Goal: Contribute content: Contribute content

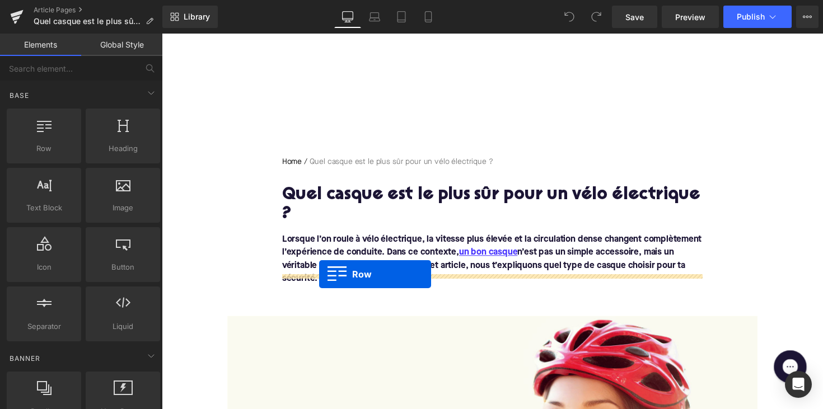
drag, startPoint x: 208, startPoint y: 174, endPoint x: 323, endPoint y: 280, distance: 156.8
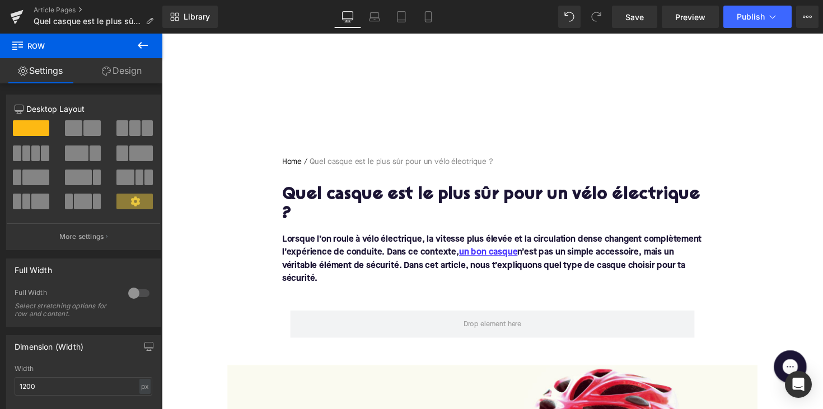
click at [139, 46] on icon at bounding box center [143, 45] width 10 height 7
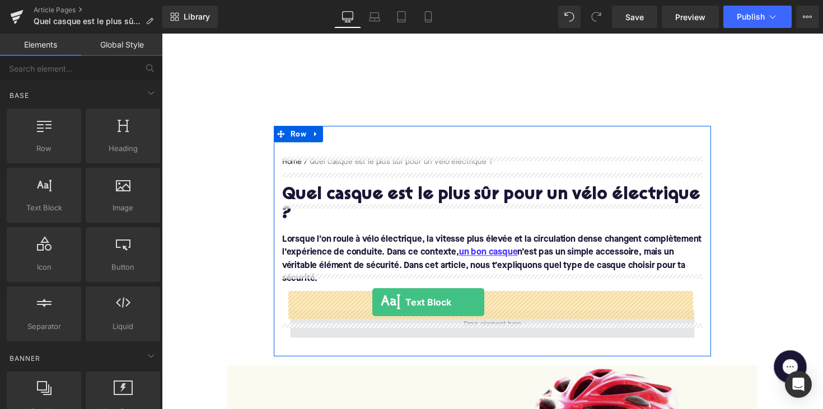
drag, startPoint x: 206, startPoint y: 226, endPoint x: 377, endPoint y: 309, distance: 190.3
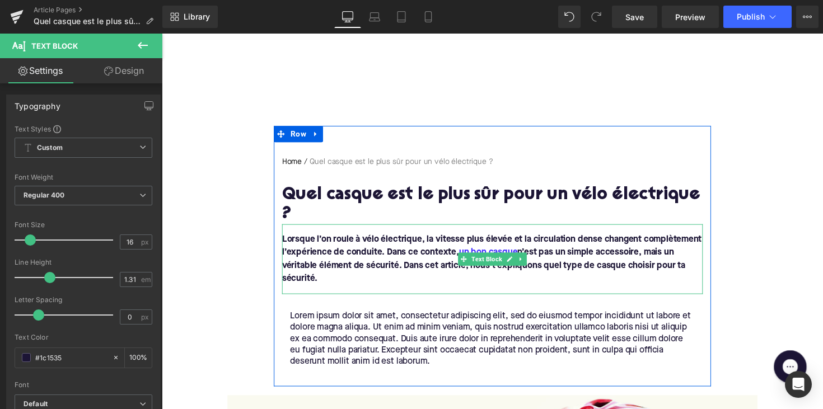
click at [387, 240] on font "Lorsque l’on roule à vélo électrique, la vitesse plus élevée et la circulation …" at bounding box center [500, 264] width 430 height 49
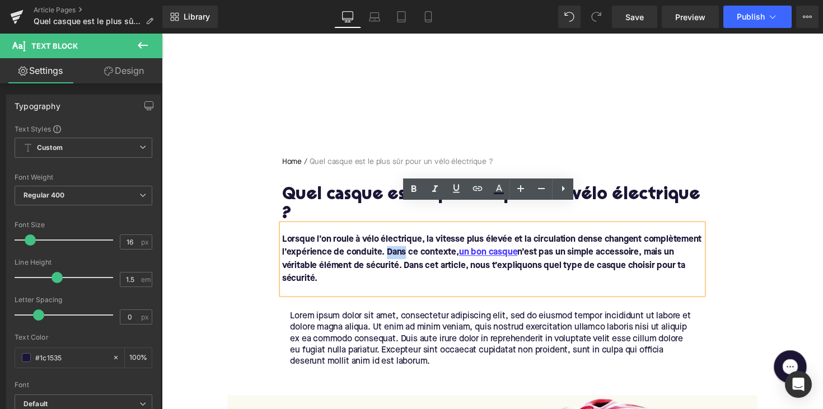
click at [360, 320] on p "Lorem ipsum dolor sit amet, consectetur adipiscing elit, sed do eiusmod tempor …" at bounding box center [500, 346] width 414 height 59
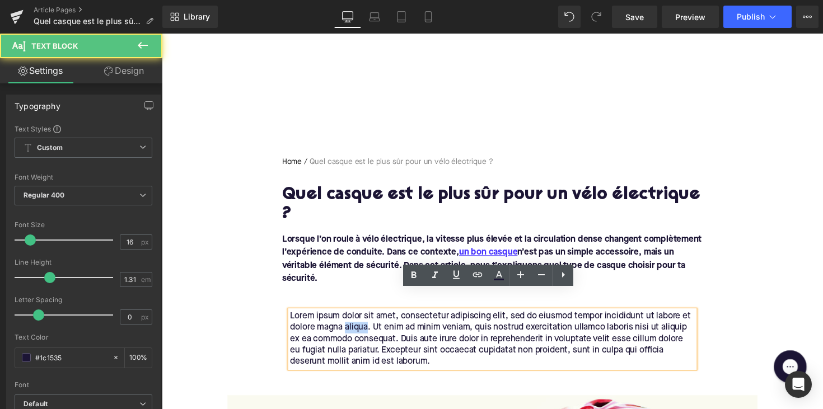
click at [360, 320] on p "Lorem ipsum dolor sit amet, consectetur adipiscing elit, sed do eiusmod tempor …" at bounding box center [500, 346] width 414 height 59
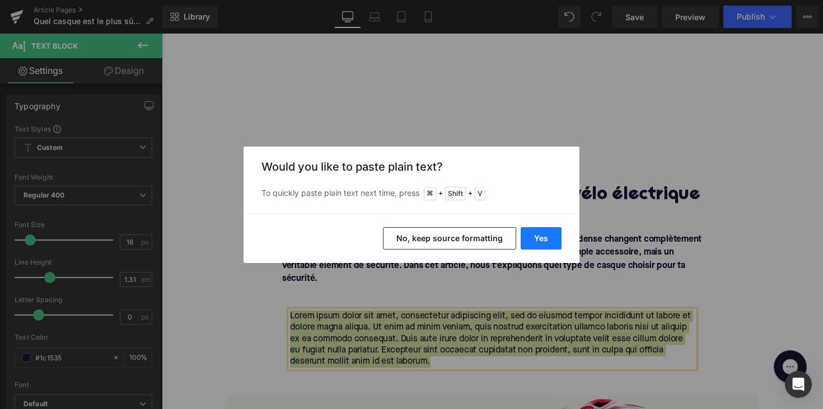
click at [537, 241] on button "Yes" at bounding box center [541, 238] width 41 height 22
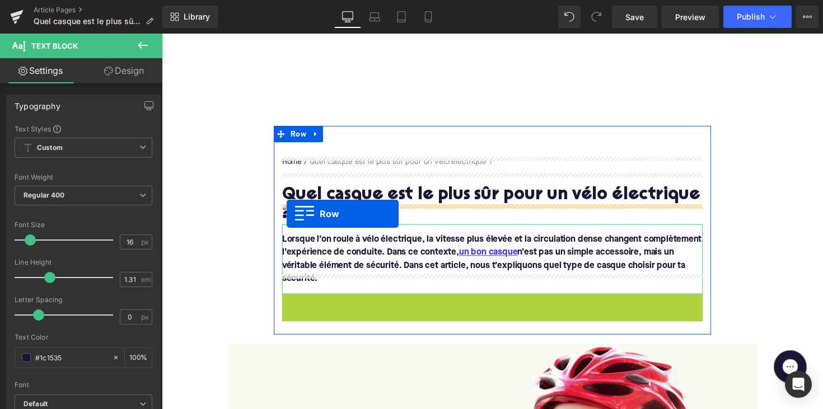
drag, startPoint x: 291, startPoint y: 288, endPoint x: 289, endPoint y: 218, distance: 69.4
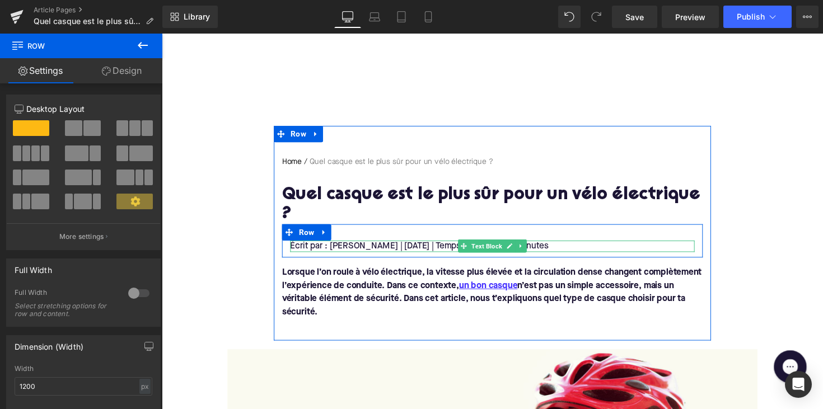
click at [405, 246] on p "Écrit par : [PERSON_NAME] | [DATE] | Temps de lecture : 5 minutes" at bounding box center [500, 252] width 414 height 12
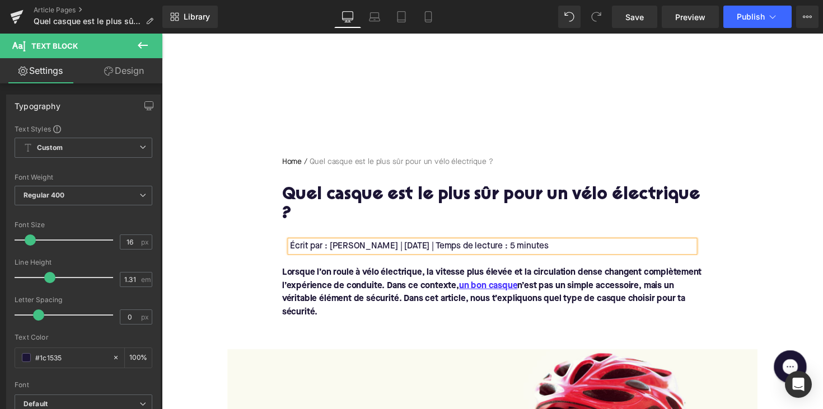
click at [551, 246] on p "Écrit par : [PERSON_NAME] | [DATE] | Temps de lecture : 5 minutes" at bounding box center [500, 252] width 414 height 12
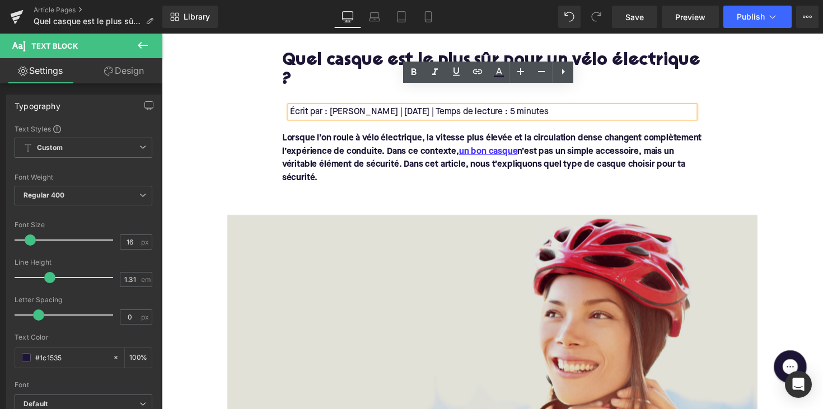
scroll to position [137, 0]
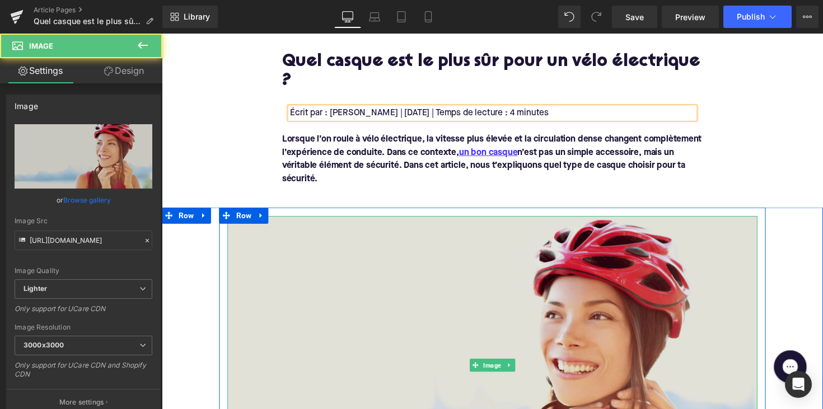
click at [575, 266] on img at bounding box center [500, 374] width 543 height 306
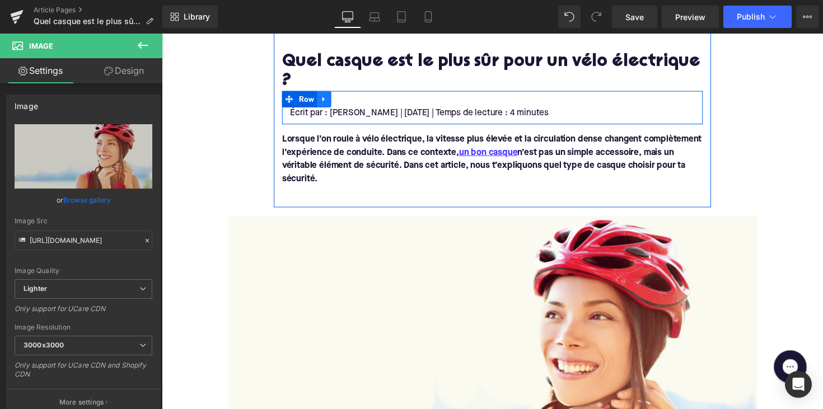
click at [324, 96] on icon at bounding box center [328, 100] width 8 height 8
click at [326, 97] on icon at bounding box center [328, 101] width 8 height 8
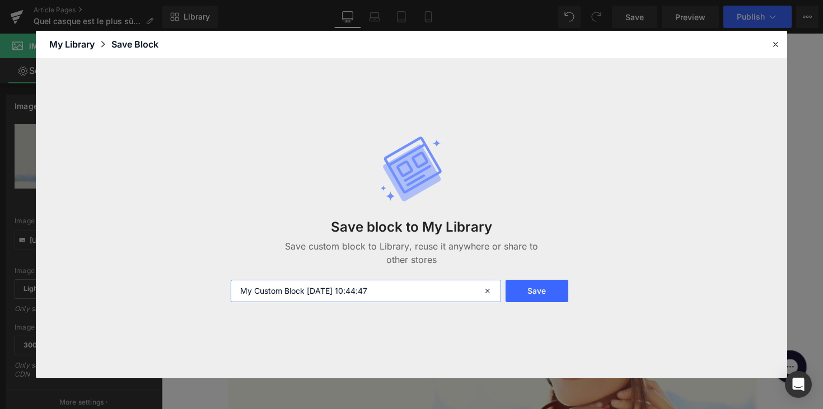
click at [274, 284] on input "My Custom Block [DATE] 10:44:47" at bounding box center [366, 291] width 270 height 22
type input "W"
type input "A"
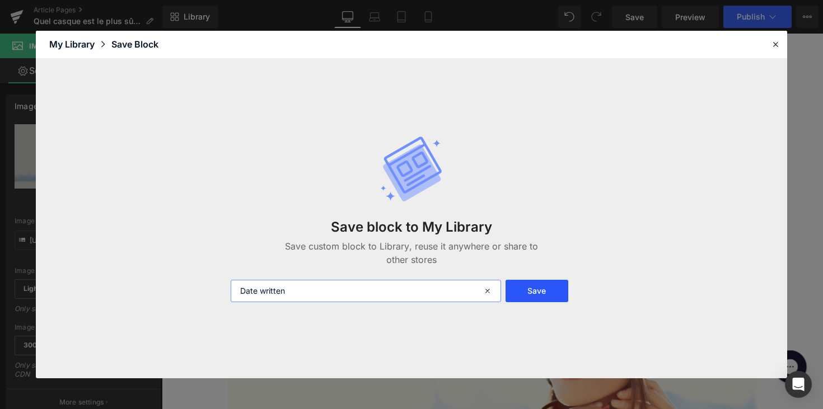
type input "Date written"
click at [527, 289] on button "Save" at bounding box center [536, 291] width 63 height 22
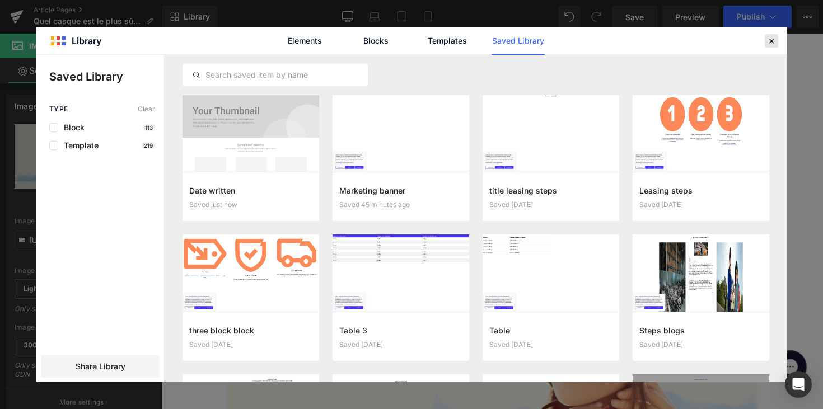
click at [771, 40] on icon at bounding box center [771, 41] width 10 height 10
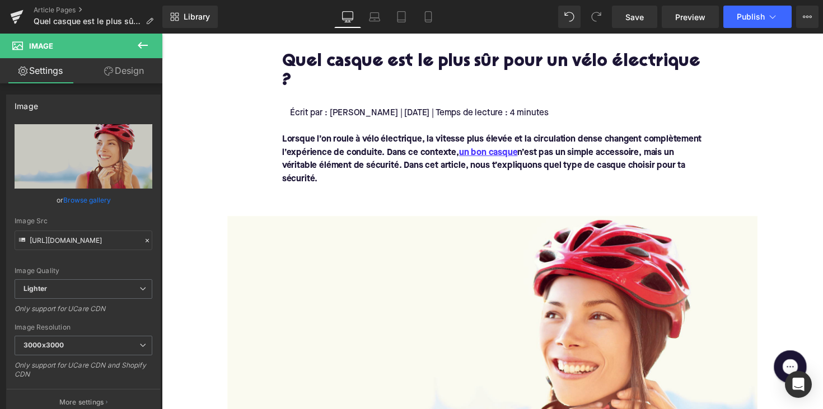
click at [146, 43] on icon at bounding box center [142, 45] width 13 height 13
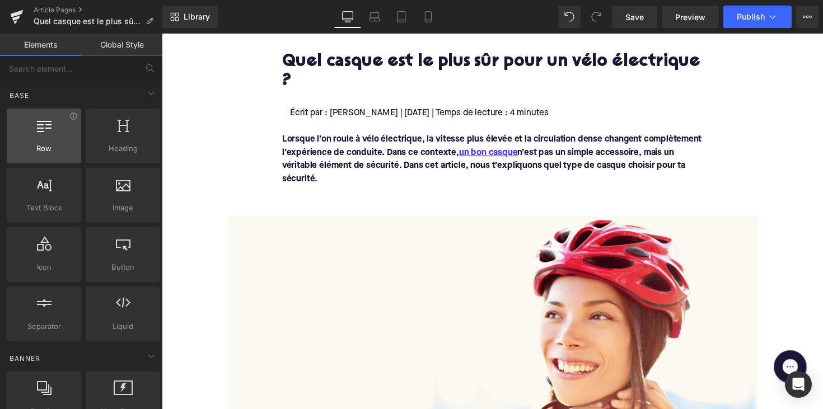
click at [52, 137] on div at bounding box center [44, 130] width 68 height 25
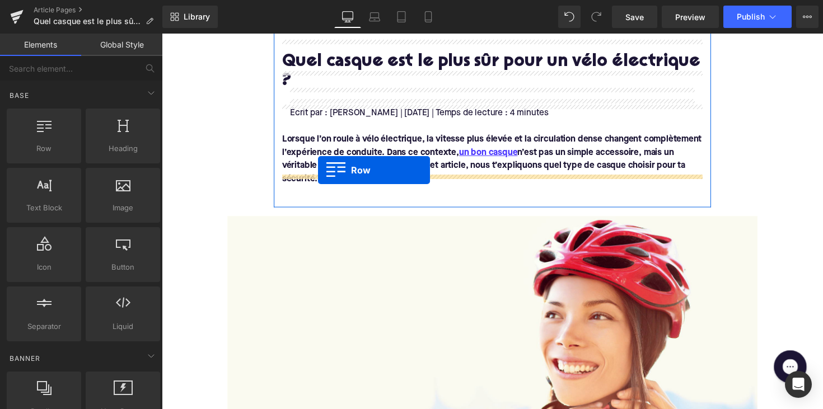
drag, startPoint x: 213, startPoint y: 171, endPoint x: 322, endPoint y: 174, distance: 108.6
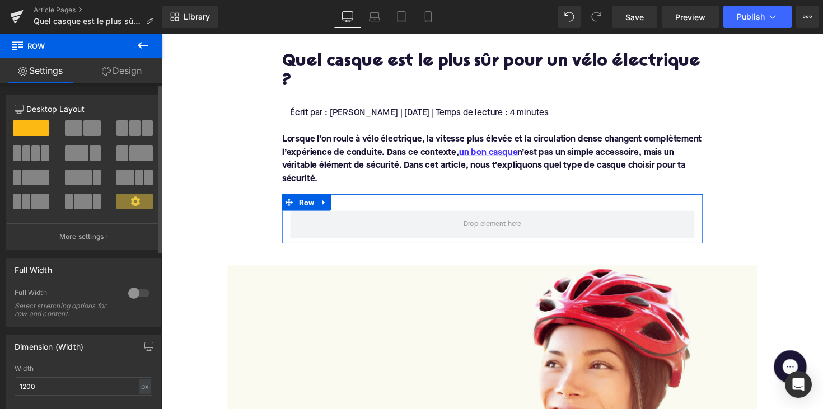
click at [30, 177] on span at bounding box center [35, 178] width 27 height 16
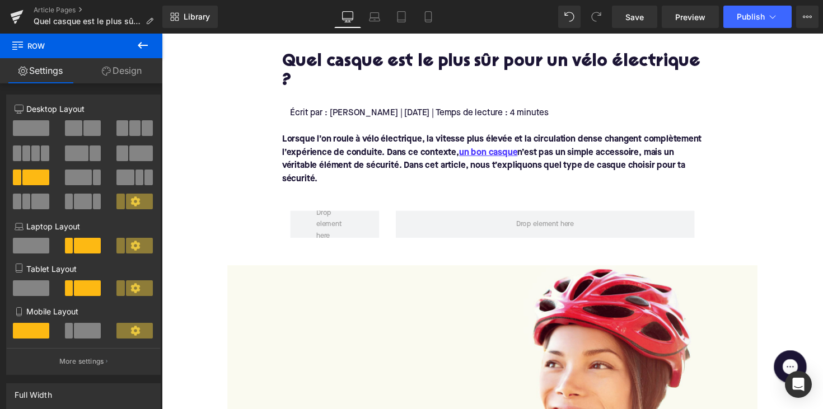
click at [143, 48] on icon at bounding box center [142, 45] width 13 height 13
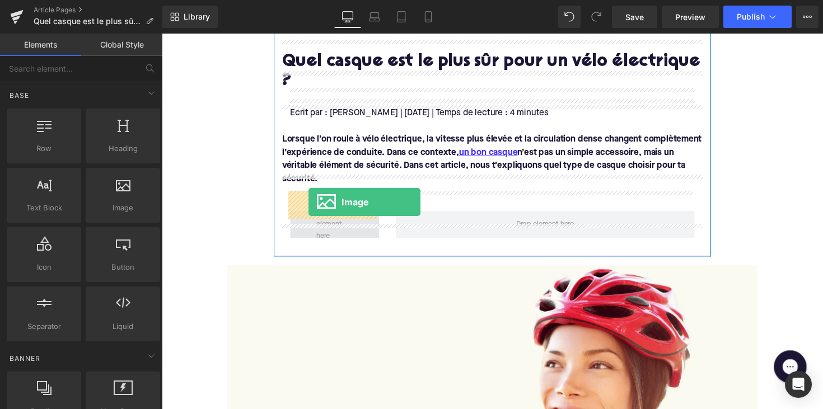
drag, startPoint x: 287, startPoint y: 231, endPoint x: 312, endPoint y: 206, distance: 34.8
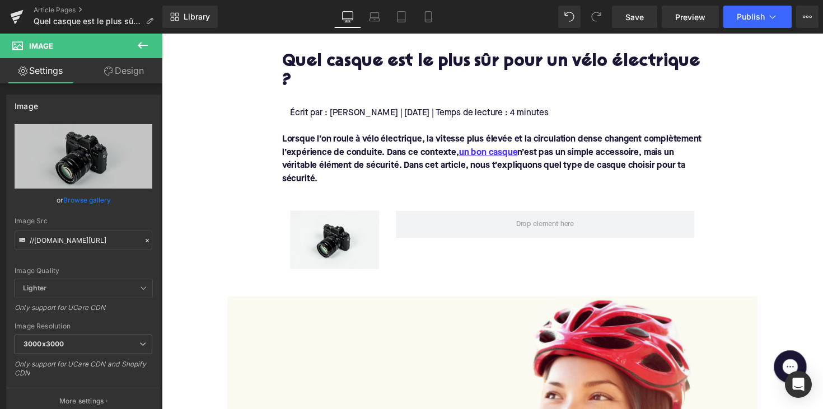
click at [139, 44] on icon at bounding box center [143, 45] width 10 height 7
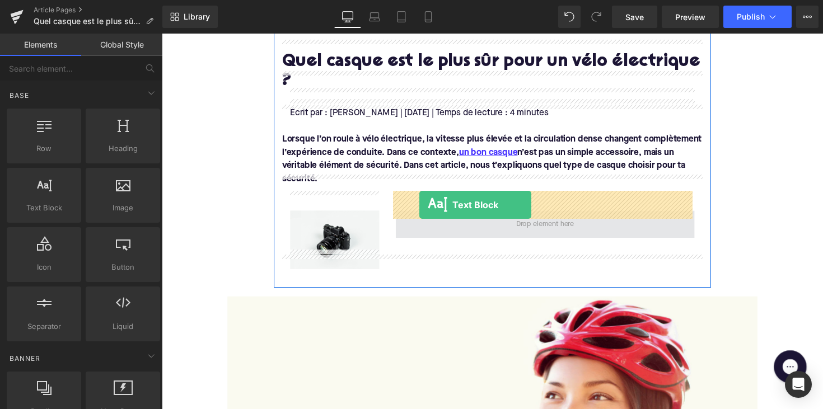
drag, startPoint x: 208, startPoint y: 219, endPoint x: 425, endPoint y: 209, distance: 217.4
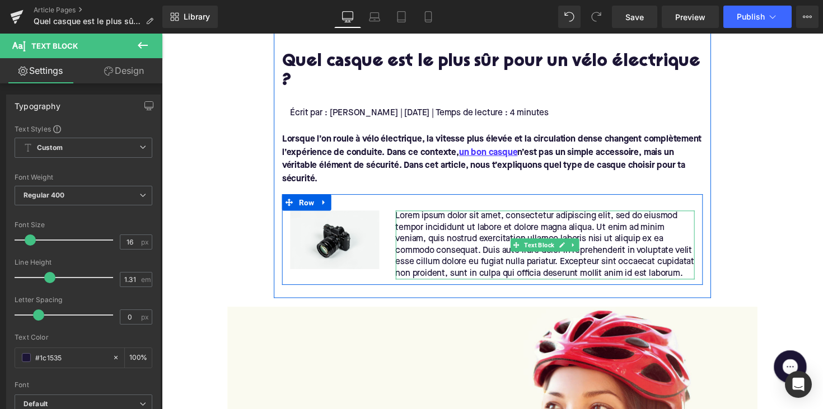
click at [441, 239] on p "Lorem ipsum dolor sit amet, consectetur adipiscing elit, sed do eiusmod tempor …" at bounding box center [554, 250] width 307 height 71
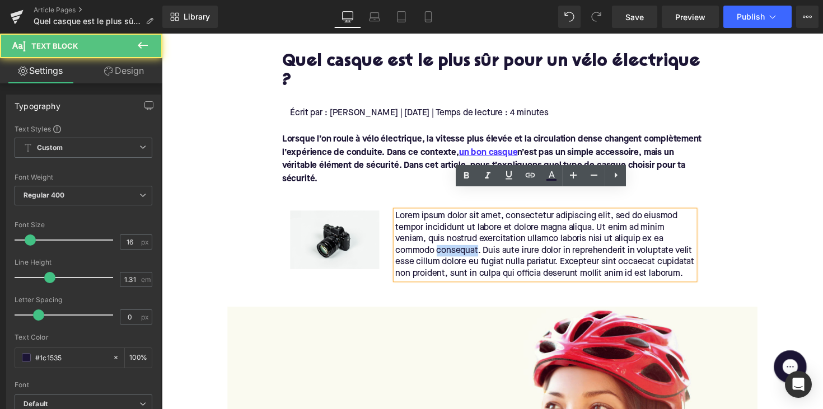
click at [441, 239] on p "Lorem ipsum dolor sit amet, consectetur adipiscing elit, sed do eiusmod tempor …" at bounding box center [554, 250] width 307 height 71
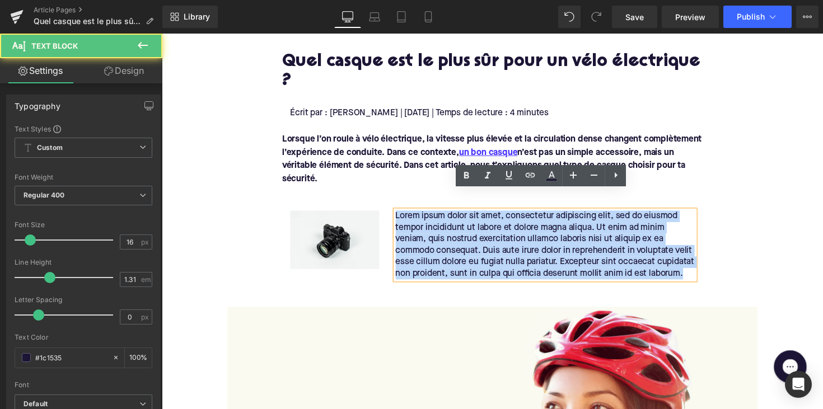
click at [441, 239] on p "Lorem ipsum dolor sit amet, consectetur adipiscing elit, sed do eiusmod tempor …" at bounding box center [554, 250] width 307 height 71
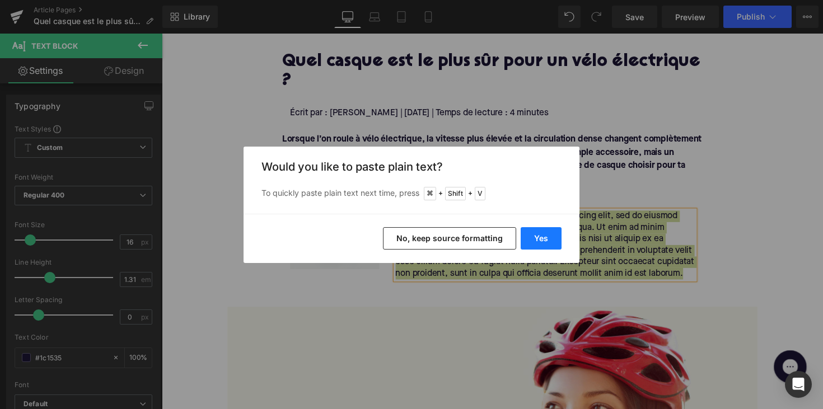
click at [533, 232] on button "Yes" at bounding box center [541, 238] width 41 height 22
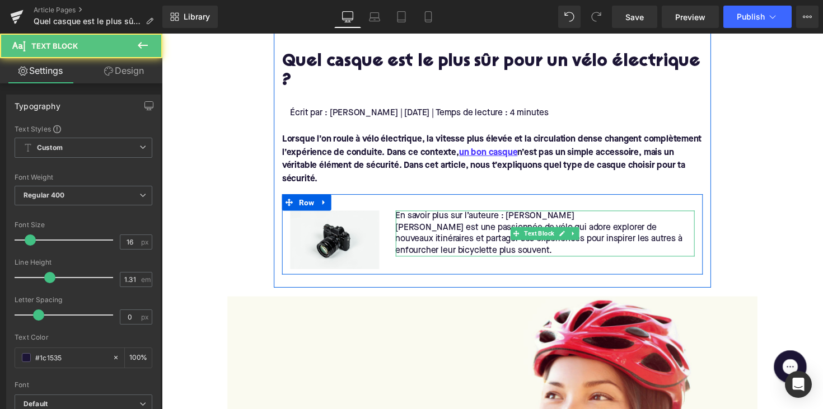
click at [404, 227] on p "[PERSON_NAME] est une passionnée de vélo qui adore explorer de nouveaux itinéra…" at bounding box center [554, 244] width 307 height 35
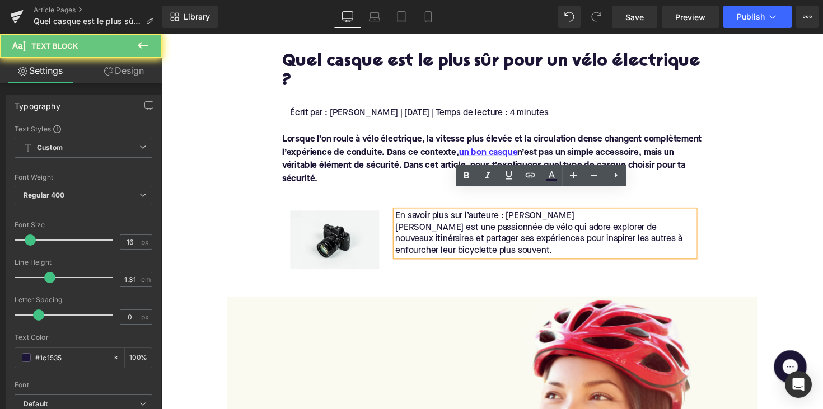
click at [401, 227] on p "[PERSON_NAME] est une passionnée de vélo qui adore explorer de nouveaux itinéra…" at bounding box center [554, 244] width 307 height 35
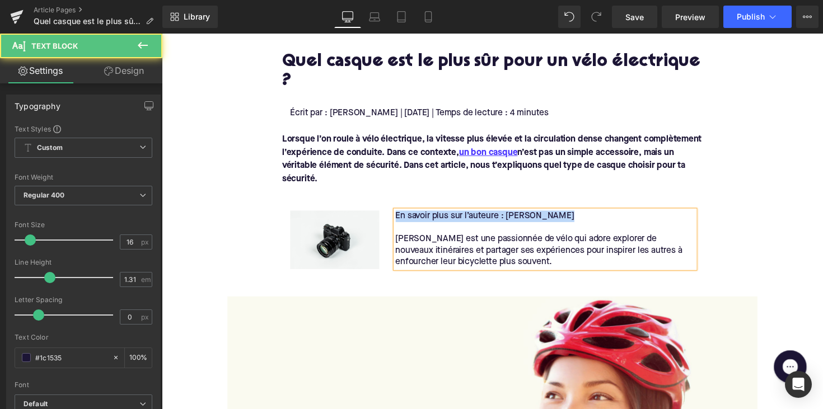
drag, startPoint x: 581, startPoint y: 199, endPoint x: 399, endPoint y: 198, distance: 182.5
click at [401, 215] on p "En savoir plus sur l’auteure : [PERSON_NAME]" at bounding box center [554, 221] width 307 height 12
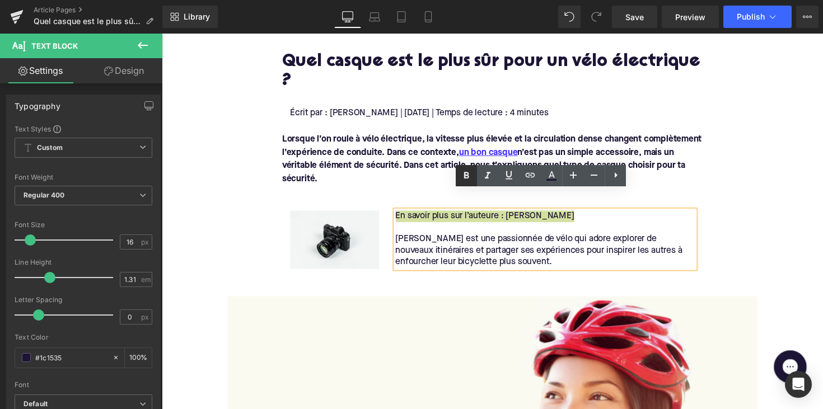
click at [470, 172] on icon at bounding box center [466, 175] width 13 height 13
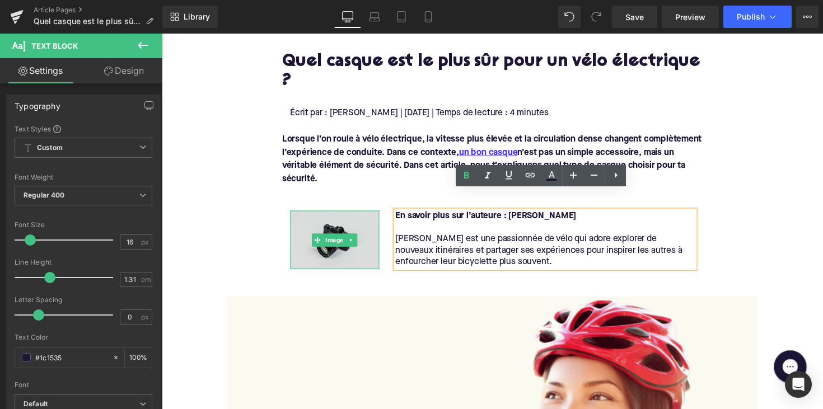
click at [347, 238] on span "Image" at bounding box center [338, 244] width 23 height 13
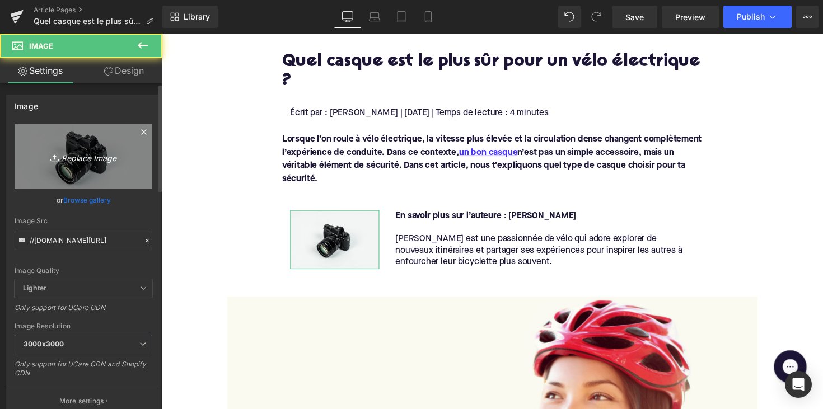
click at [81, 161] on icon "Replace Image" at bounding box center [84, 156] width 90 height 14
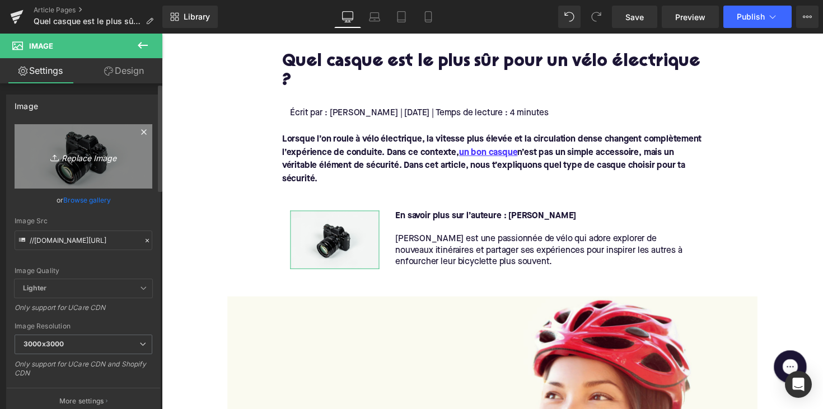
type input "C:\fakepath\b1674316-80c4-4379-a00e-7e74c1575cf3 2.jpg"
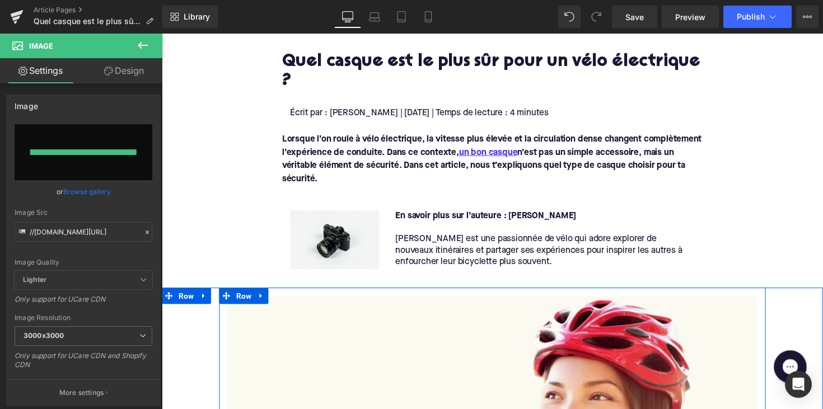
type input "[URL][DOMAIN_NAME]"
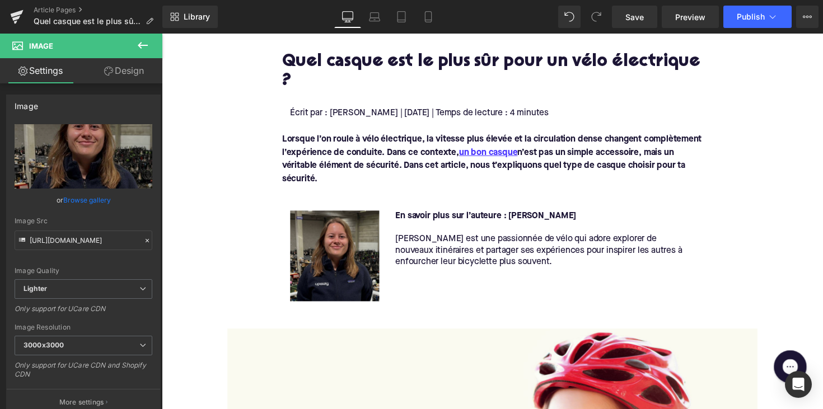
click at [362, 244] on img at bounding box center [338, 261] width 91 height 93
click at [128, 72] on link "Design" at bounding box center [123, 70] width 81 height 25
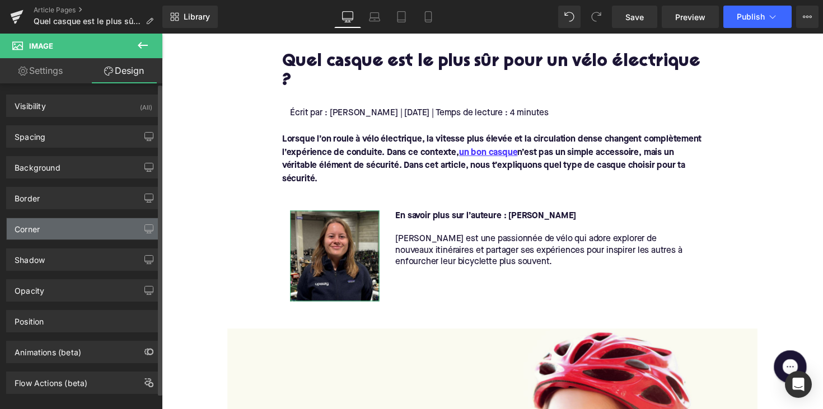
click at [62, 236] on div "Corner" at bounding box center [83, 228] width 153 height 21
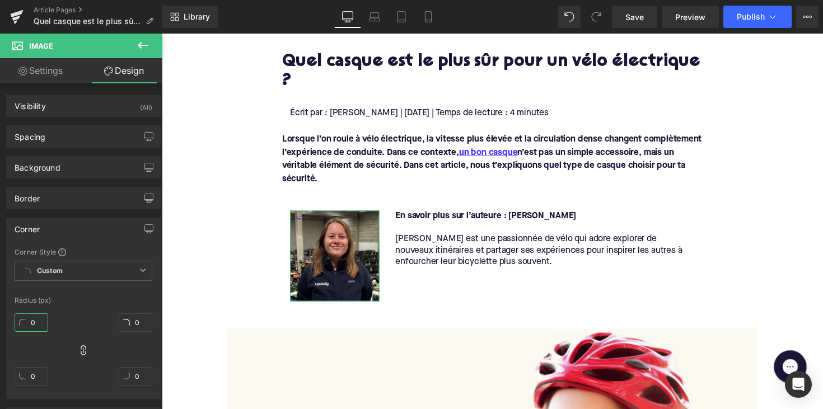
click at [35, 325] on input "0" at bounding box center [32, 322] width 34 height 18
type input "1"
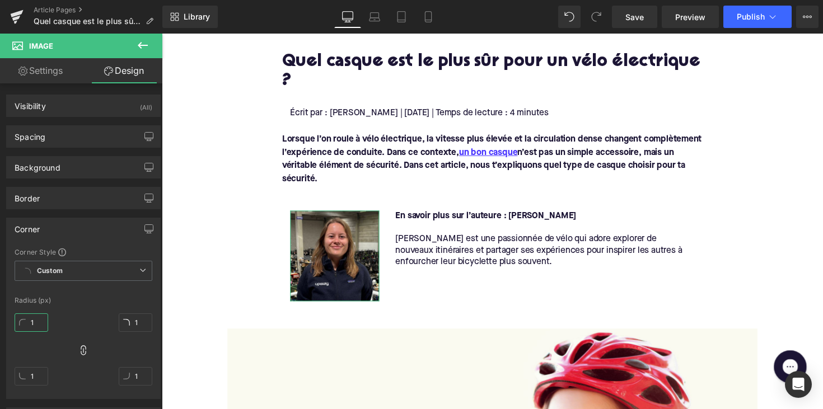
type input "10"
type input "100"
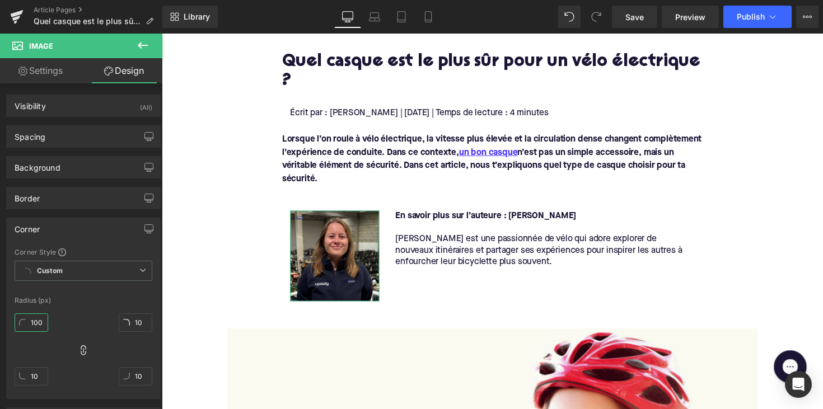
type input "100"
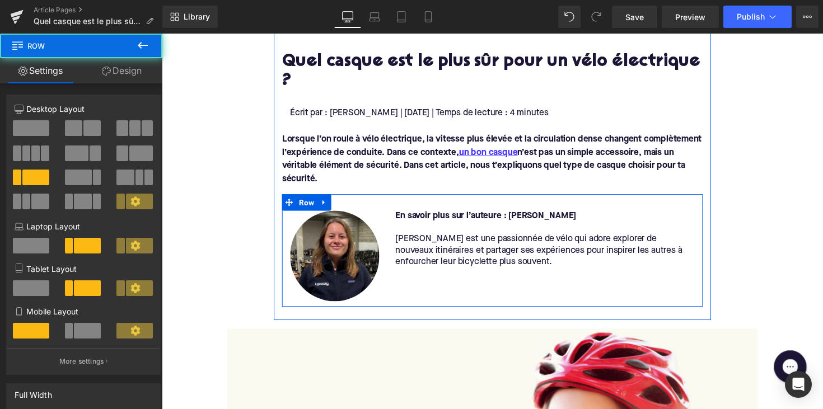
click at [441, 263] on div "Image En savoir plus sur l’auteure : [PERSON_NAME] [PERSON_NAME] est une passio…" at bounding box center [500, 255] width 431 height 115
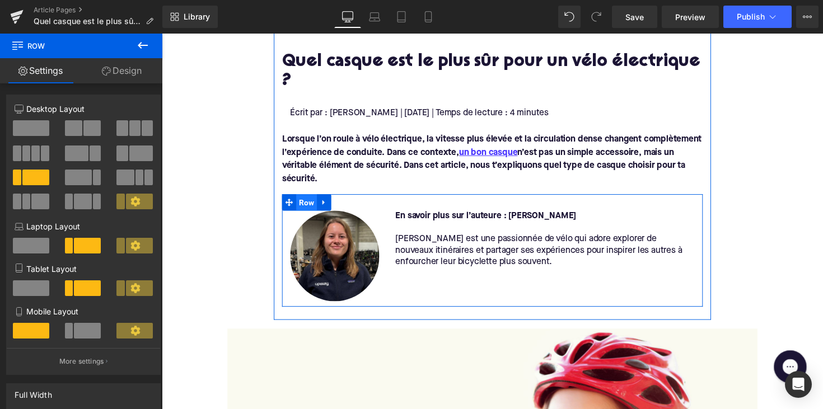
click at [302, 198] on span "Row" at bounding box center [309, 206] width 21 height 17
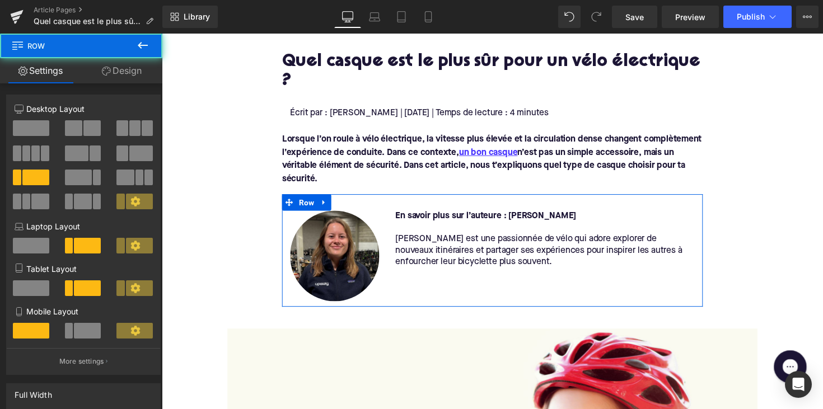
click at [123, 74] on link "Design" at bounding box center [121, 70] width 81 height 25
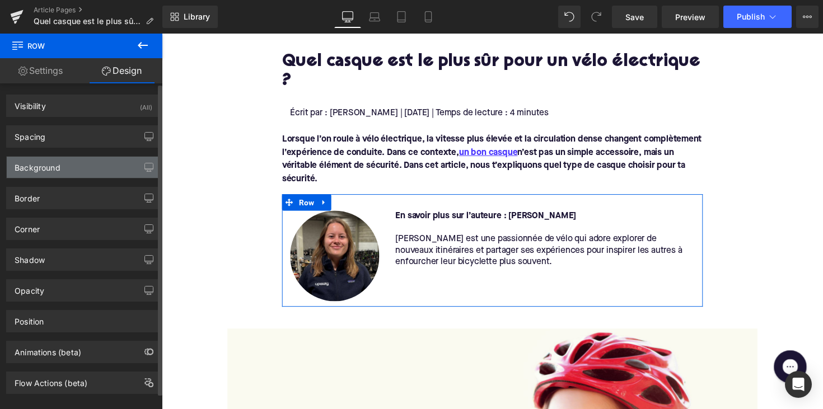
click at [77, 168] on div "Background" at bounding box center [83, 167] width 153 height 21
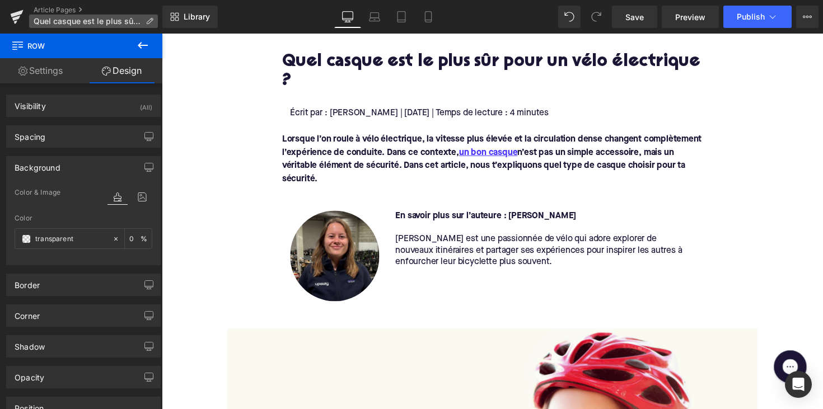
click at [60, 234] on input "transparent" at bounding box center [71, 239] width 72 height 12
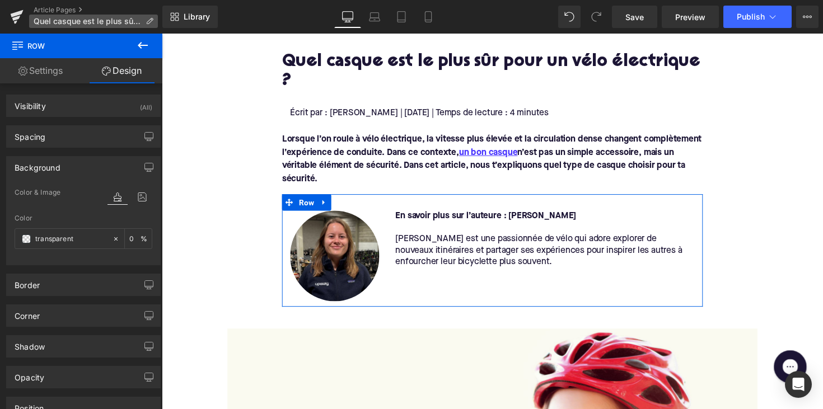
click at [60, 234] on input "transparent" at bounding box center [71, 239] width 72 height 12
paste input "f7f5f8"
type input "f7f5f8"
type input "100"
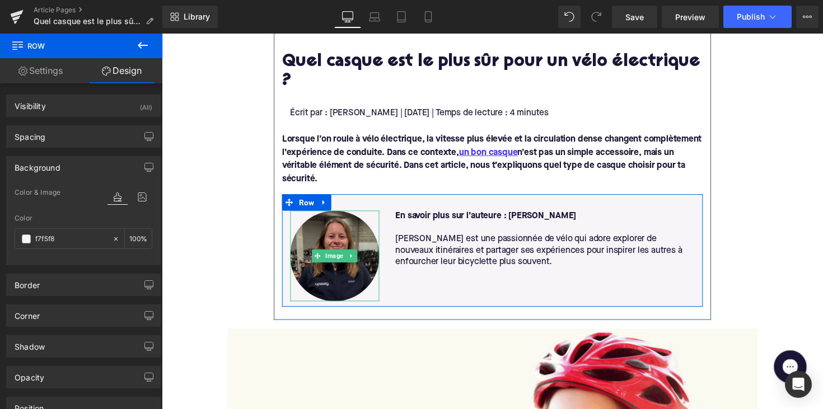
click at [369, 269] on img at bounding box center [338, 261] width 91 height 93
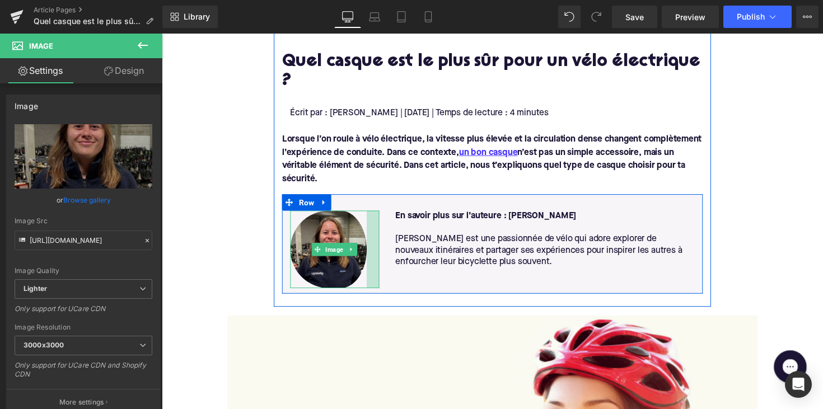
drag, startPoint x: 381, startPoint y: 284, endPoint x: 368, endPoint y: 265, distance: 22.5
click at [368, 265] on div "Image" at bounding box center [338, 255] width 91 height 80
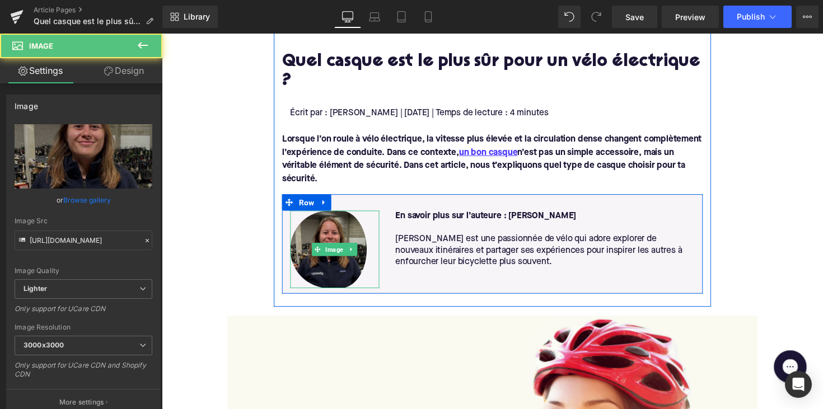
click at [297, 228] on img at bounding box center [338, 255] width 91 height 80
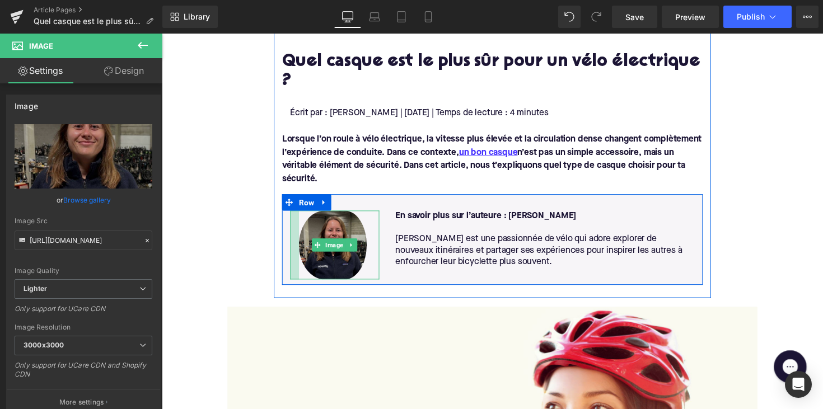
drag, startPoint x: 292, startPoint y: 226, endPoint x: 301, endPoint y: 226, distance: 9.0
click at [301, 226] on div "Image" at bounding box center [338, 250] width 91 height 71
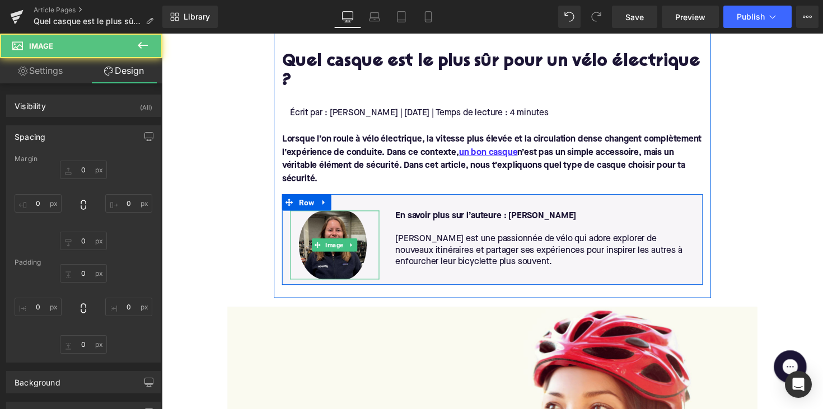
type input "0"
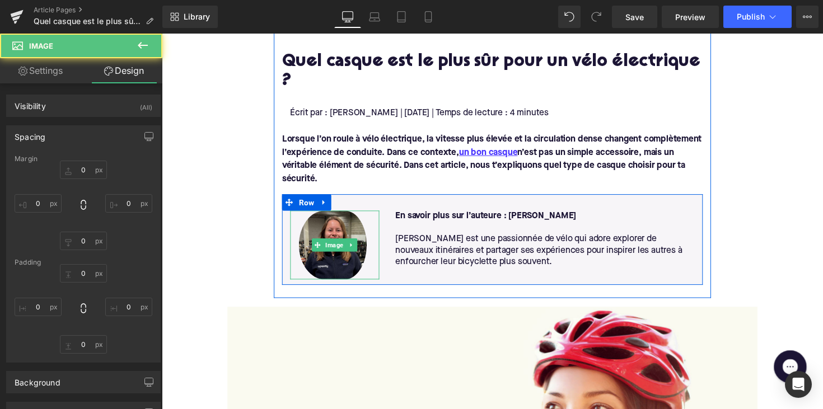
type input "23"
type input "0"
type input "16"
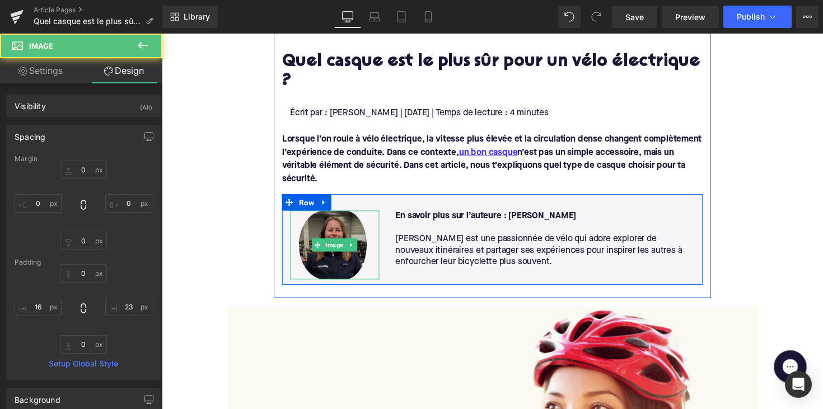
click at [357, 244] on img at bounding box center [338, 250] width 91 height 71
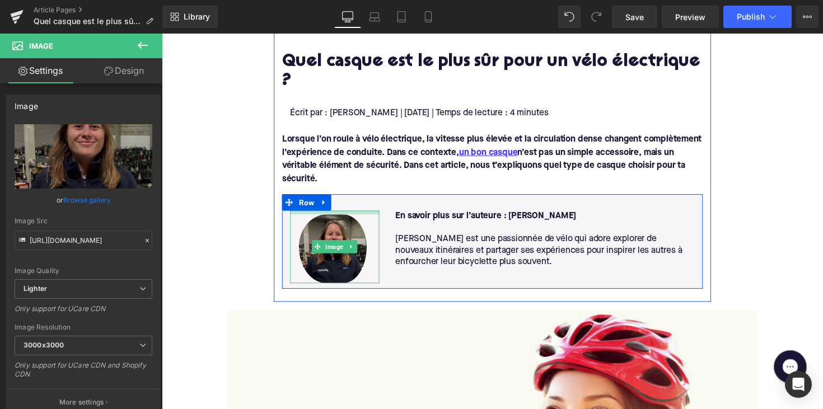
click at [344, 215] on div "Image" at bounding box center [338, 252] width 91 height 74
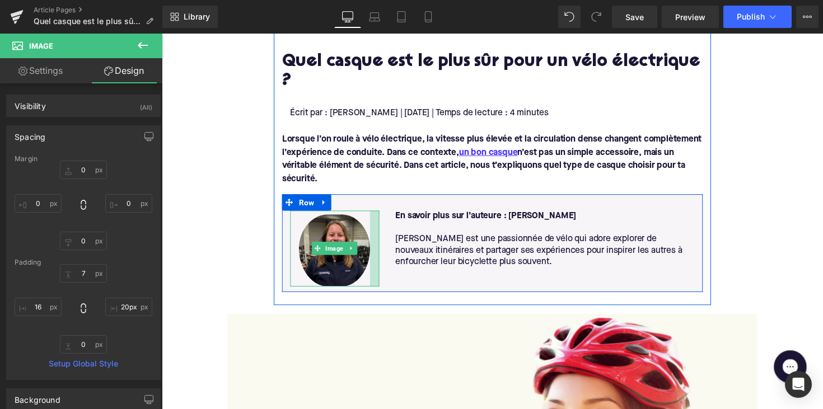
type input "21px"
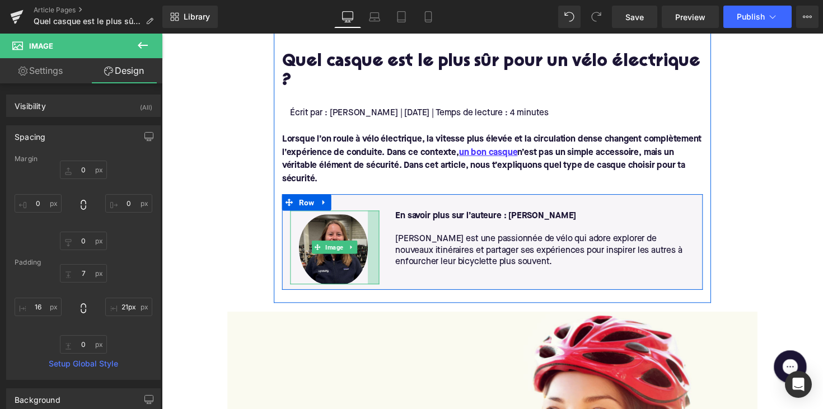
click at [382, 235] on div at bounding box center [379, 253] width 12 height 76
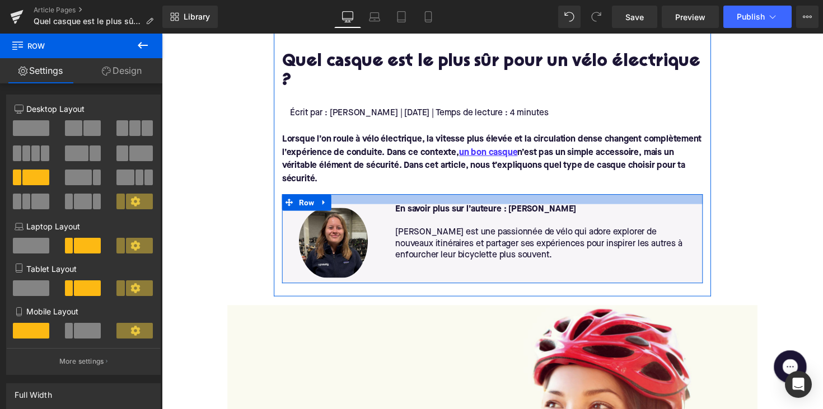
drag, startPoint x: 433, startPoint y: 180, endPoint x: 436, endPoint y: 173, distance: 7.3
click at [436, 173] on div "Home / Quel casque est le plus sûr pour un vélo électrique ? Breadcrumbs Quel c…" at bounding box center [501, 156] width 448 height 266
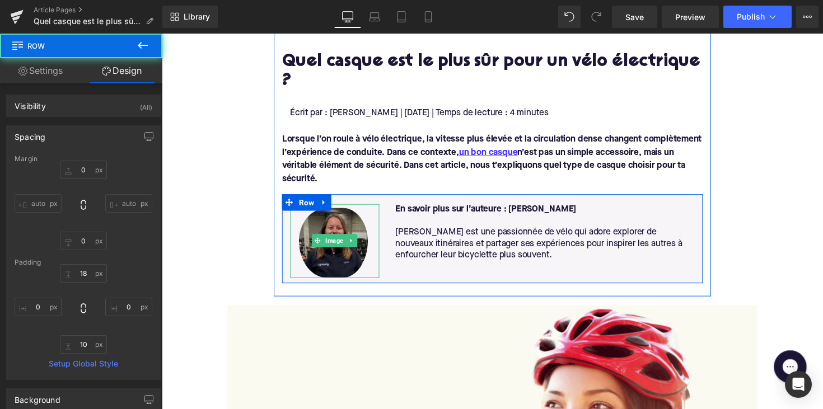
click at [341, 236] on img at bounding box center [338, 246] width 91 height 76
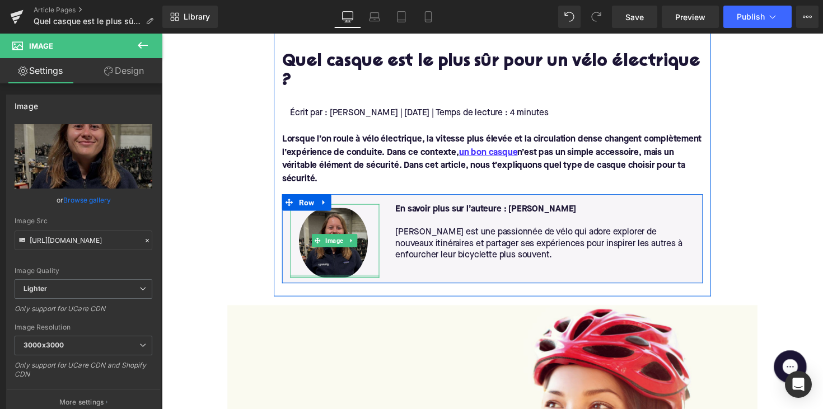
drag, startPoint x: 354, startPoint y: 261, endPoint x: 353, endPoint y: 248, distance: 13.4
click at [353, 248] on div "Image" at bounding box center [338, 246] width 91 height 76
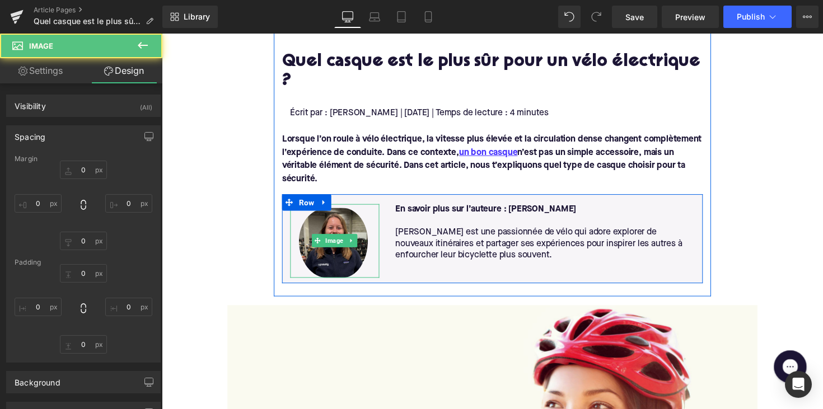
type input "0"
type input "7"
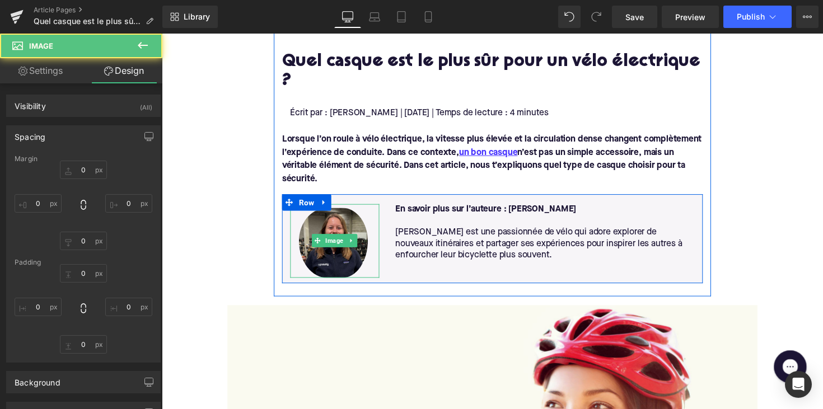
type input "21"
type input "0"
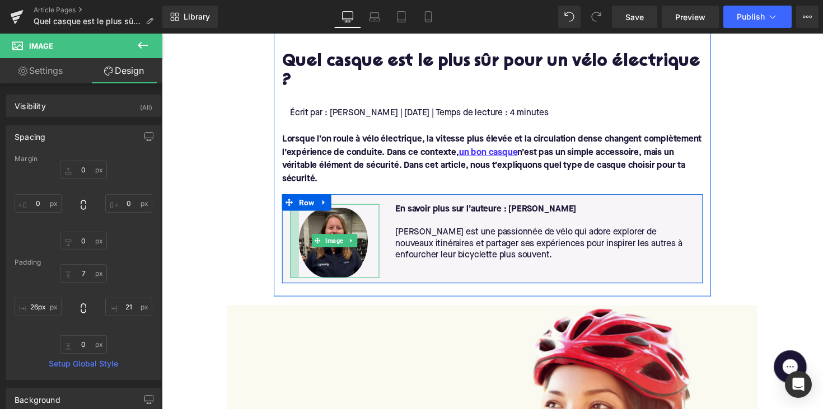
type input "27px"
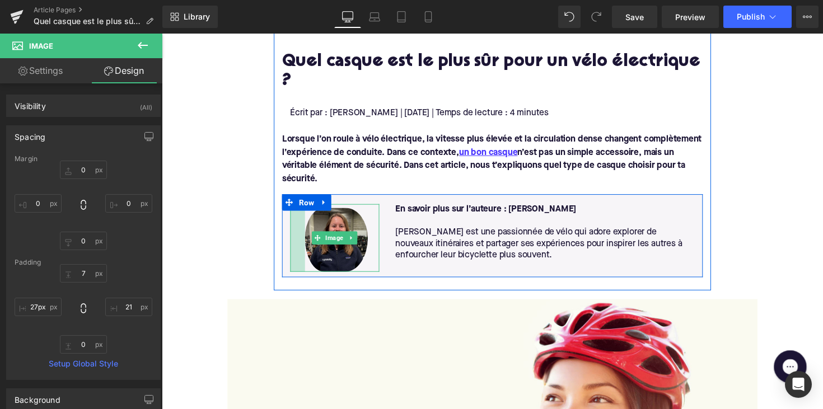
drag, startPoint x: 293, startPoint y: 233, endPoint x: 299, endPoint y: 233, distance: 6.2
click at [299, 233] on div at bounding box center [300, 242] width 15 height 69
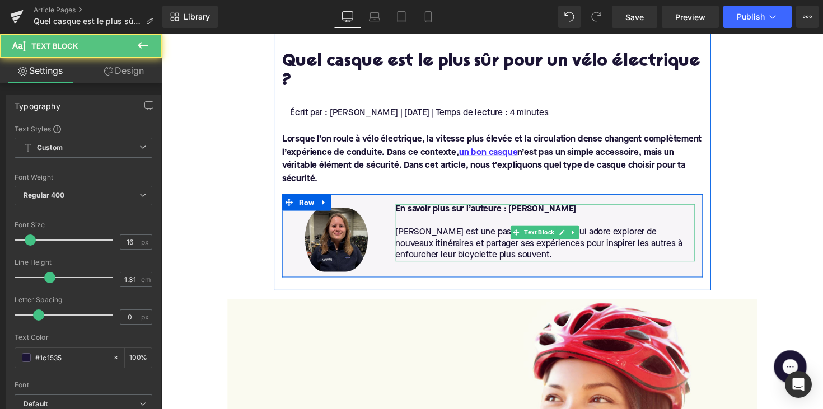
click at [444, 232] on p "[PERSON_NAME] est une passionnée de vélo qui adore explorer de nouveaux itinéra…" at bounding box center [554, 249] width 307 height 35
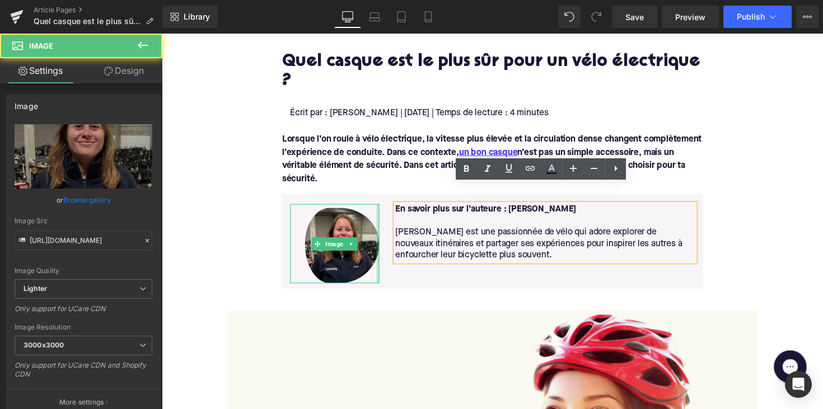
drag, startPoint x: 380, startPoint y: 225, endPoint x: 417, endPoint y: 225, distance: 36.9
click at [417, 225] on div "Image En savoir plus sur l’auteure : [PERSON_NAME] [PERSON_NAME] est une passio…" at bounding box center [500, 246] width 431 height 97
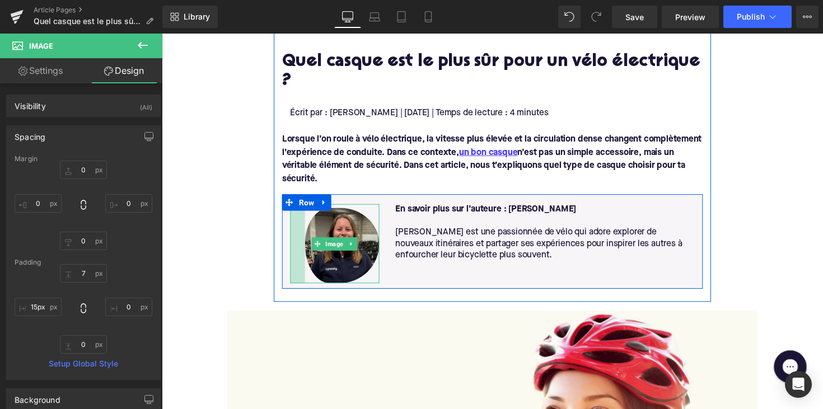
type input "0px"
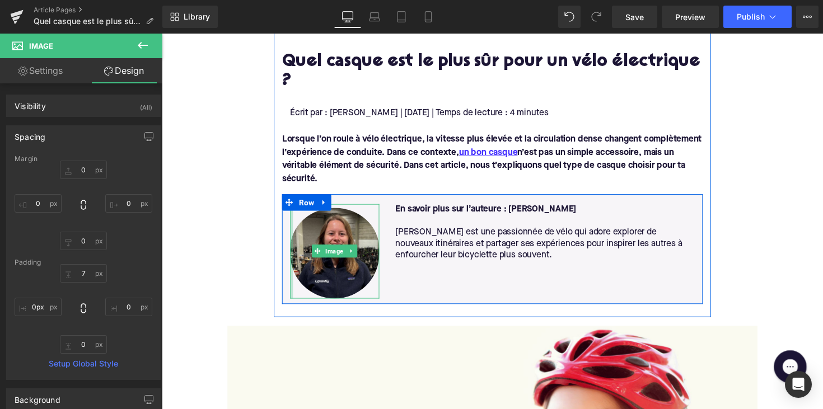
drag, startPoint x: 302, startPoint y: 224, endPoint x: 273, endPoint y: 224, distance: 29.7
type input "0px"
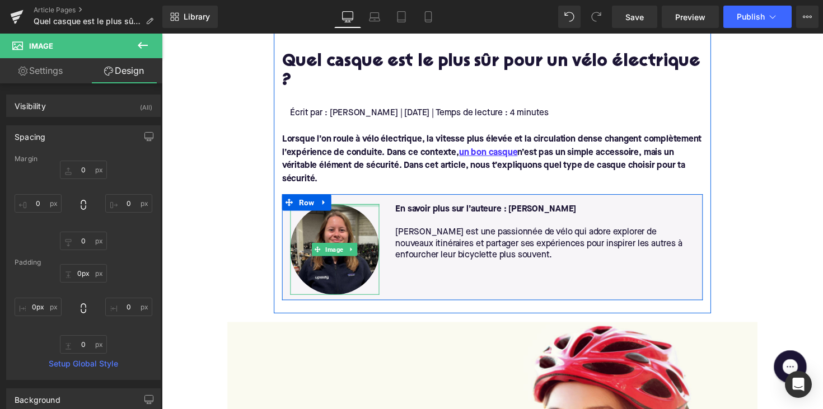
drag, startPoint x: 341, startPoint y: 189, endPoint x: 343, endPoint y: 179, distance: 10.8
click at [343, 198] on div "Image En savoir plus sur l’auteure : [PERSON_NAME] [PERSON_NAME] est une passio…" at bounding box center [500, 252] width 431 height 109
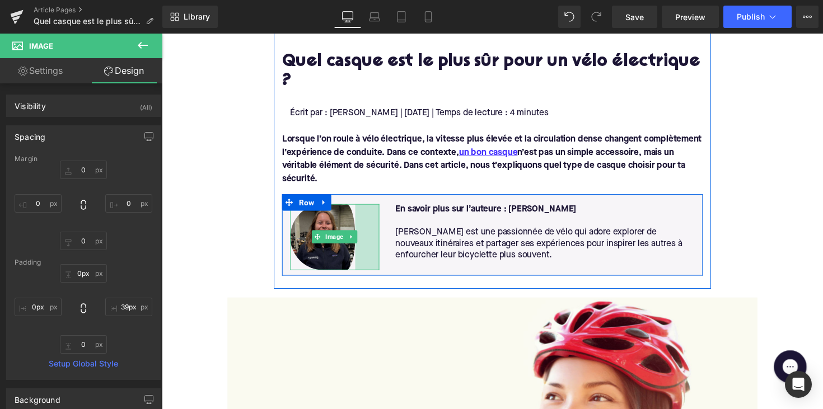
type input "38px"
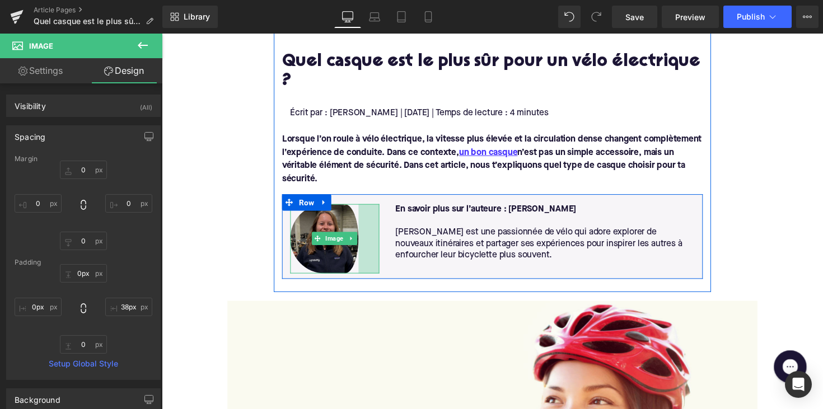
drag, startPoint x: 380, startPoint y: 238, endPoint x: 359, endPoint y: 237, distance: 21.3
click at [359, 237] on div "Image 38px" at bounding box center [338, 243] width 91 height 71
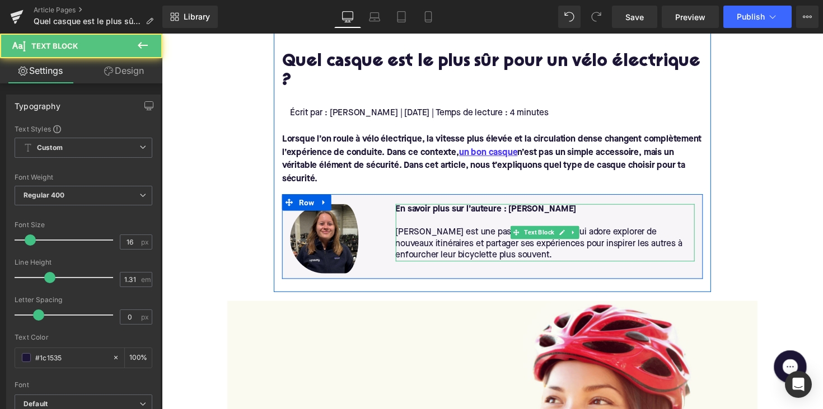
click at [408, 236] on p "[PERSON_NAME] est une passionnée de vélo qui adore explorer de nouveaux itinéra…" at bounding box center [554, 249] width 307 height 35
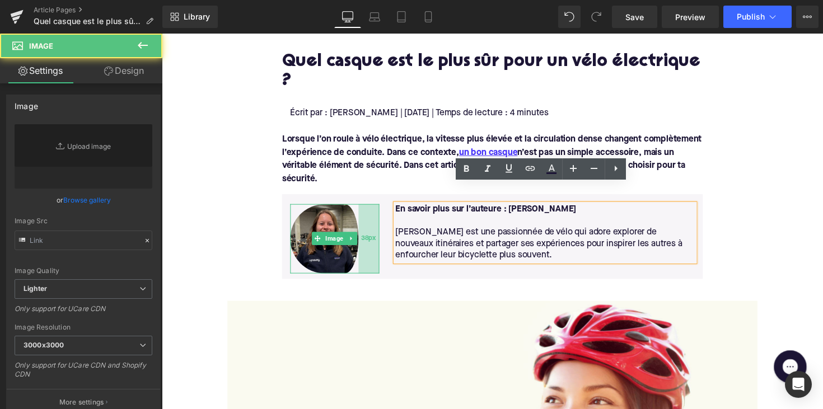
type input "[URL][DOMAIN_NAME]"
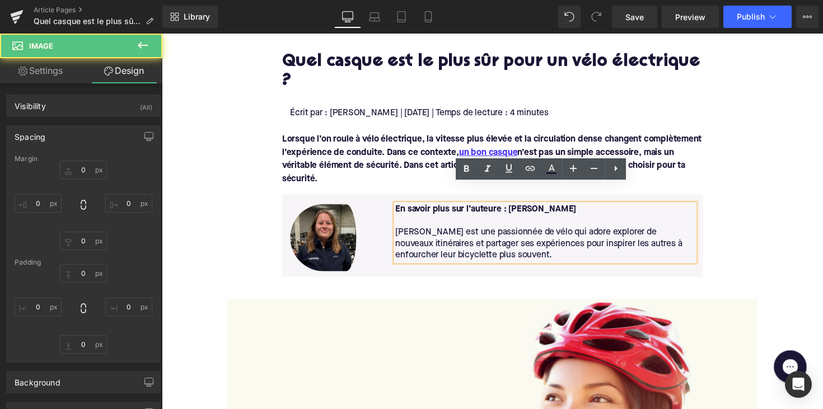
type input "0"
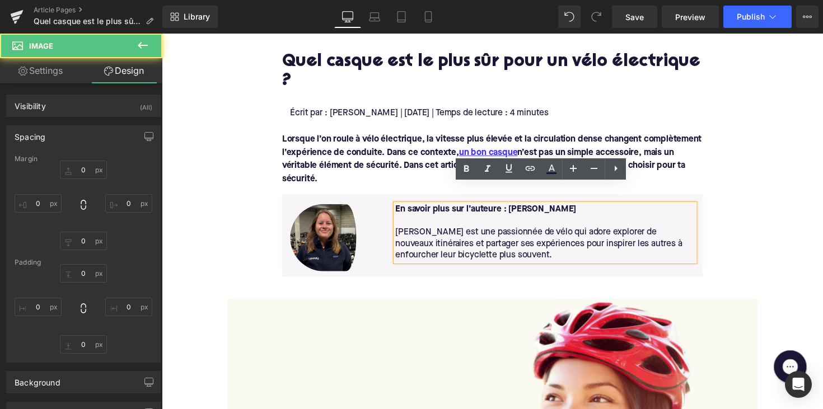
type input "42"
type input "0"
click at [438, 232] on p "[PERSON_NAME] est une passionnée de vélo qui adore explorer de nouveaux itinéra…" at bounding box center [554, 249] width 307 height 35
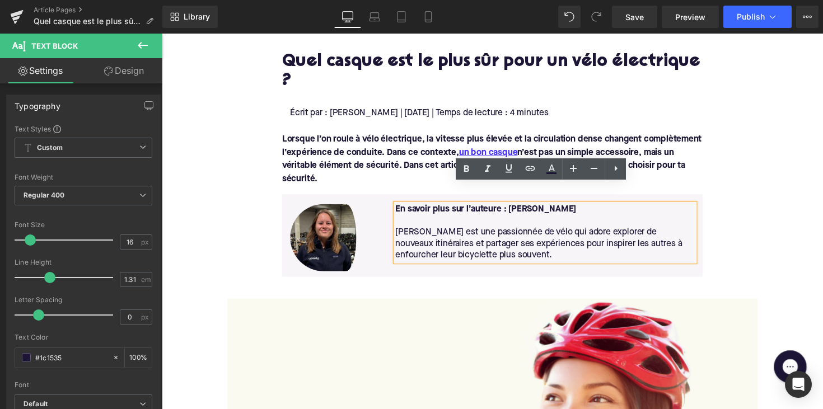
click at [437, 209] on strong "En savoir plus sur l’auteure : [PERSON_NAME]" at bounding box center [493, 213] width 185 height 9
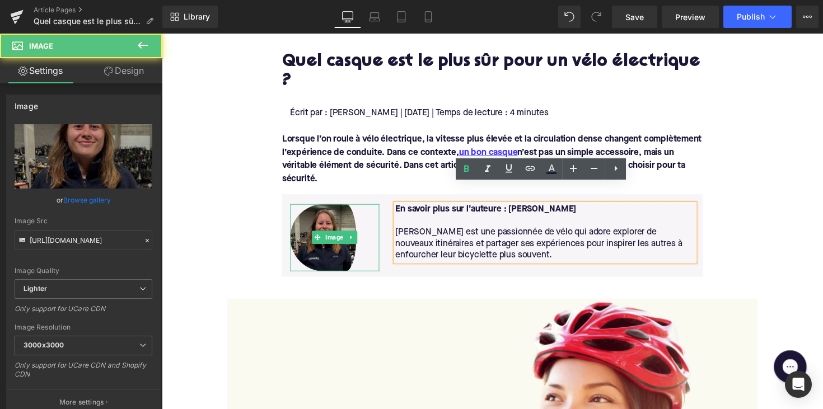
click at [339, 208] on img at bounding box center [338, 242] width 91 height 69
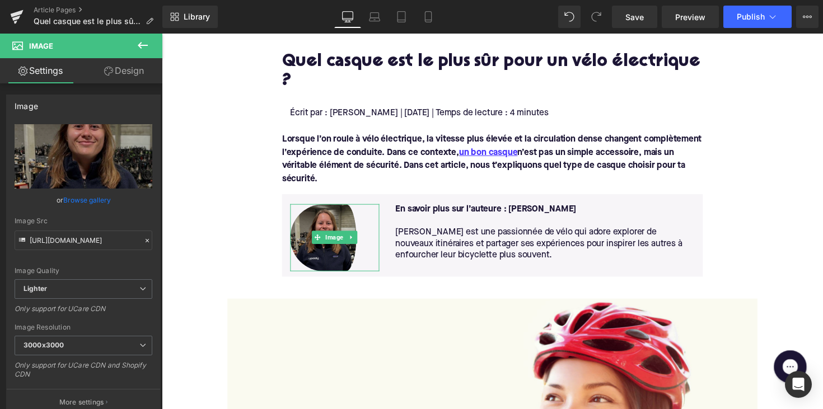
click at [298, 219] on img at bounding box center [338, 242] width 91 height 69
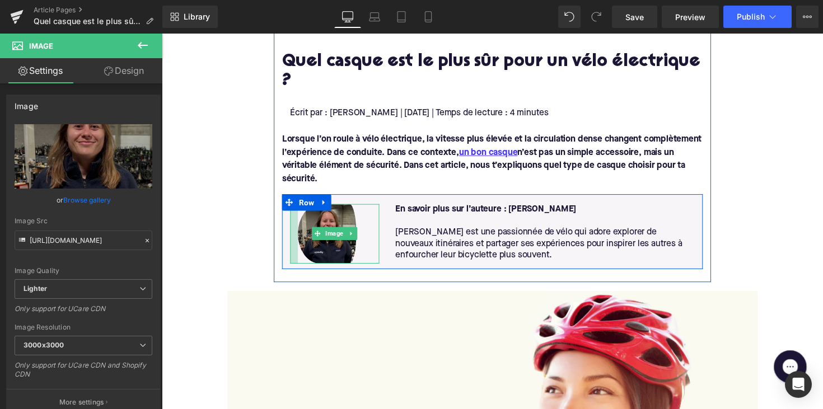
drag, startPoint x: 292, startPoint y: 221, endPoint x: 299, endPoint y: 221, distance: 7.8
click at [299, 221] on div "Image 42px" at bounding box center [338, 238] width 91 height 61
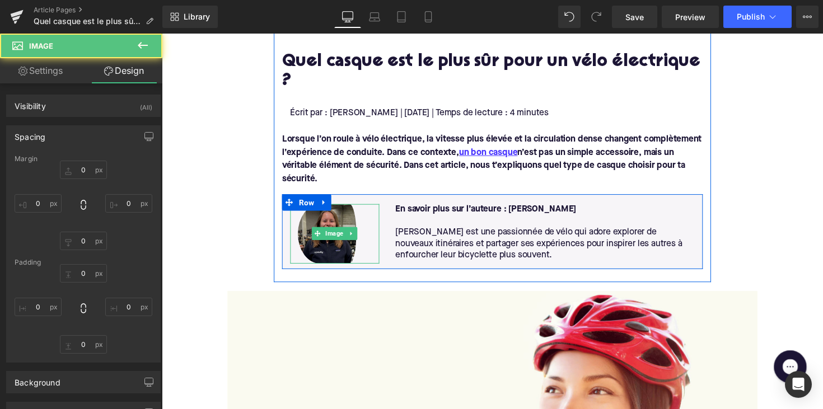
type input "0"
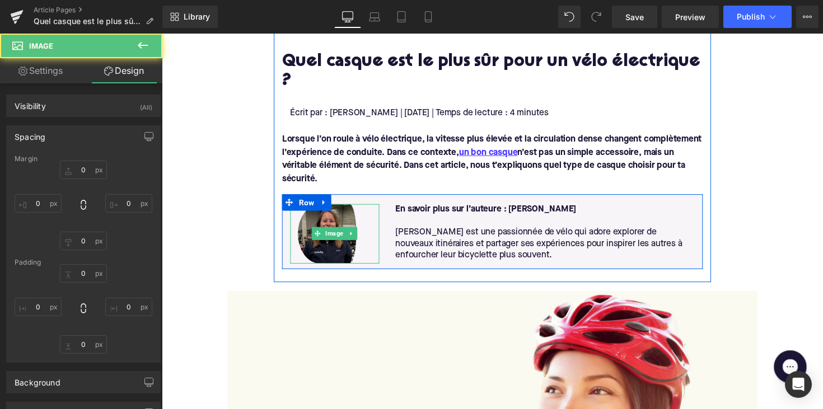
type input "42"
type input "0"
type input "14"
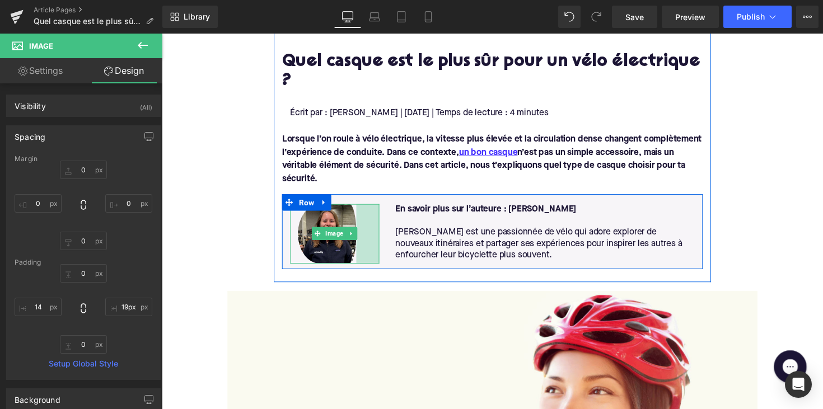
type input "17px"
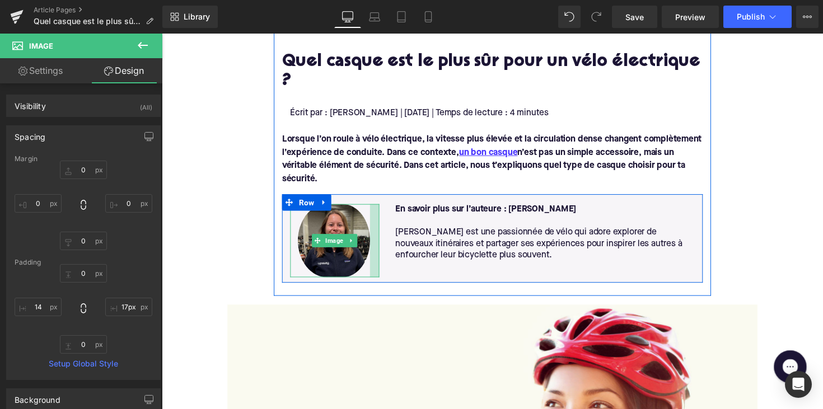
drag, startPoint x: 372, startPoint y: 228, endPoint x: 386, endPoint y: 228, distance: 14.0
click at [386, 228] on div "Image" at bounding box center [339, 245] width 108 height 75
click at [425, 232] on p "[PERSON_NAME] est une passionnée de vélo qui adore explorer de nouveaux itinéra…" at bounding box center [554, 249] width 307 height 35
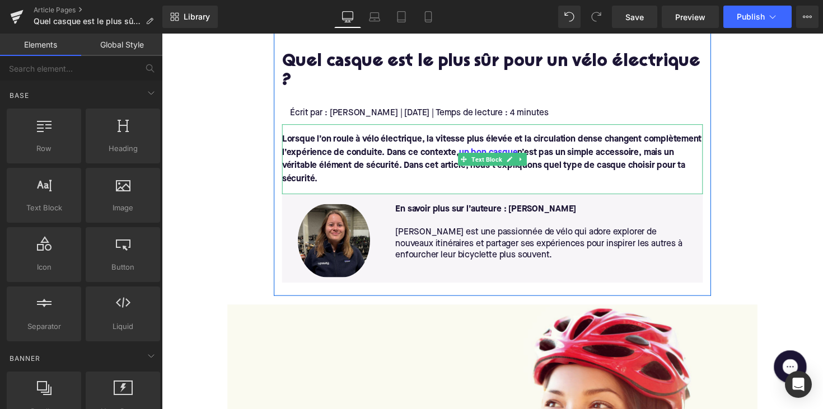
click at [363, 138] on font "Lorsque l’on roule à vélo électrique, la vitesse plus élevée et la circulation …" at bounding box center [500, 162] width 430 height 49
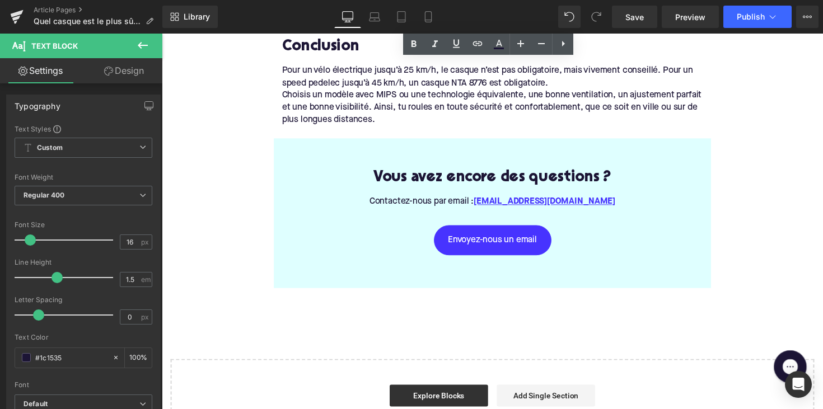
scroll to position [1875, 0]
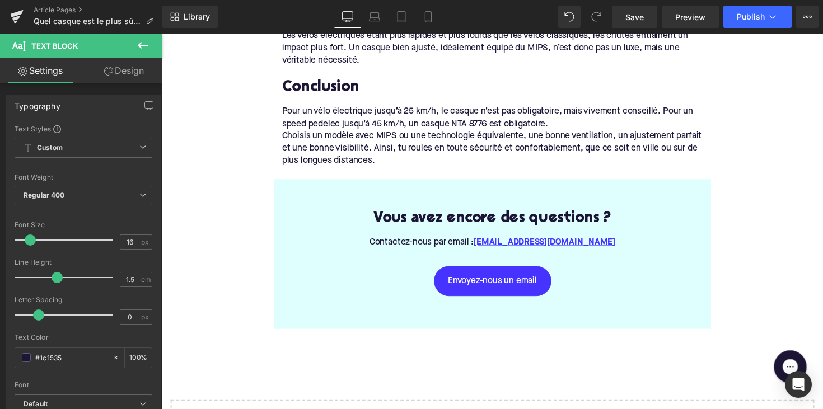
click at [143, 45] on icon at bounding box center [143, 45] width 10 height 7
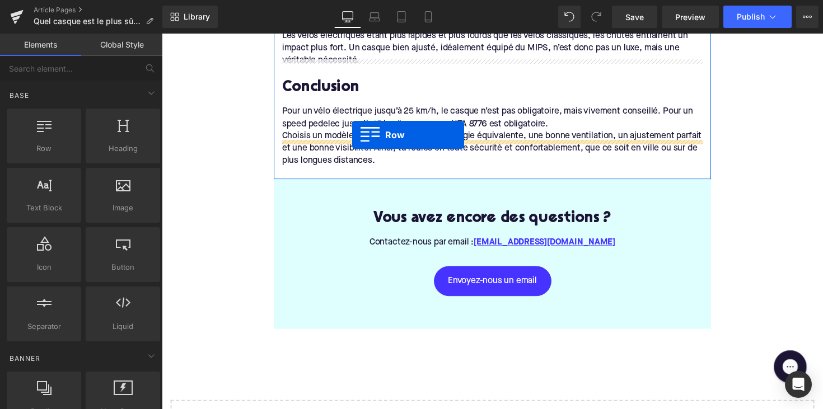
drag, startPoint x: 228, startPoint y: 190, endPoint x: 357, endPoint y: 137, distance: 139.1
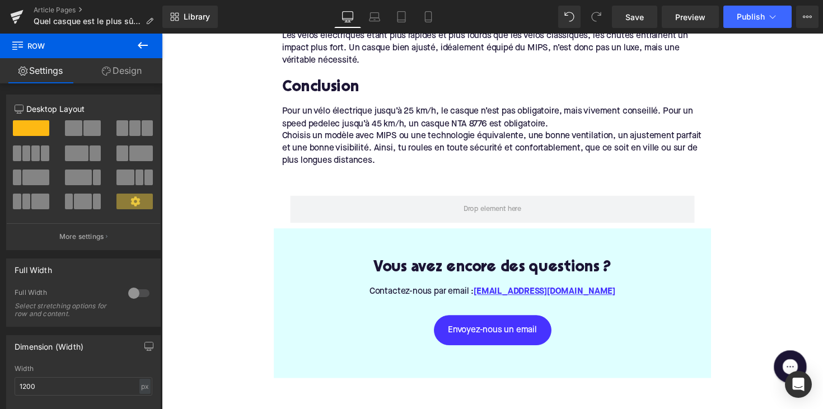
click at [142, 43] on icon at bounding box center [142, 45] width 13 height 13
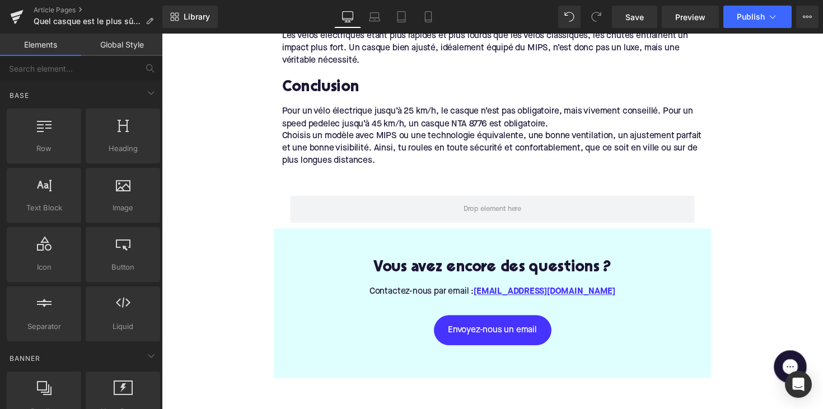
click at [147, 44] on link "Global Style" at bounding box center [121, 45] width 81 height 22
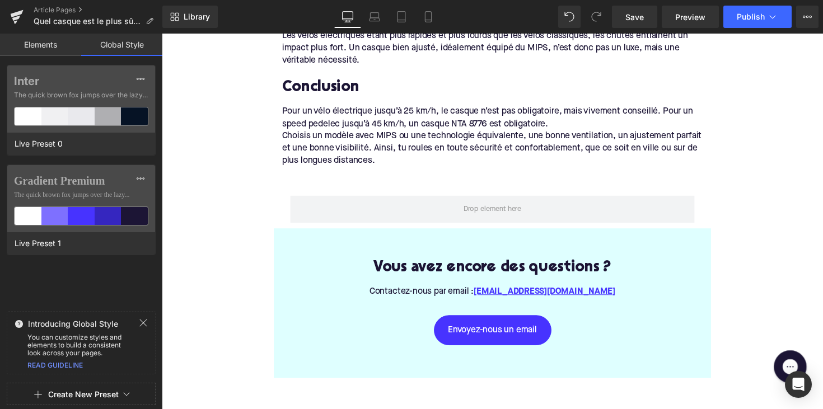
click at [40, 45] on link "Elements" at bounding box center [40, 45] width 81 height 22
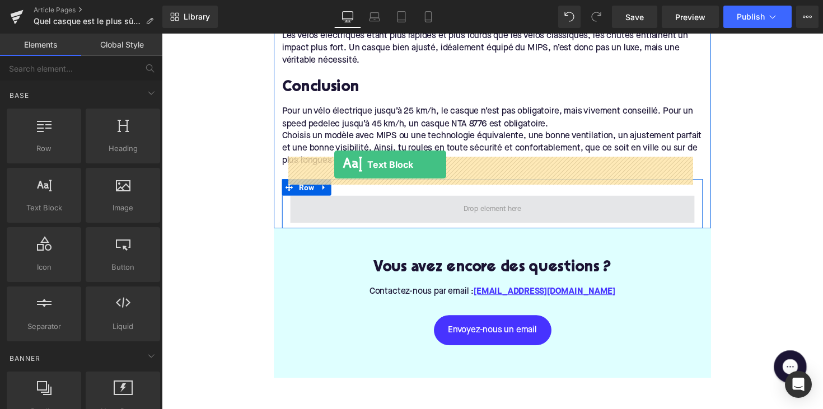
drag, startPoint x: 194, startPoint y: 230, endPoint x: 339, endPoint y: 168, distance: 156.8
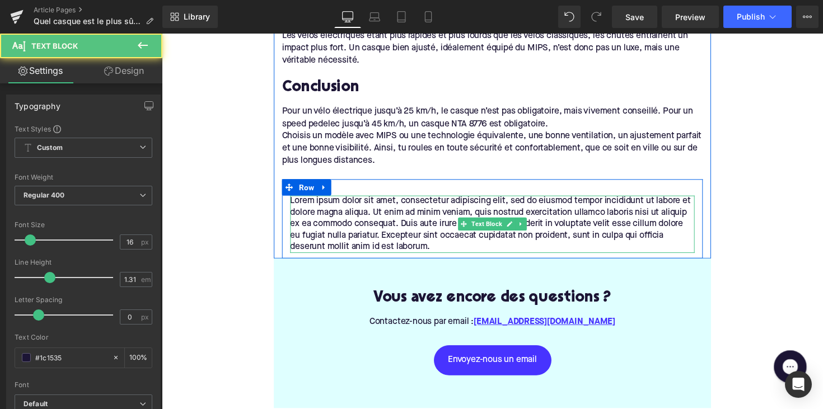
click at [377, 200] on p "Lorem ipsum dolor sit amet, consectetur adipiscing elit, sed do eiusmod tempor …" at bounding box center [500, 229] width 414 height 59
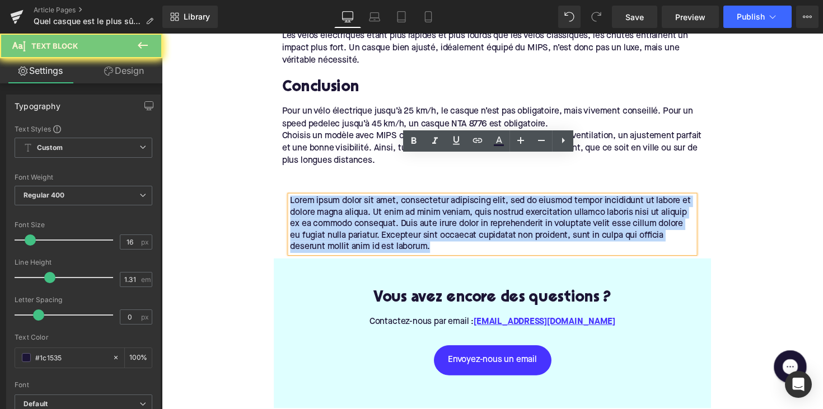
click at [377, 200] on p "Lorem ipsum dolor sit amet, consectetur adipiscing elit, sed do eiusmod tempor …" at bounding box center [500, 229] width 414 height 59
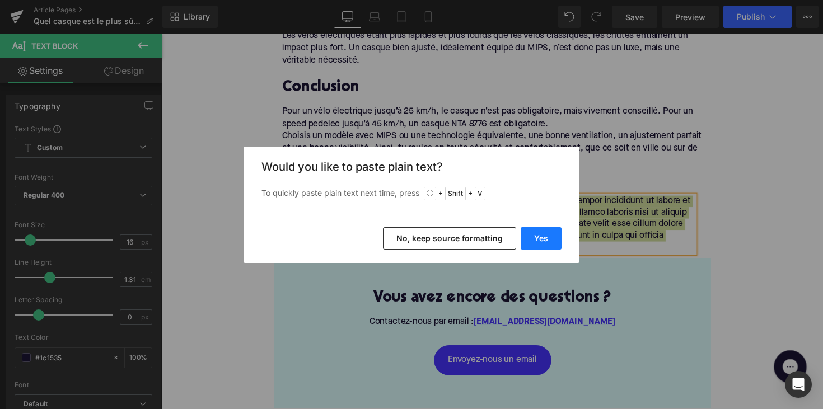
click at [538, 238] on button "Yes" at bounding box center [541, 238] width 41 height 22
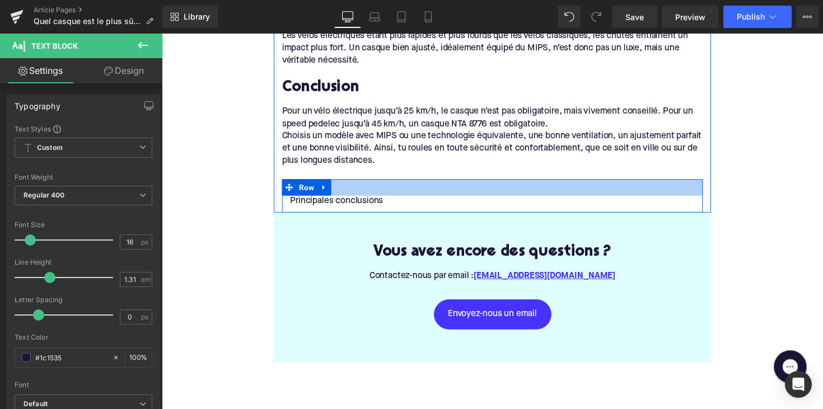
click at [415, 183] on div at bounding box center [500, 191] width 431 height 17
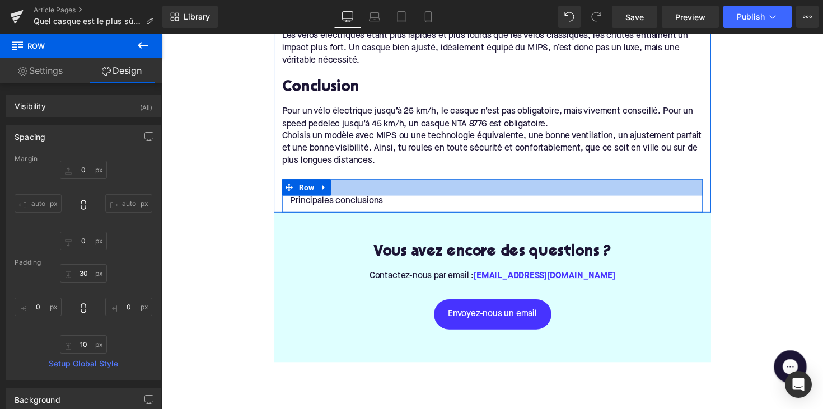
click at [340, 183] on div at bounding box center [500, 191] width 431 height 17
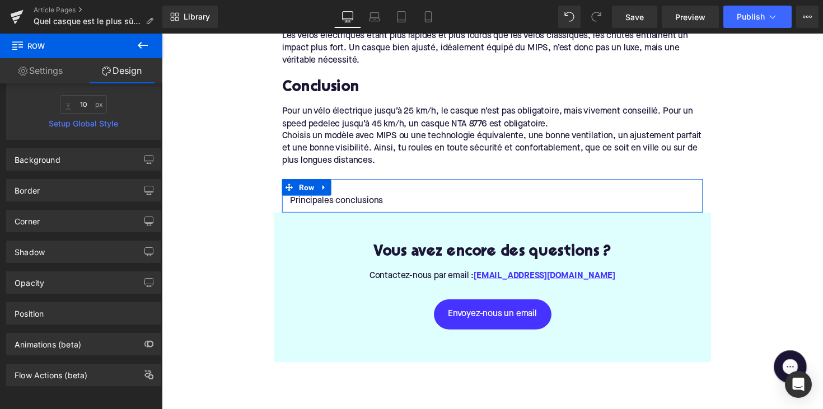
scroll to position [249, 0]
click at [40, 202] on div "Corner Corner Style Custom Custom Setup Global Style Custom Setup Global Style …" at bounding box center [83, 217] width 167 height 31
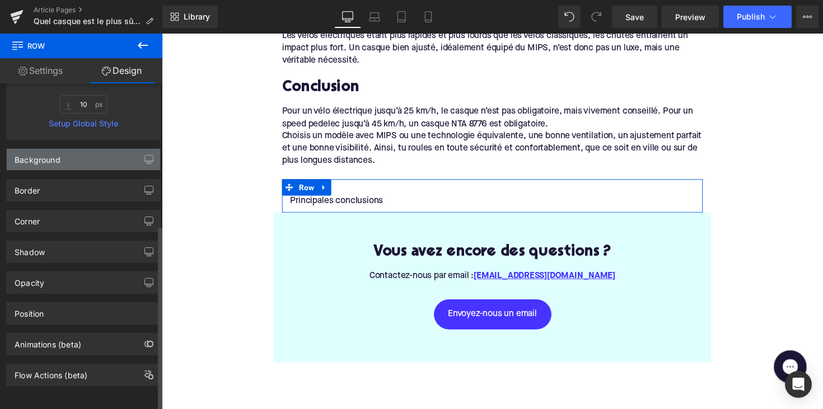
click at [74, 151] on div "Background" at bounding box center [83, 159] width 153 height 21
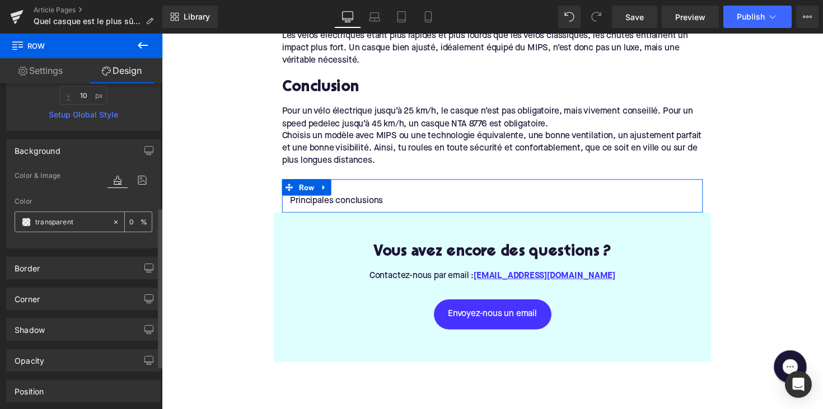
click at [60, 230] on div "transparent" at bounding box center [63, 222] width 97 height 20
click at [58, 226] on input "transparent" at bounding box center [71, 222] width 72 height 12
paste input "#f7f5f8"
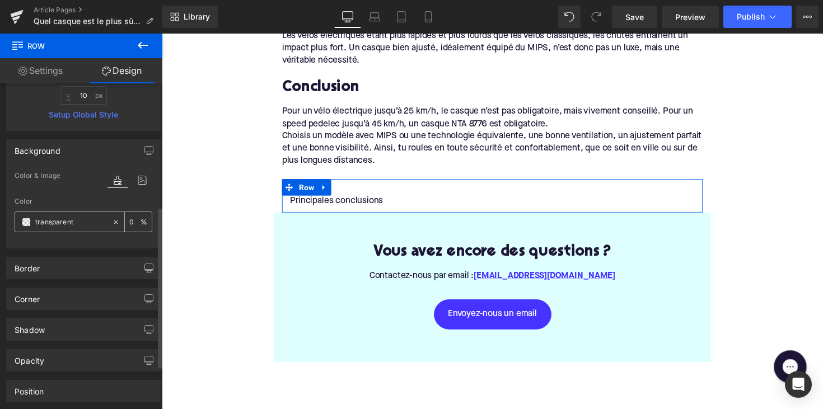
type input "#f7f5f8"
type input "100"
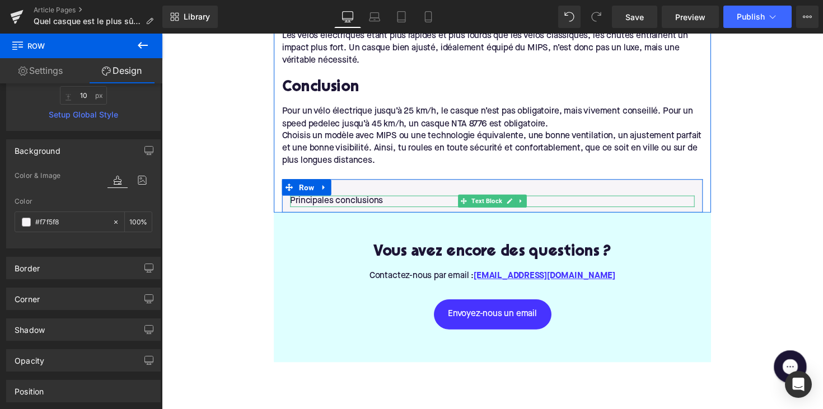
click at [329, 200] on p "Principales conclusions" at bounding box center [500, 206] width 414 height 12
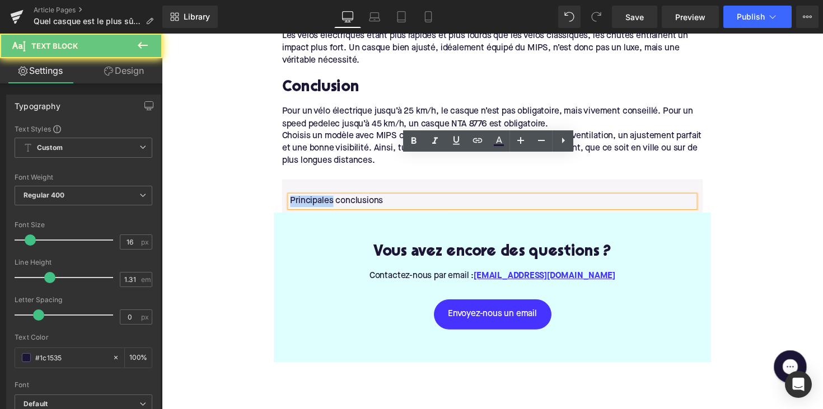
click at [329, 200] on p "Principales conclusions" at bounding box center [500, 206] width 414 height 12
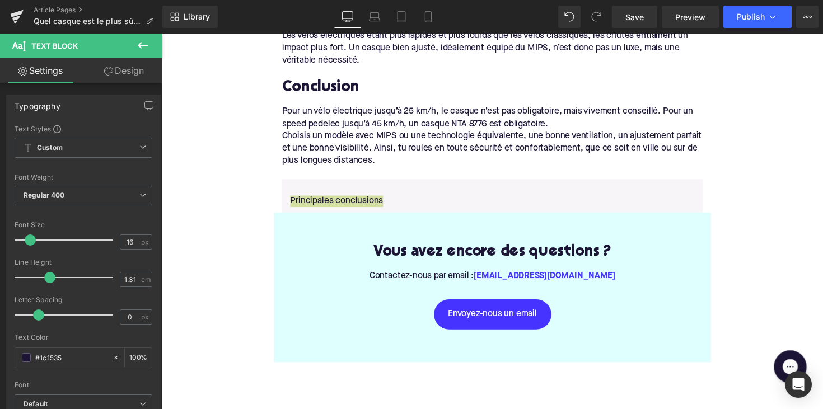
click at [136, 49] on icon at bounding box center [142, 45] width 13 height 13
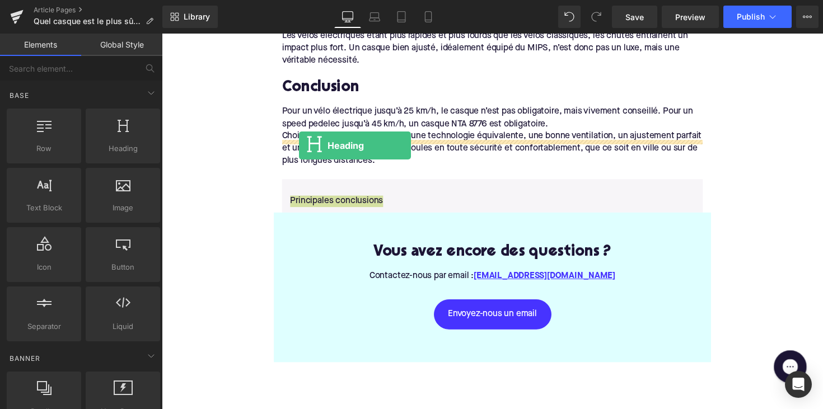
drag, startPoint x: 275, startPoint y: 161, endPoint x: 302, endPoint y: 148, distance: 30.1
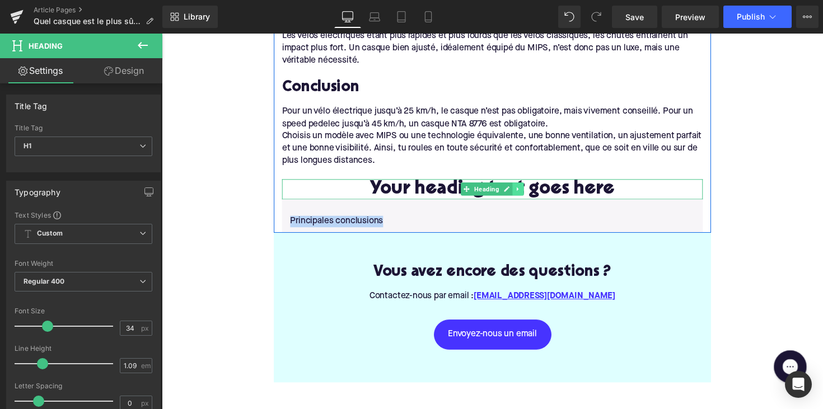
click at [527, 190] on icon at bounding box center [527, 193] width 6 height 7
click at [530, 190] on icon at bounding box center [533, 193] width 6 height 6
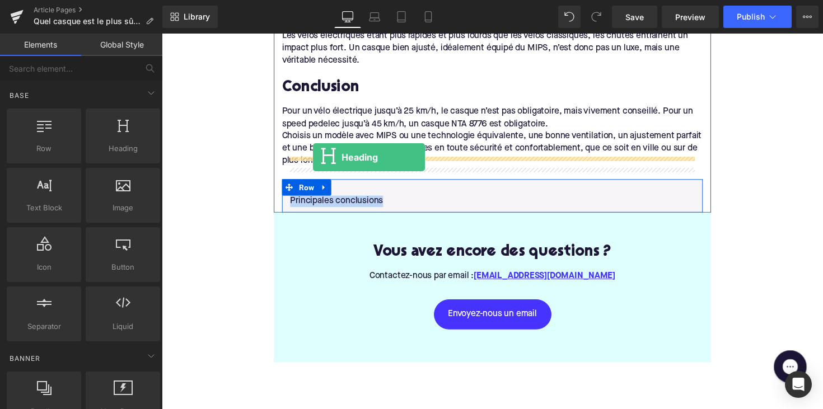
drag, startPoint x: 277, startPoint y: 177, endPoint x: 317, endPoint y: 160, distance: 43.1
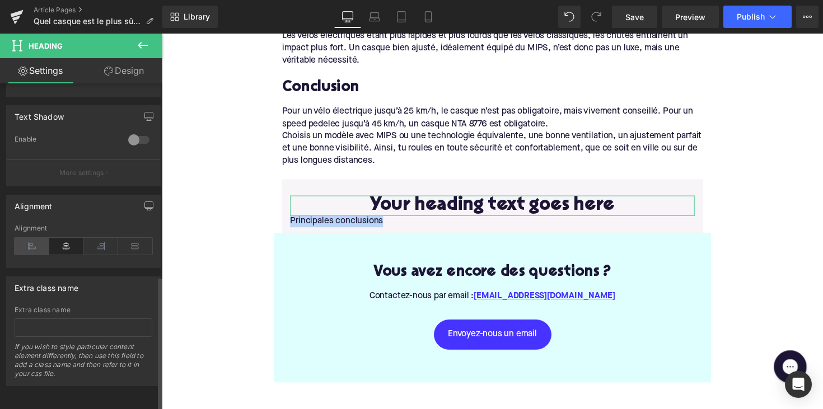
scroll to position [467, 0]
click at [29, 242] on icon at bounding box center [32, 246] width 35 height 17
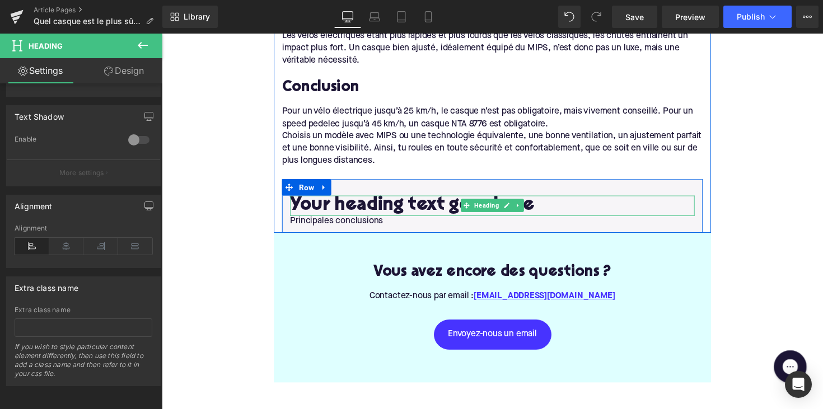
click at [428, 200] on h1 "Your heading text goes here" at bounding box center [500, 210] width 414 height 21
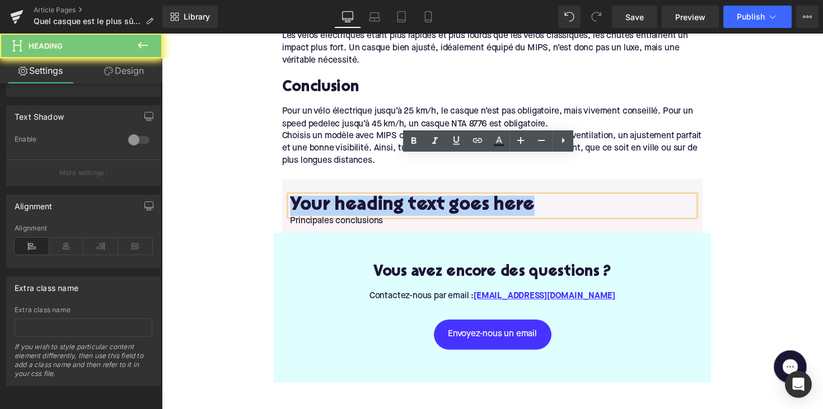
click at [428, 200] on h1 "Your heading text goes here" at bounding box center [500, 210] width 414 height 21
paste div
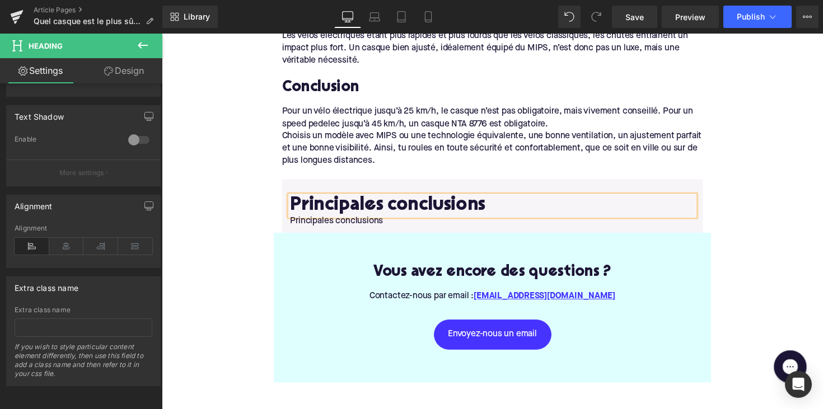
click at [416, 200] on h1 "Principales conclusions" at bounding box center [500, 210] width 414 height 21
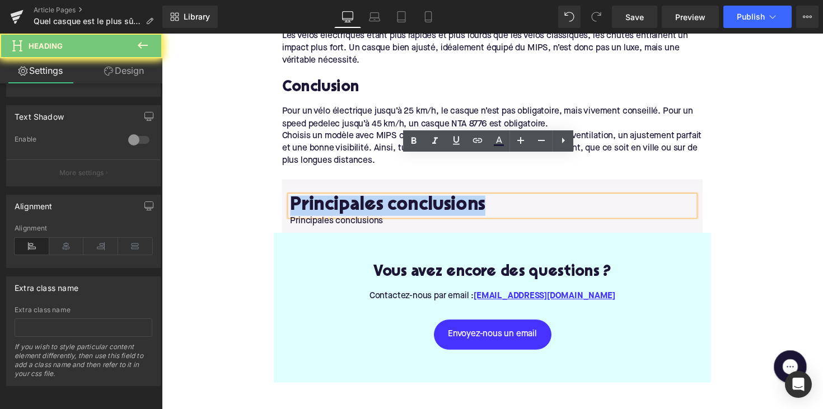
click at [416, 200] on h1 "Principales conclusions" at bounding box center [500, 210] width 414 height 21
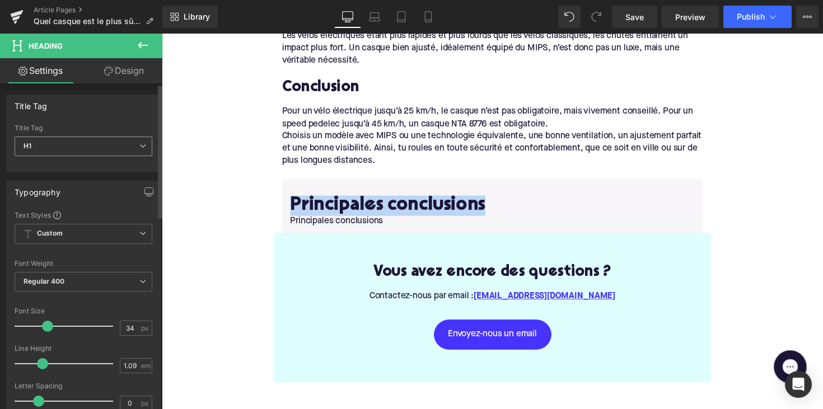
scroll to position [0, 0]
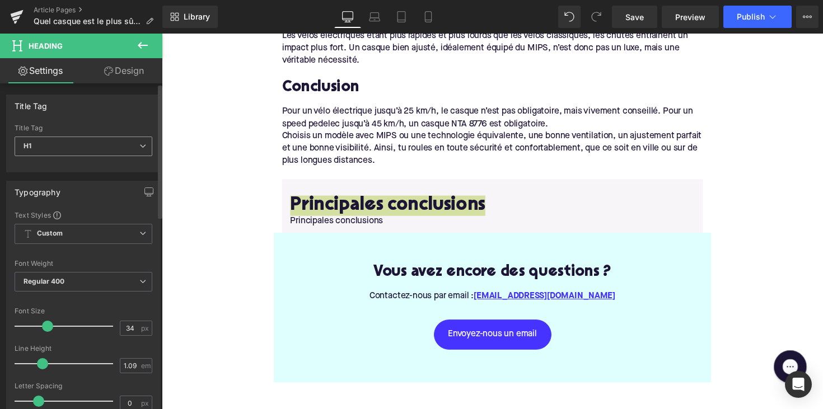
click at [81, 152] on span "H1" at bounding box center [84, 147] width 138 height 20
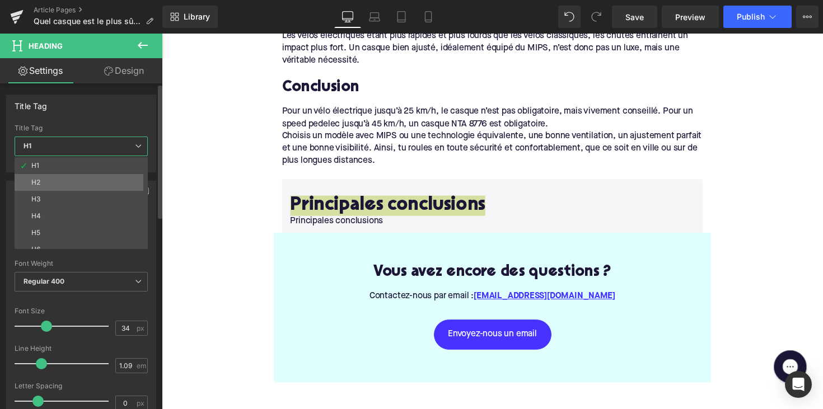
click at [64, 176] on li "H2" at bounding box center [84, 182] width 138 height 17
type input "28"
type input "1.11"
type input "100"
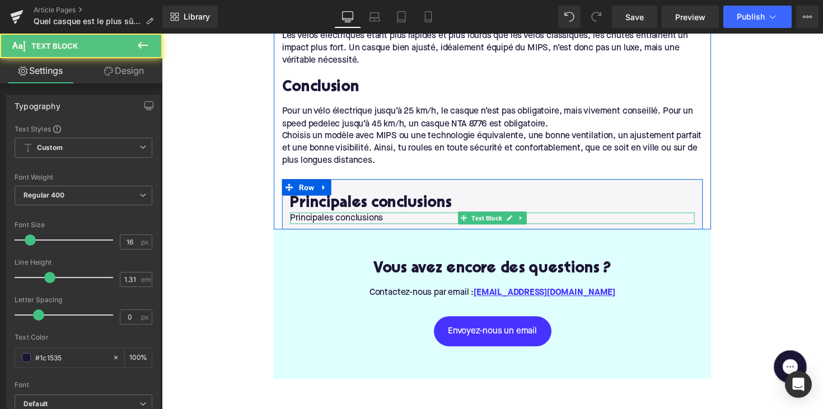
click at [329, 217] on p "Principales conclusions" at bounding box center [500, 223] width 414 height 12
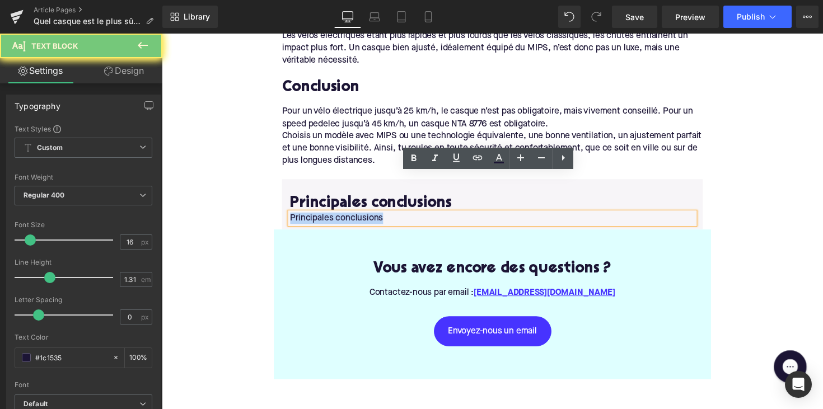
click at [329, 217] on p "Principales conclusions" at bounding box center [500, 223] width 414 height 12
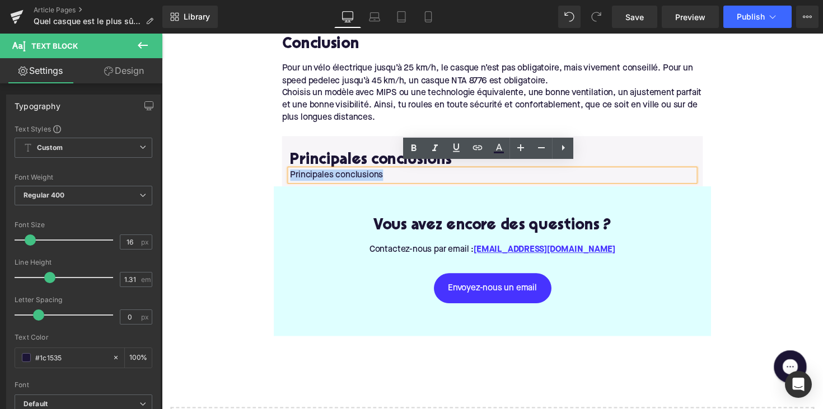
scroll to position [1869, 0]
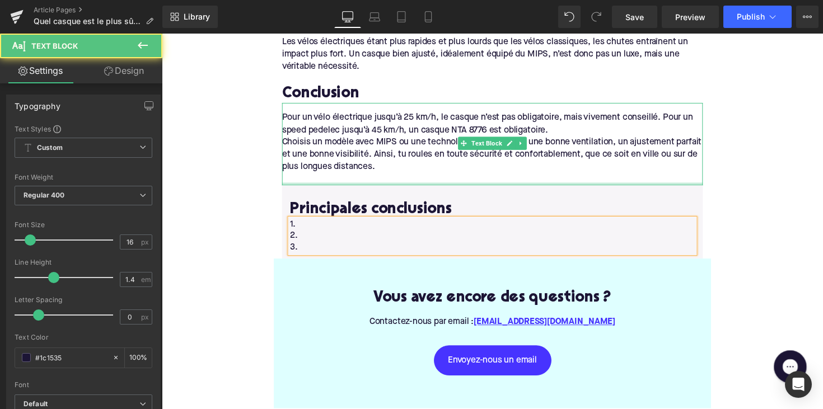
click at [466, 186] on div at bounding box center [500, 187] width 431 height 3
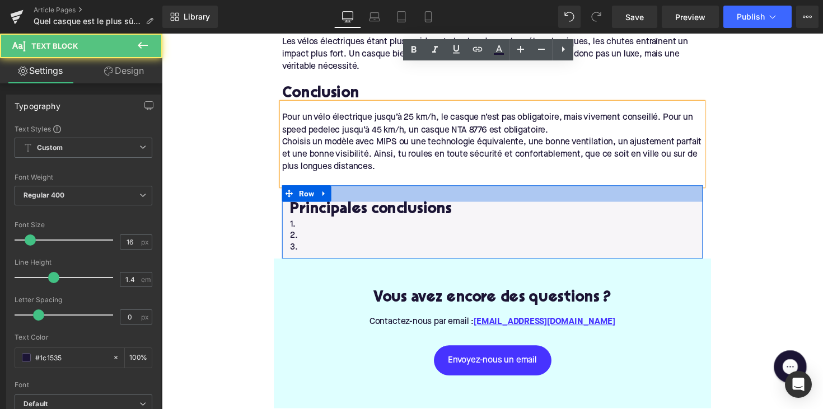
click at [466, 189] on div at bounding box center [500, 197] width 431 height 17
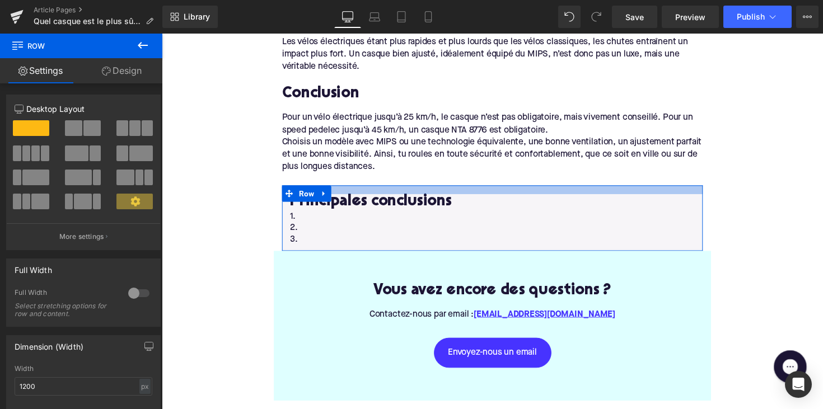
drag, startPoint x: 470, startPoint y: 158, endPoint x: 471, endPoint y: 150, distance: 7.9
click at [471, 189] on div at bounding box center [500, 193] width 431 height 9
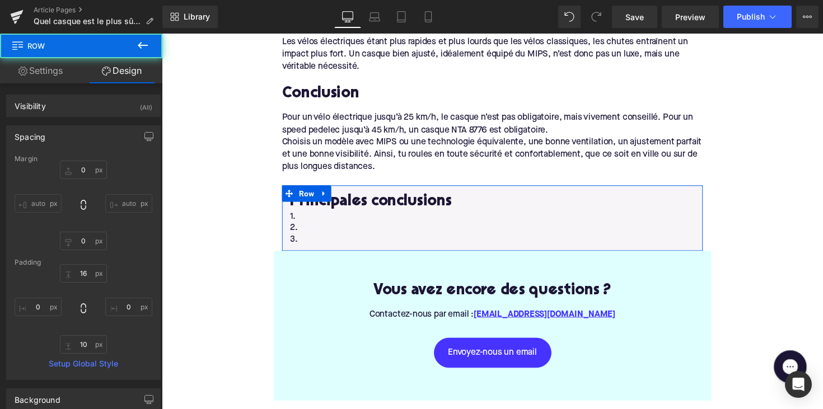
click at [451, 239] on p "3." at bounding box center [500, 245] width 414 height 12
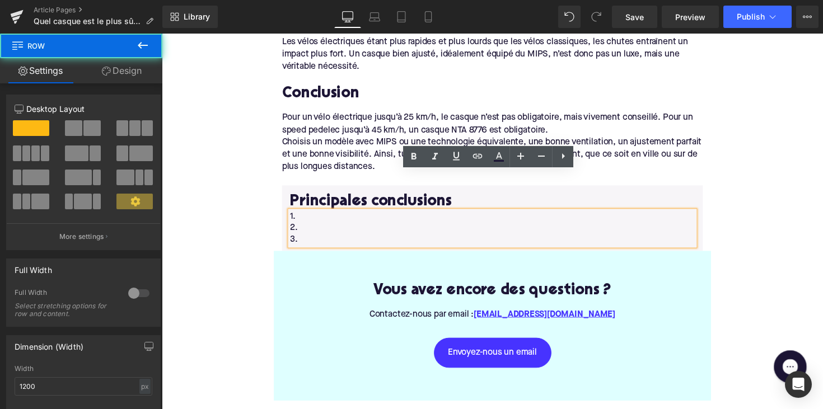
click at [296, 189] on div "Principales conclusions Heading 1. 2. 3. Text Block Row" at bounding box center [500, 222] width 431 height 67
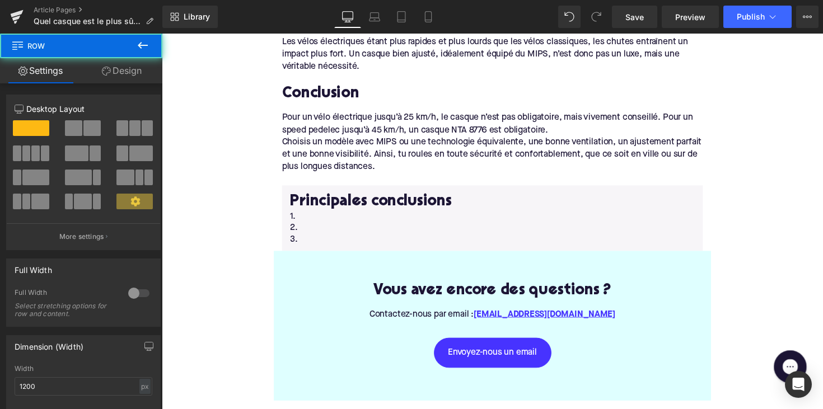
click at [304, 189] on div "Principales conclusions Heading 1. 2. 3. Text Block Row" at bounding box center [500, 222] width 431 height 67
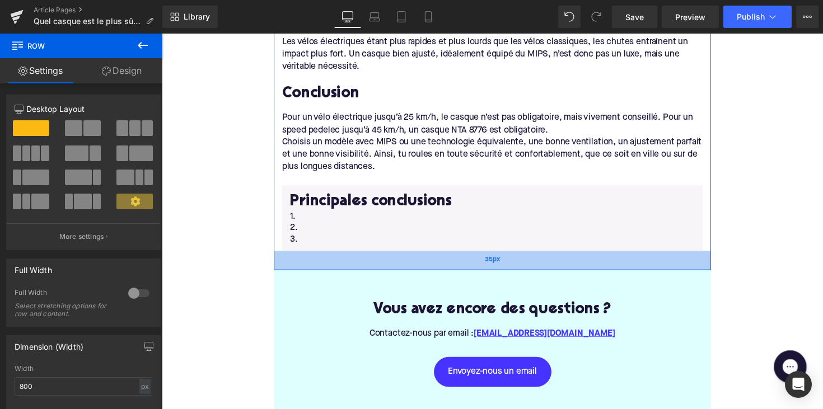
drag, startPoint x: 415, startPoint y: 216, endPoint x: 414, endPoint y: 235, distance: 19.7
click at [414, 256] on div "35px" at bounding box center [501, 266] width 448 height 20
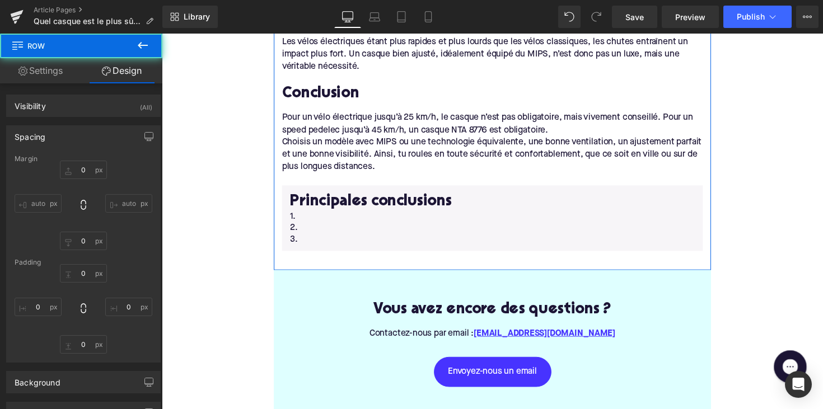
type input "0"
type input "24"
type input "0"
type input "35"
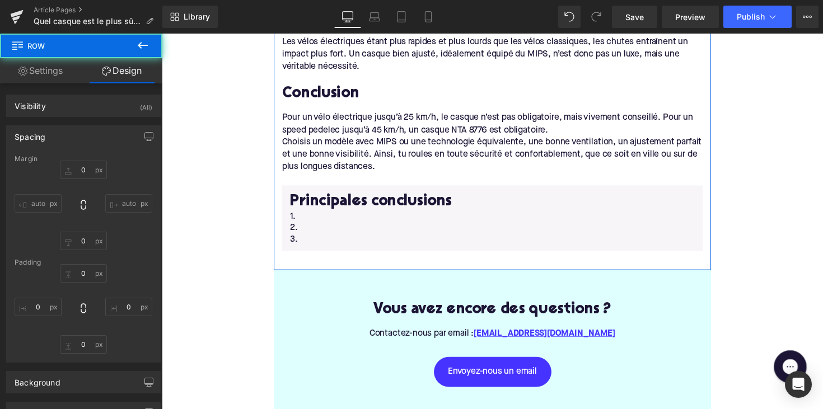
type input "0"
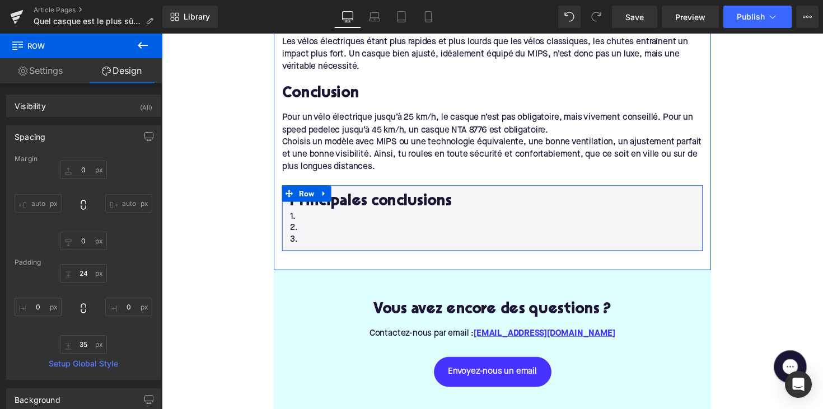
click at [411, 212] on div "Principales conclusions Heading 1. 2. 3. Text Block Row" at bounding box center [500, 222] width 431 height 67
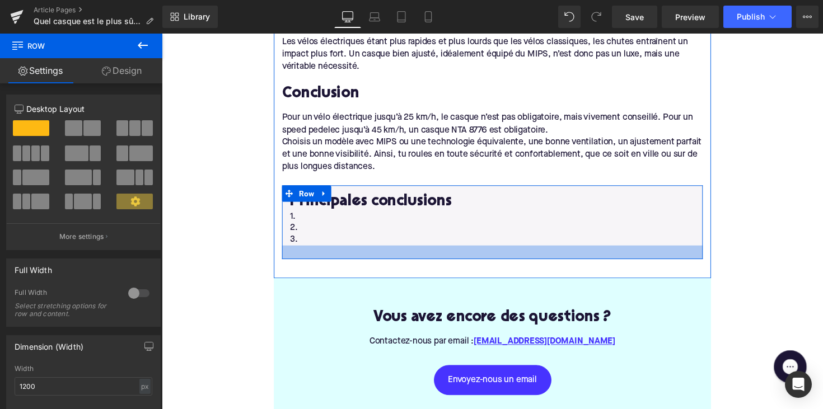
drag, startPoint x: 416, startPoint y: 212, endPoint x: 416, endPoint y: 221, distance: 8.4
click at [416, 251] on div at bounding box center [500, 258] width 431 height 14
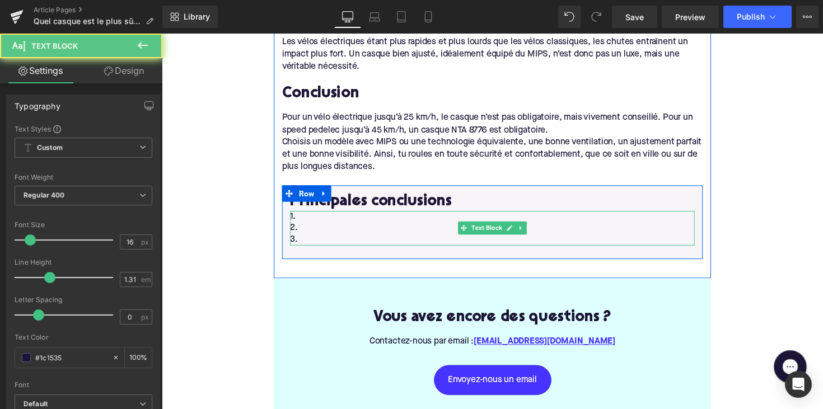
click at [461, 227] on p "2." at bounding box center [500, 233] width 414 height 12
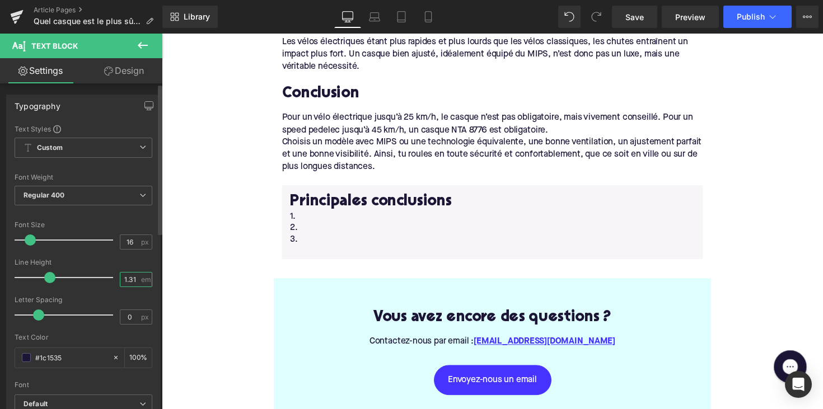
click at [123, 279] on input "1.31" at bounding box center [130, 280] width 20 height 14
type input "2.31"
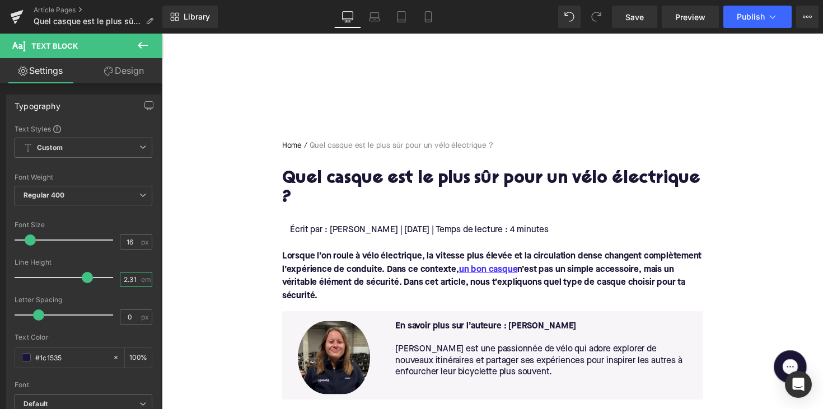
scroll to position [52, 0]
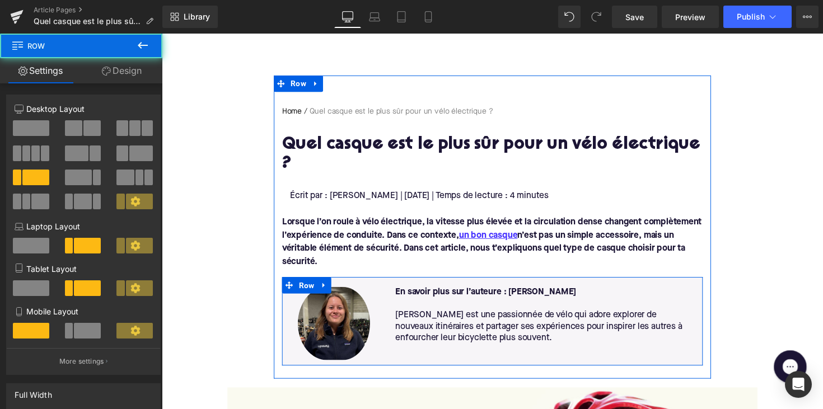
click at [378, 283] on div "Image En savoir plus sur l’auteure : [PERSON_NAME] [PERSON_NAME] est une passio…" at bounding box center [500, 328] width 431 height 91
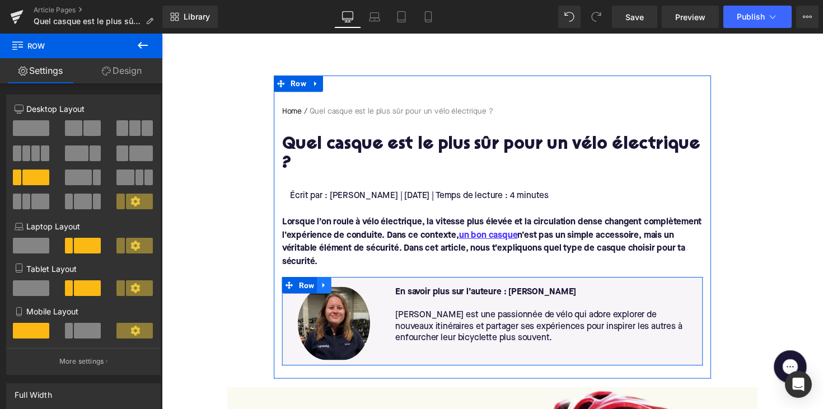
click at [324, 287] on icon at bounding box center [328, 291] width 8 height 8
click at [326, 288] on icon at bounding box center [328, 292] width 8 height 8
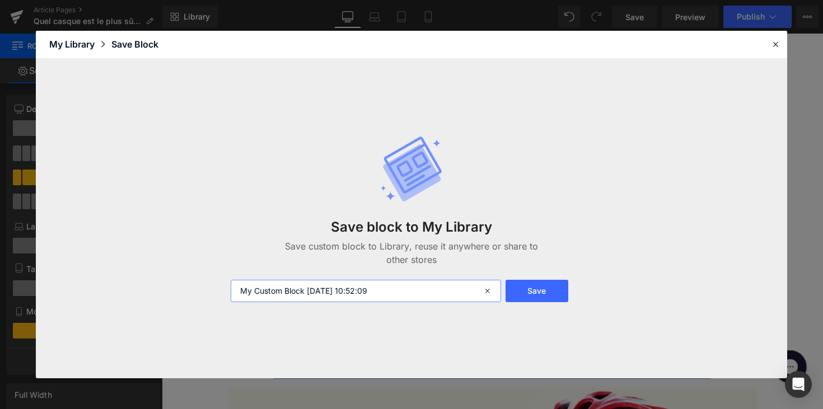
click at [344, 285] on input "My Custom Block [DATE] 10:52:09" at bounding box center [366, 291] width 270 height 22
type input "about the author"
click at [556, 296] on button "Save" at bounding box center [536, 291] width 63 height 22
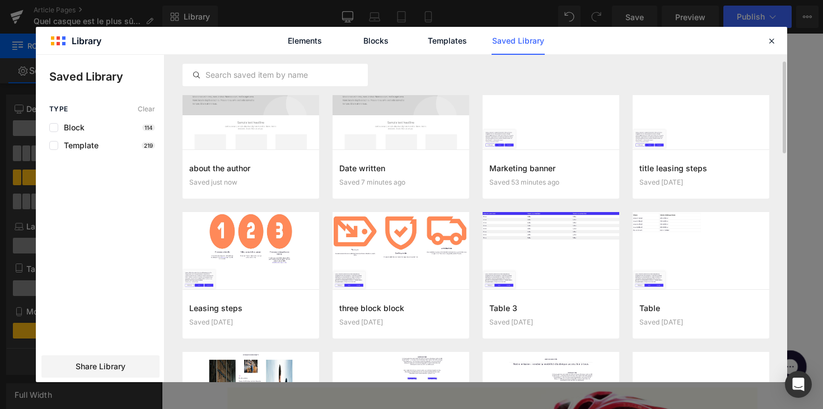
scroll to position [23, 0]
click at [773, 41] on icon at bounding box center [771, 41] width 10 height 10
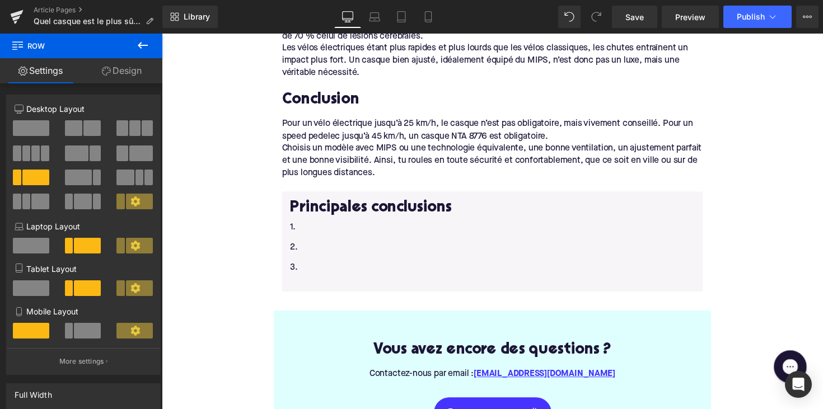
scroll to position [1888, 0]
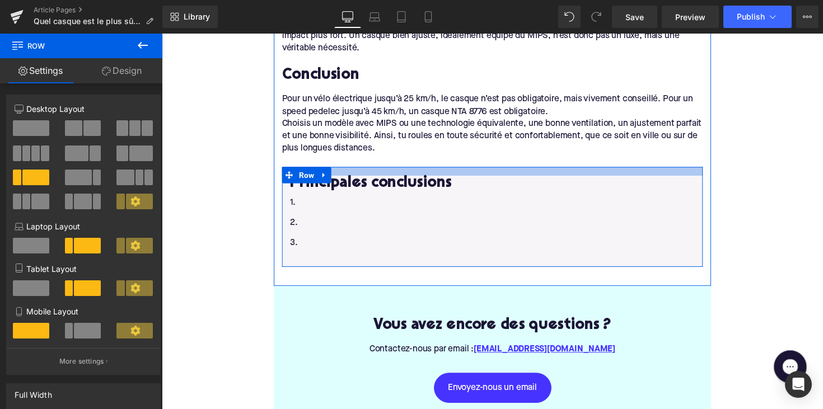
click at [461, 170] on div at bounding box center [500, 174] width 431 height 9
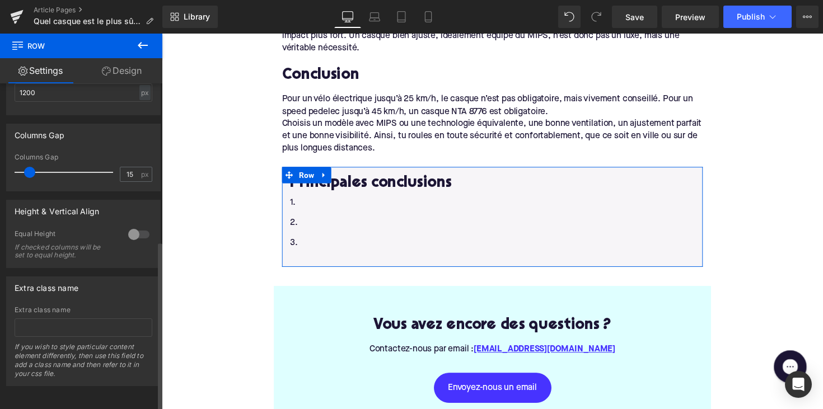
scroll to position [303, 0]
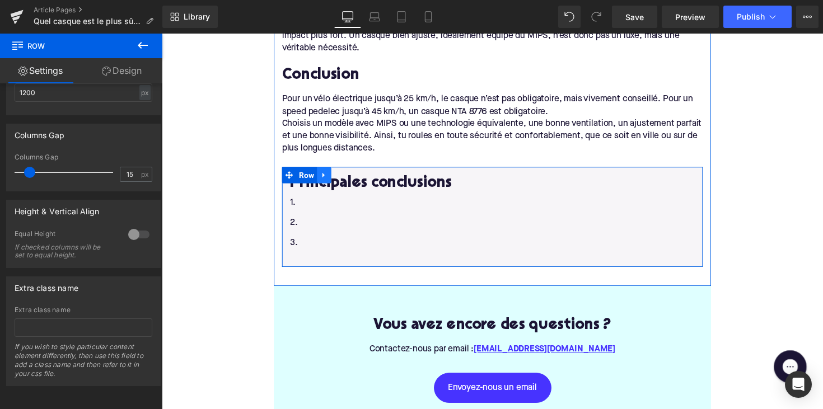
click at [325, 174] on icon at bounding box center [328, 178] width 8 height 8
click at [325, 175] on icon at bounding box center [328, 179] width 8 height 8
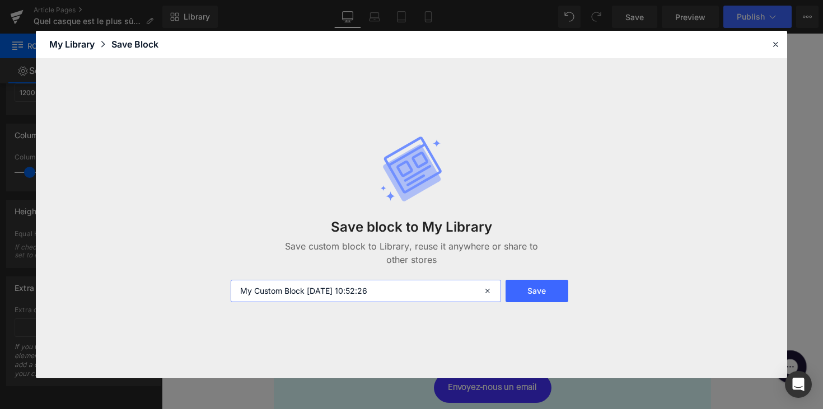
click at [313, 286] on input "My Custom Block [DATE] 10:52:26" at bounding box center [366, 291] width 270 height 22
type input "h"
type input "key takeaways"
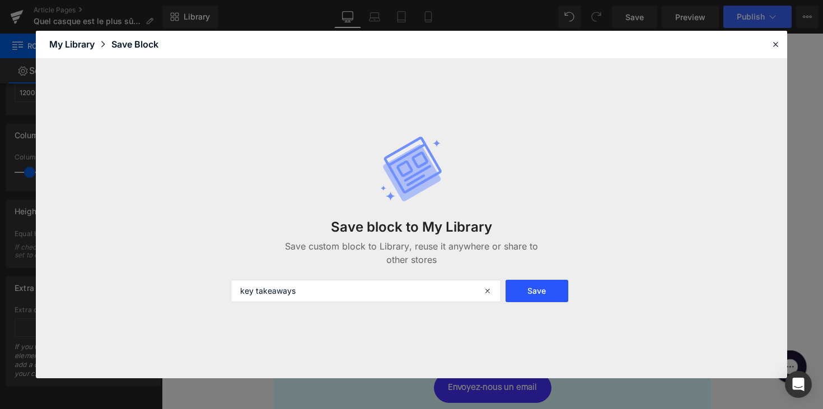
click at [539, 287] on button "Save" at bounding box center [536, 291] width 63 height 22
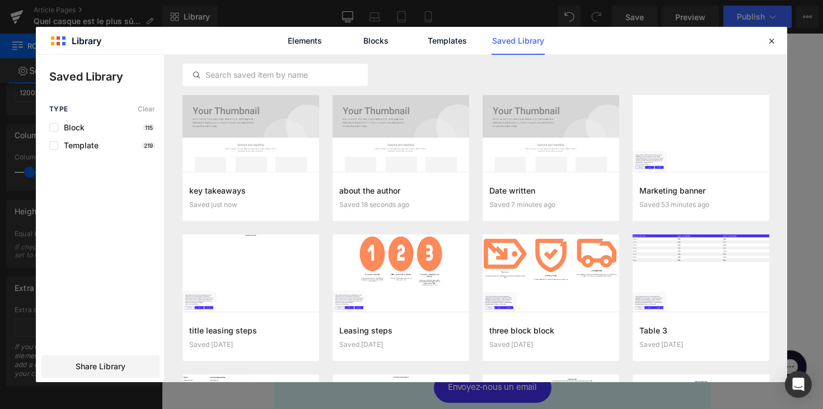
click at [762, 45] on div "Elements Blocks Templates Saved Library" at bounding box center [411, 40] width 751 height 27
drag, startPoint x: 768, startPoint y: 43, endPoint x: 616, endPoint y: 0, distance: 157.6
click at [768, 43] on icon at bounding box center [771, 41] width 10 height 10
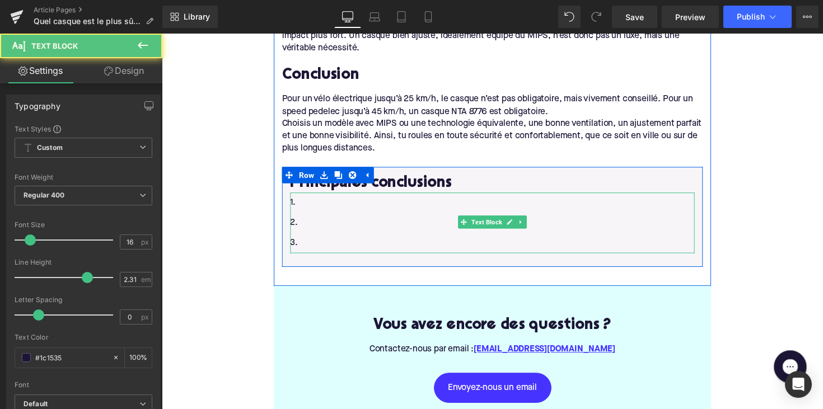
click at [338, 196] on p "1." at bounding box center [500, 206] width 414 height 21
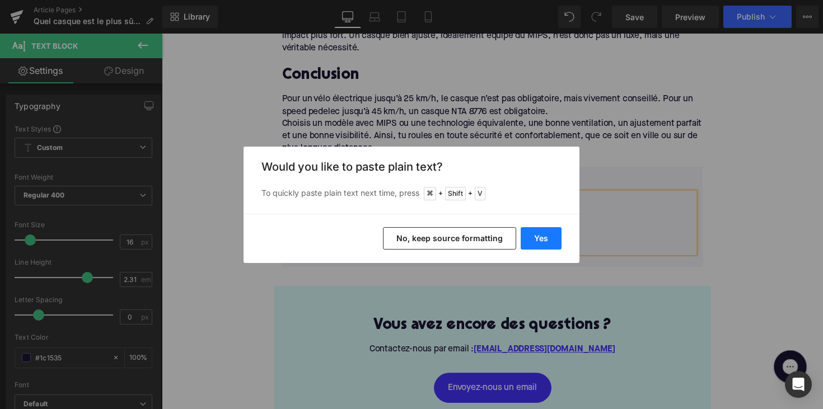
click at [537, 234] on button "Yes" at bounding box center [541, 238] width 41 height 22
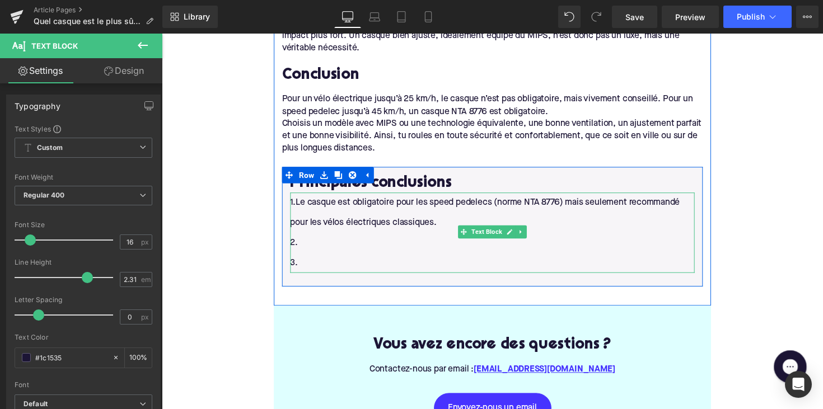
click at [297, 196] on p "1.Le casque est obligatoire pour les speed pedelecs (norme NTA 8776) mais seule…" at bounding box center [500, 216] width 414 height 41
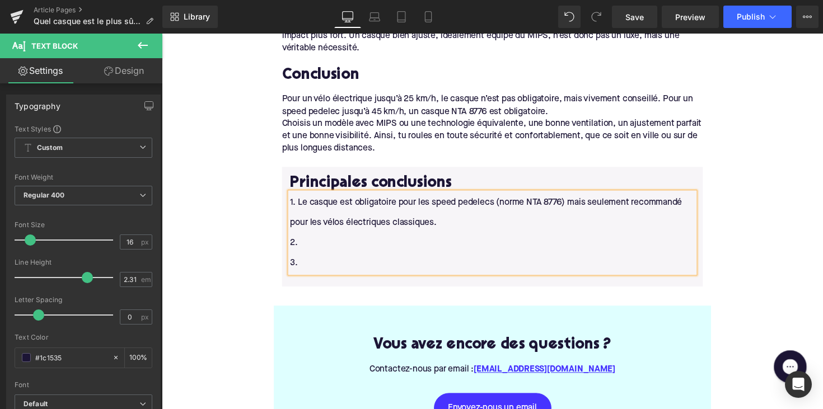
click at [368, 238] on p "2." at bounding box center [500, 248] width 414 height 21
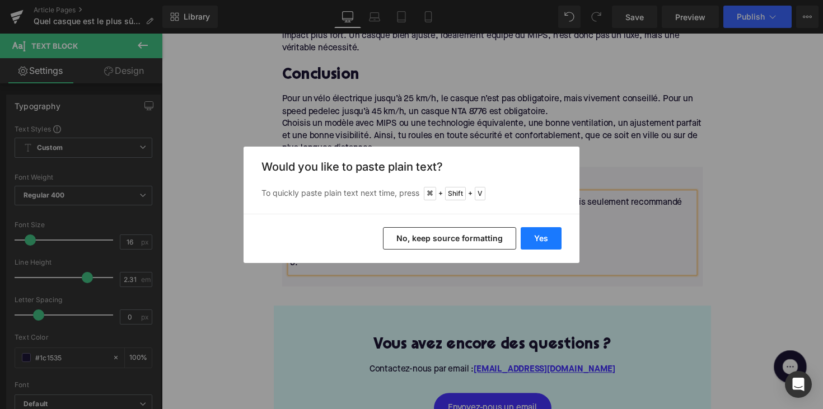
click at [540, 239] on button "Yes" at bounding box center [541, 238] width 41 height 22
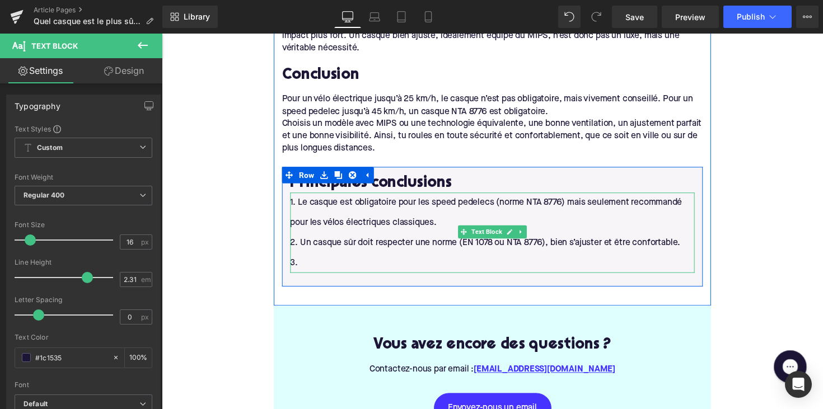
click at [317, 259] on p "3." at bounding box center [500, 269] width 414 height 21
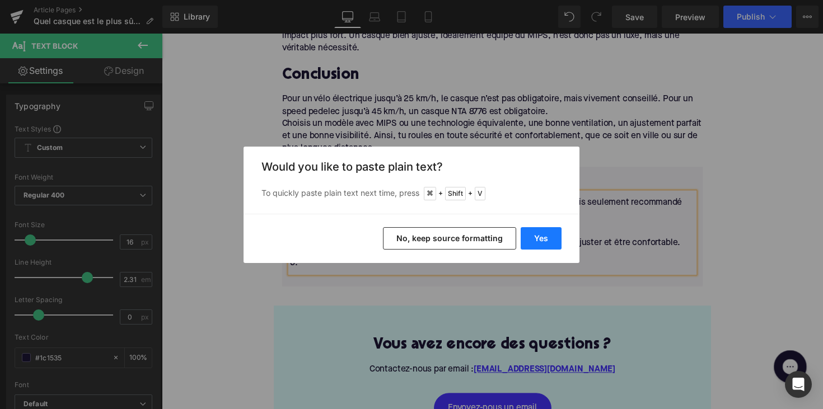
click at [545, 231] on button "Yes" at bounding box center [541, 238] width 41 height 22
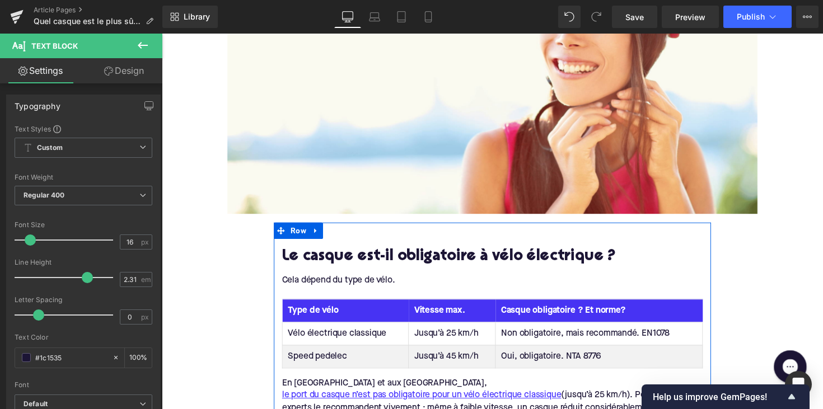
scroll to position [526, 0]
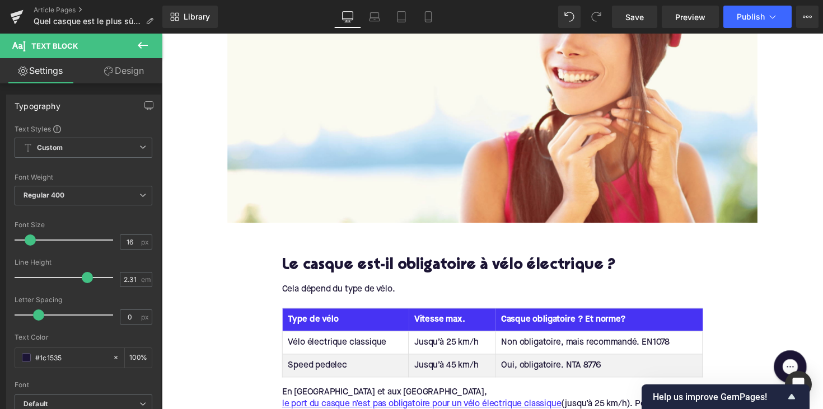
click at [142, 46] on icon at bounding box center [143, 45] width 10 height 7
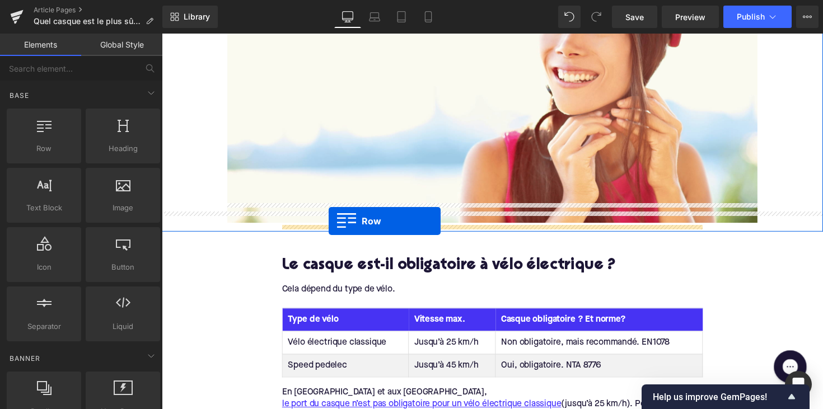
drag, startPoint x: 221, startPoint y: 177, endPoint x: 333, endPoint y: 226, distance: 121.9
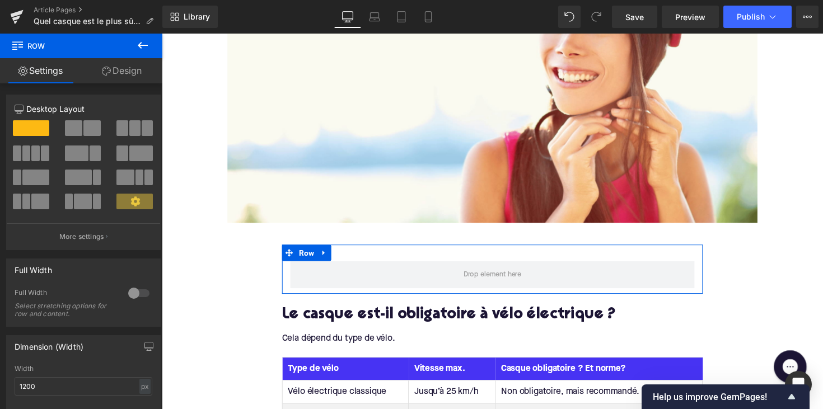
click at [123, 78] on link "Design" at bounding box center [121, 70] width 81 height 25
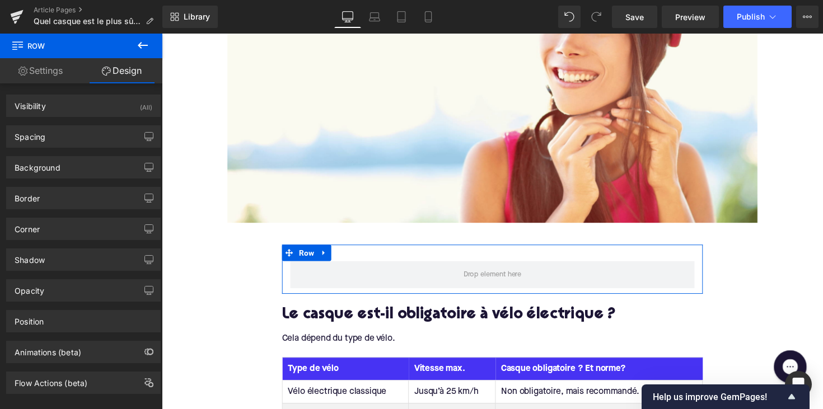
click at [30, 77] on link "Settings" at bounding box center [40, 70] width 81 height 25
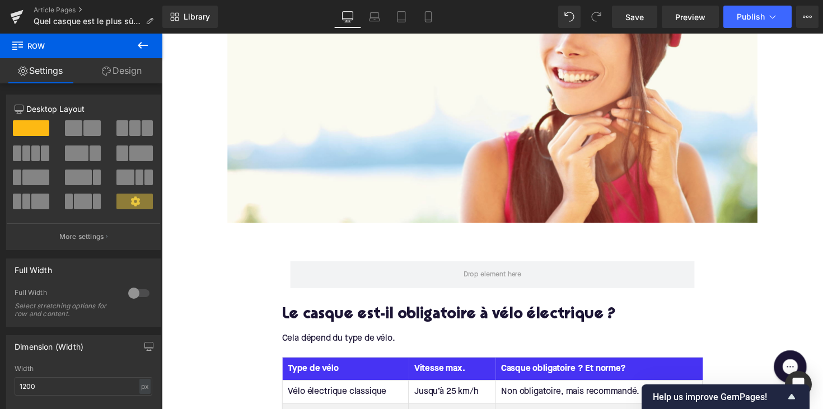
click at [146, 38] on button at bounding box center [142, 46] width 39 height 25
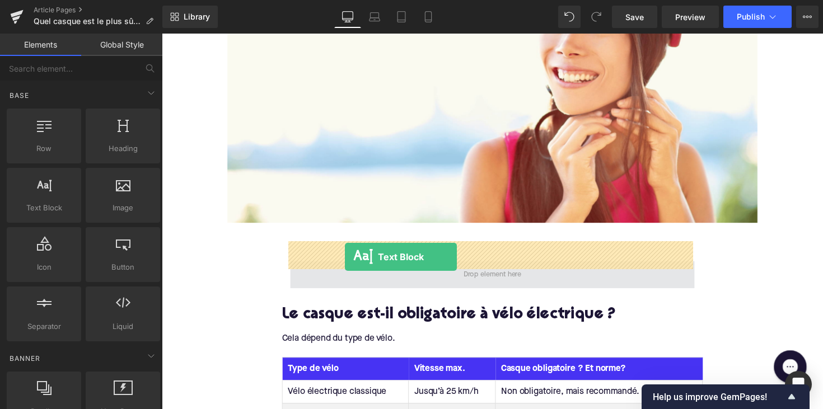
drag, startPoint x: 208, startPoint y: 232, endPoint x: 349, endPoint y: 263, distance: 144.8
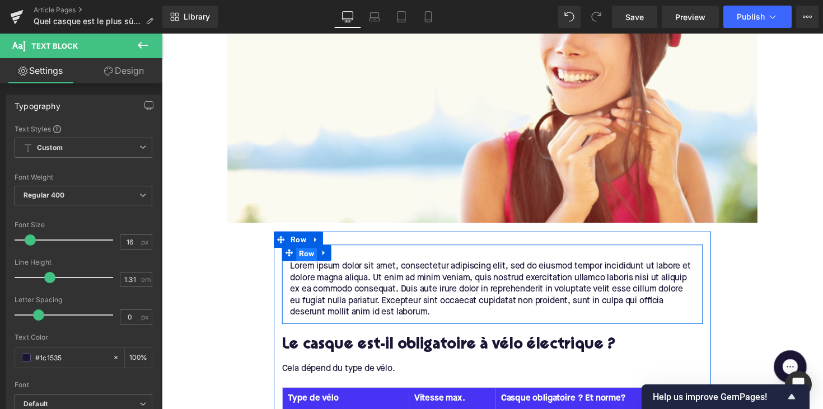
click at [308, 250] on span "Row" at bounding box center [309, 258] width 21 height 17
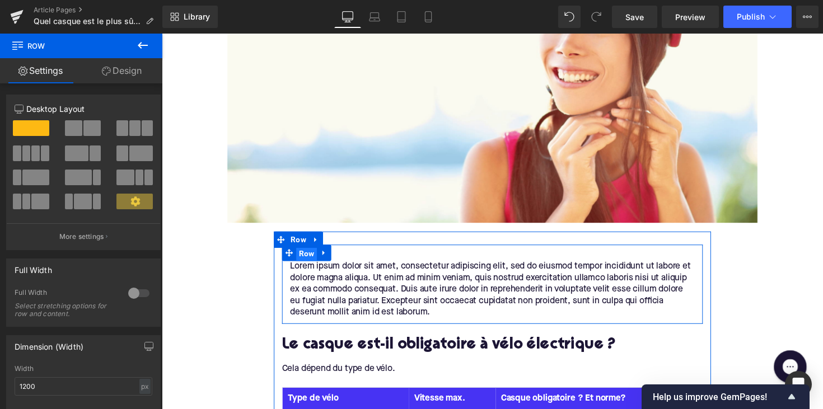
click at [305, 250] on span "Row" at bounding box center [309, 258] width 21 height 17
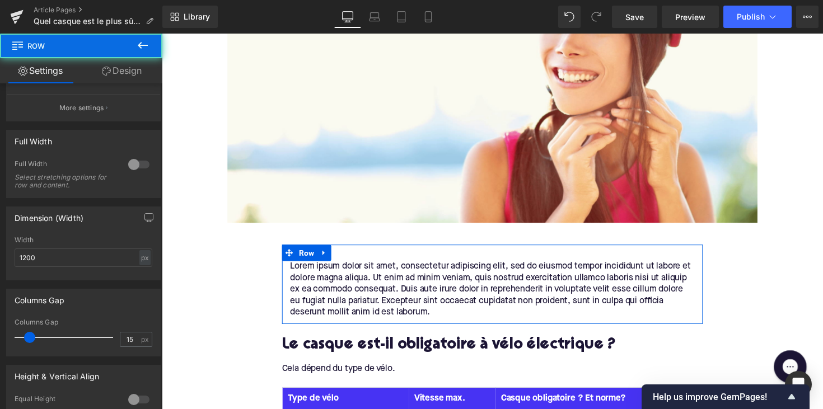
scroll to position [208, 0]
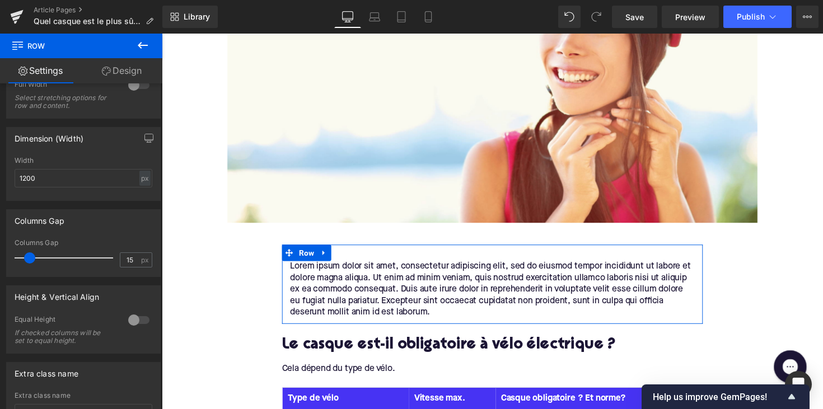
click at [128, 72] on link "Design" at bounding box center [121, 70] width 81 height 25
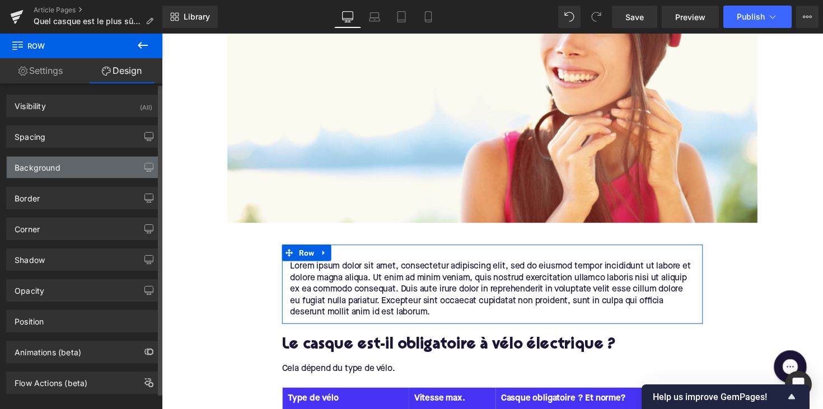
click at [71, 166] on div "Background" at bounding box center [83, 167] width 153 height 21
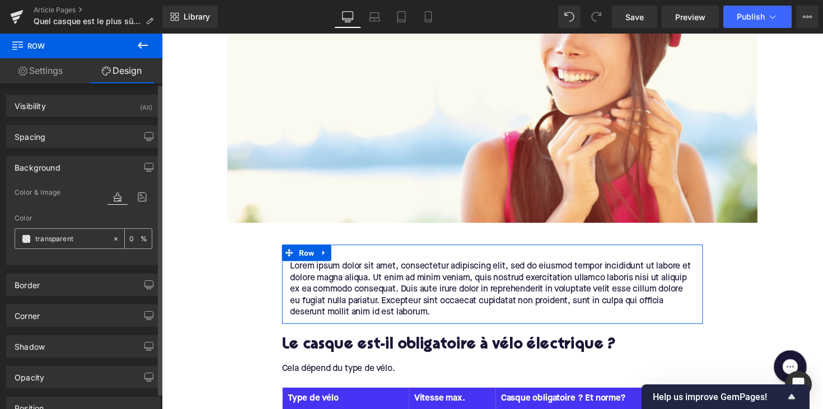
click at [53, 236] on input "transparent" at bounding box center [71, 239] width 72 height 12
paste input "#f7f5f8"
type input "#f7f5f8"
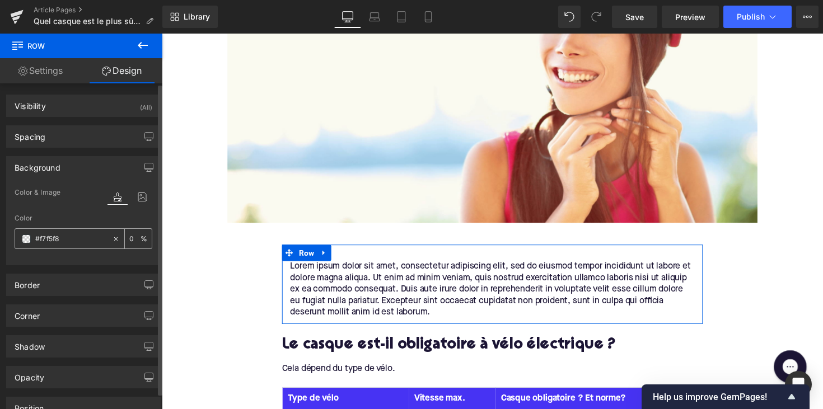
type input "100"
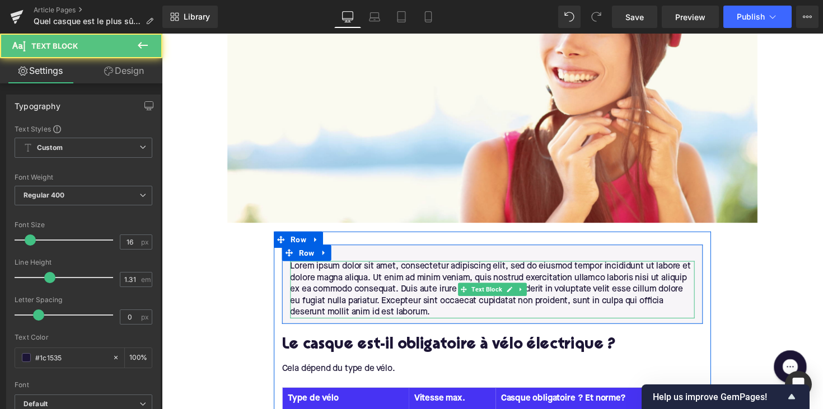
click at [360, 293] on p "Lorem ipsum dolor sit amet, consectetur adipiscing elit, sed do eiusmod tempor …" at bounding box center [500, 295] width 414 height 59
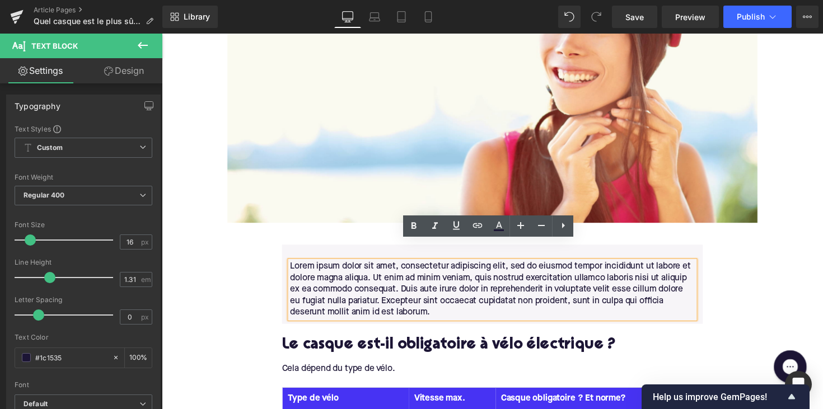
click at [441, 297] on p "Lorem ipsum dolor sit amet, consectetur adipiscing elit, sed do eiusmod tempor …" at bounding box center [500, 295] width 414 height 59
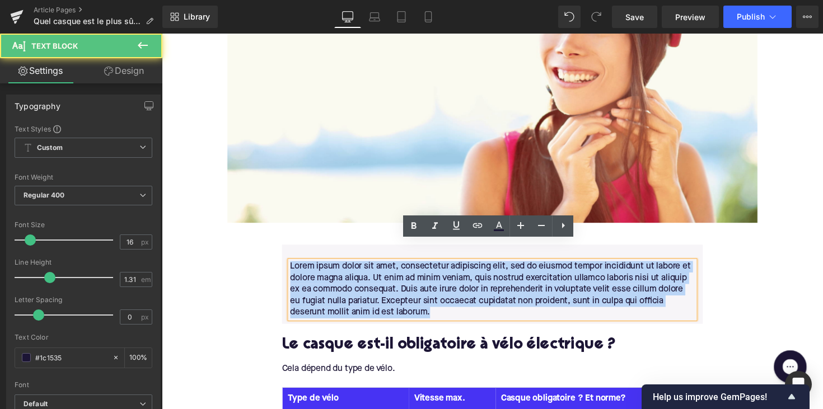
drag, startPoint x: 441, startPoint y: 297, endPoint x: 278, endPoint y: 246, distance: 170.1
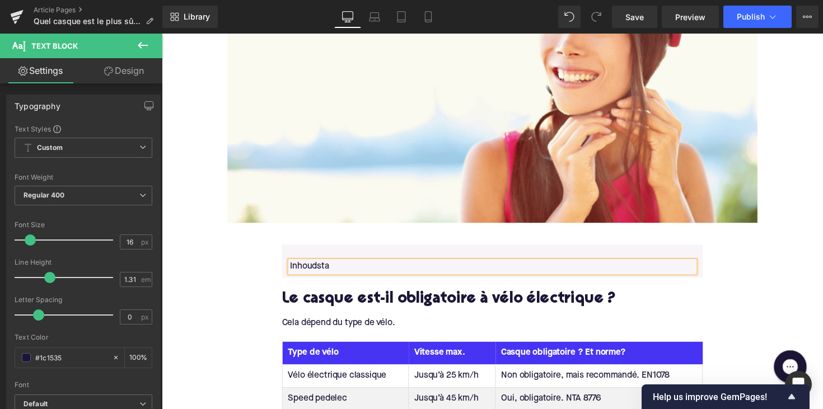
click at [316, 266] on p "Inhoudsta" at bounding box center [500, 272] width 414 height 12
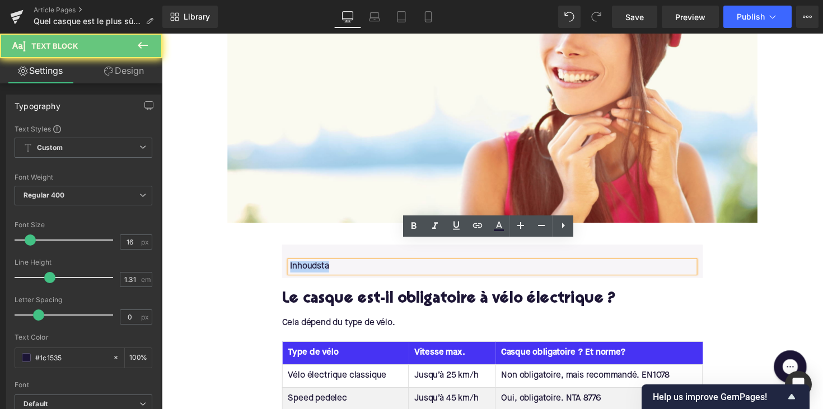
click at [316, 266] on p "Inhoudsta" at bounding box center [500, 272] width 414 height 12
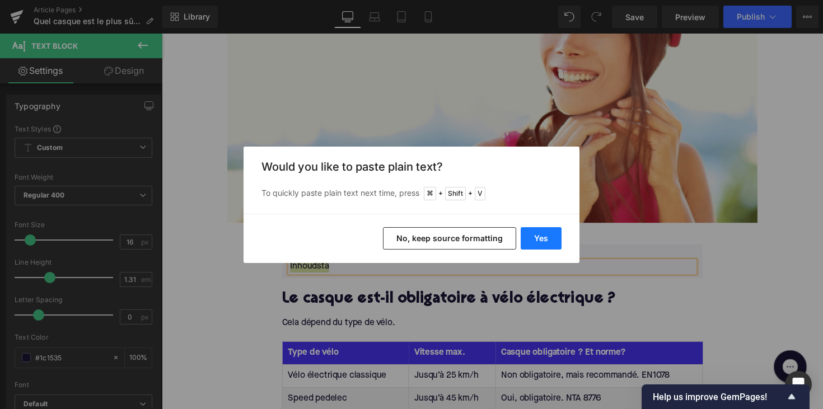
click at [540, 230] on button "Yes" at bounding box center [541, 238] width 41 height 22
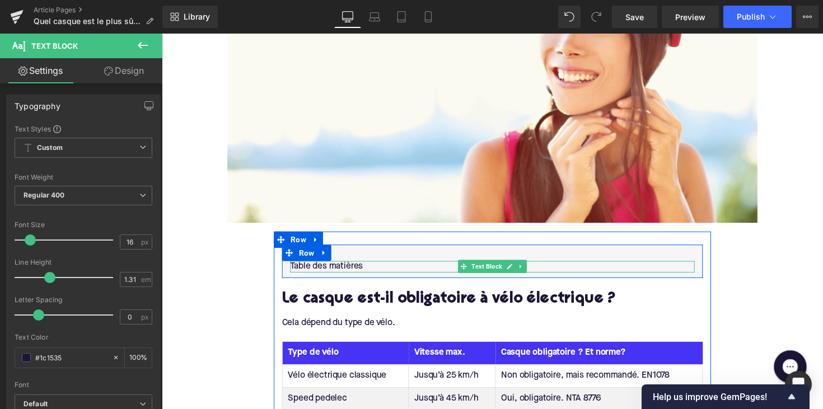
click at [380, 266] on p "Table des matières" at bounding box center [500, 272] width 414 height 12
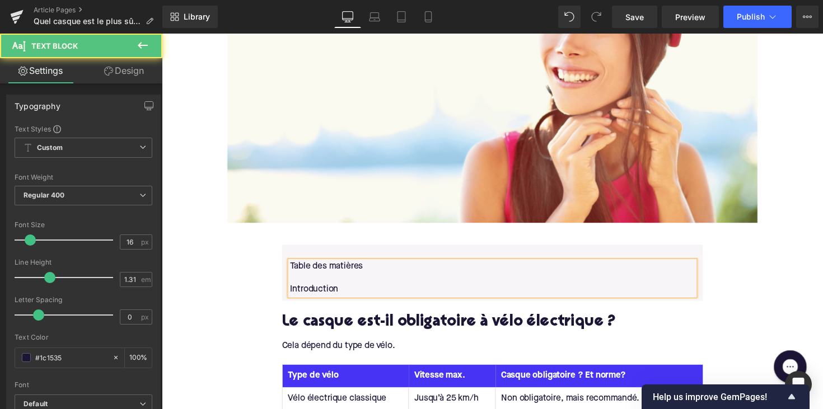
click at [362, 266] on p "Table des matières" at bounding box center [500, 272] width 414 height 12
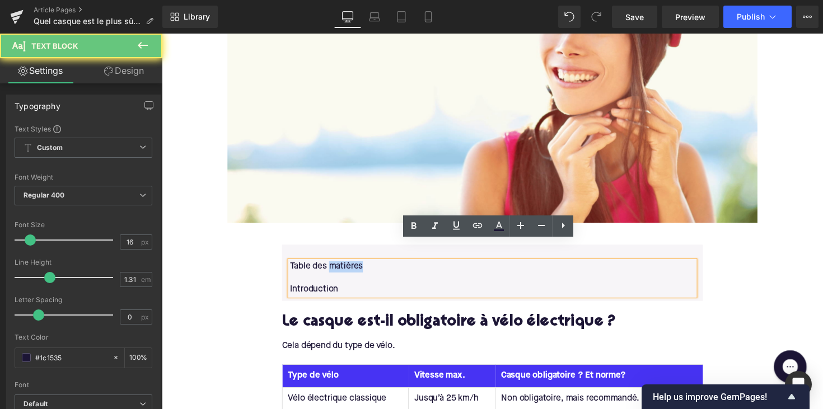
click at [362, 266] on p "Table des matières" at bounding box center [500, 272] width 414 height 12
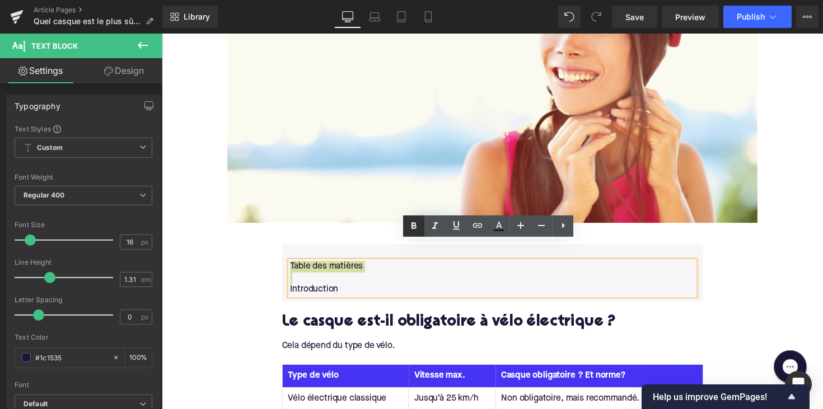
click at [409, 231] on icon at bounding box center [413, 225] width 13 height 13
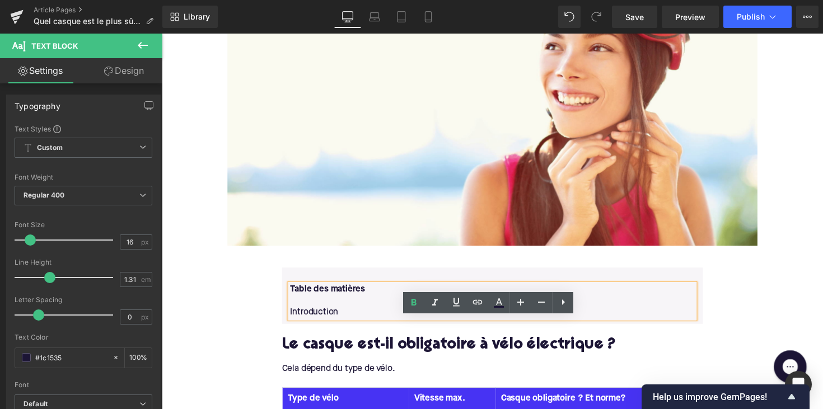
scroll to position [547, 0]
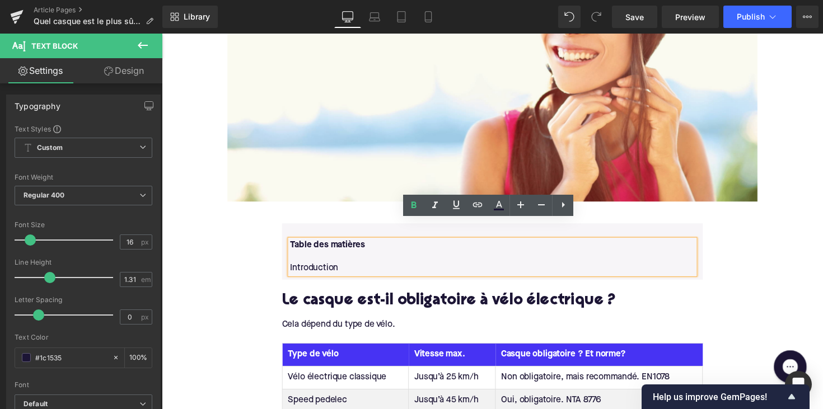
click at [343, 269] on p "Introduction" at bounding box center [500, 275] width 414 height 12
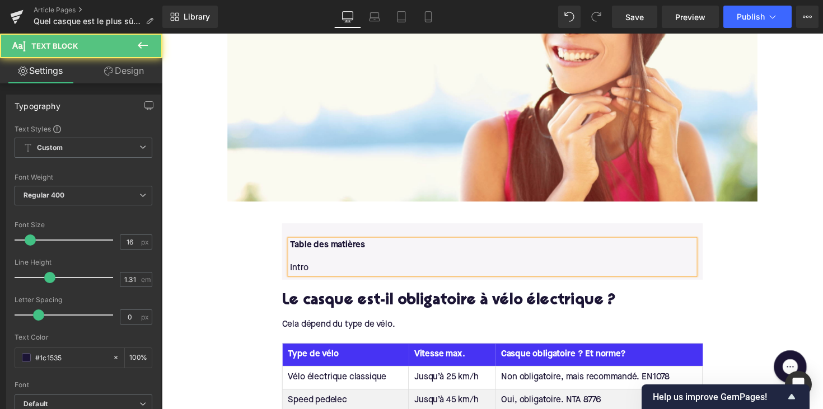
click at [299, 269] on p "Intro" at bounding box center [500, 275] width 414 height 12
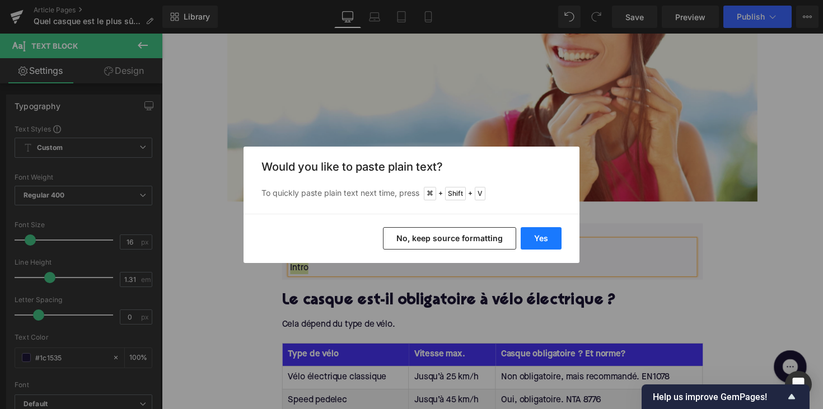
click at [542, 244] on button "Yes" at bounding box center [541, 238] width 41 height 22
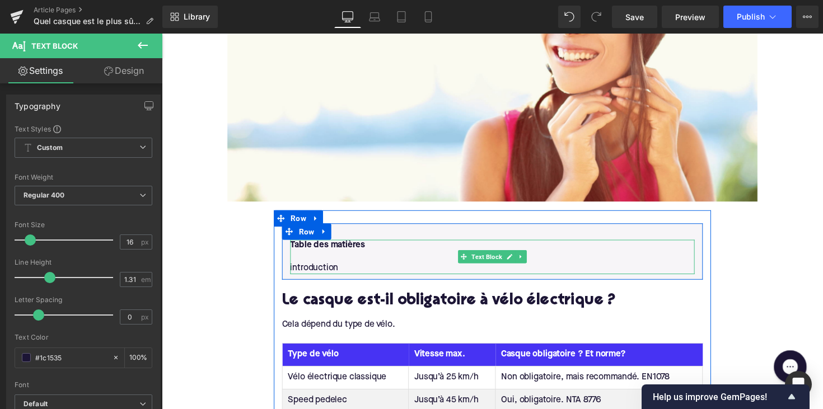
click at [362, 269] on p "introduction" at bounding box center [500, 275] width 414 height 12
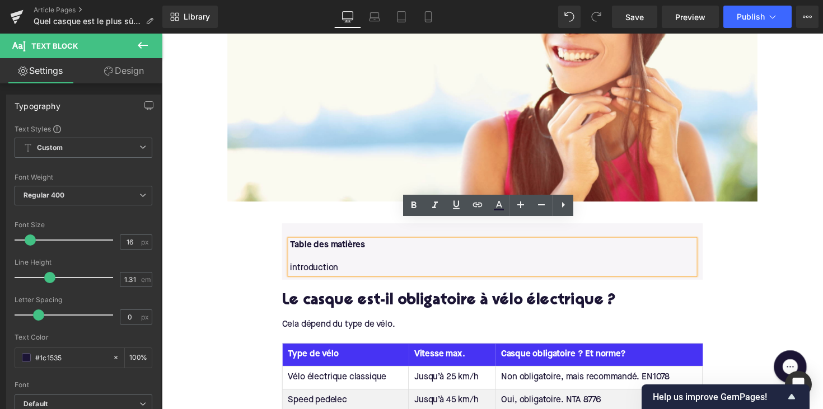
click at [294, 269] on p "introduction" at bounding box center [500, 275] width 414 height 12
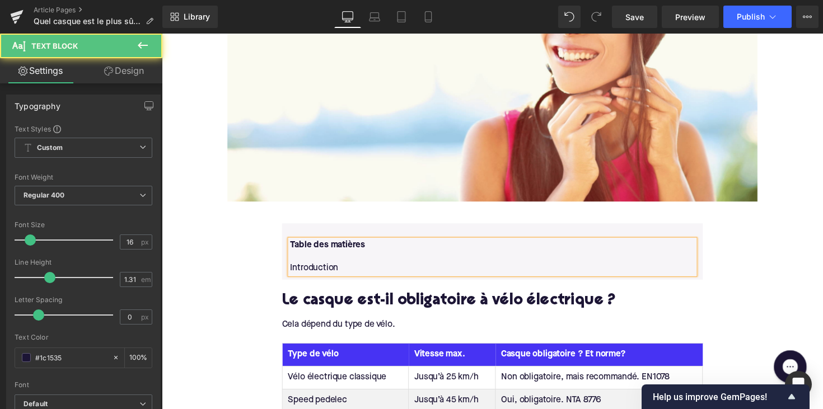
click at [353, 269] on p "Introduction" at bounding box center [500, 275] width 414 height 12
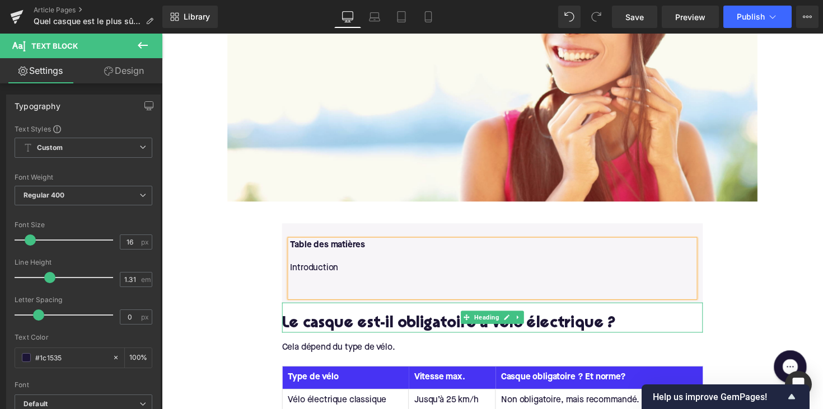
click at [362, 323] on h2 "Le casque est-il obligatoire à vélo électrique ?" at bounding box center [500, 331] width 431 height 17
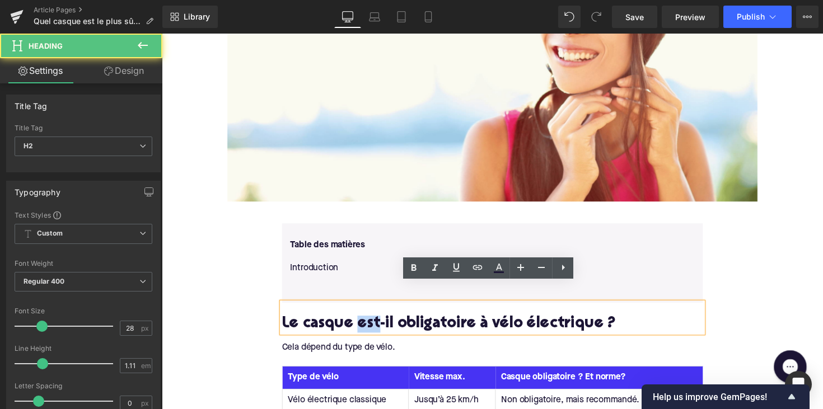
click at [362, 323] on h2 "Le casque est-il obligatoire à vélo électrique ?" at bounding box center [500, 331] width 431 height 17
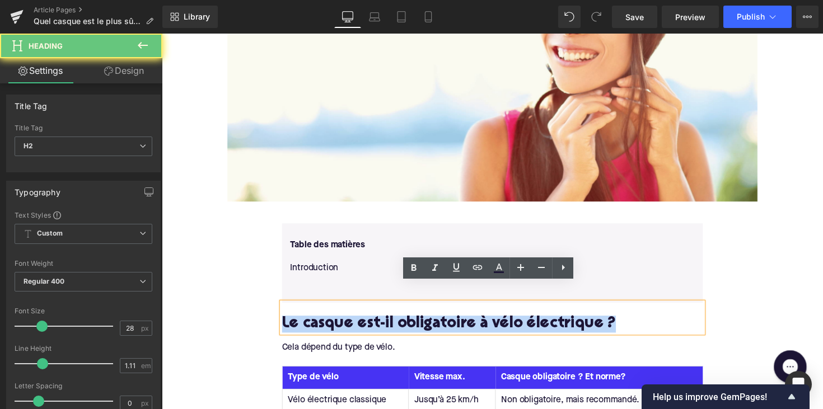
click at [362, 323] on h2 "Le casque est-il obligatoire à vélo électrique ?" at bounding box center [500, 331] width 431 height 17
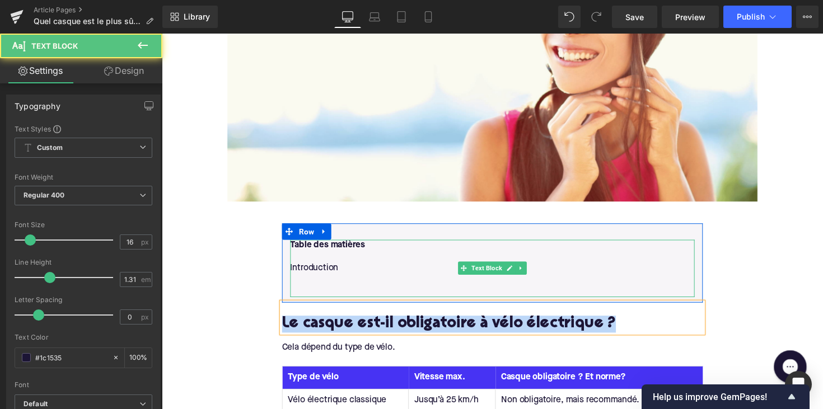
click at [313, 292] on p at bounding box center [500, 298] width 414 height 12
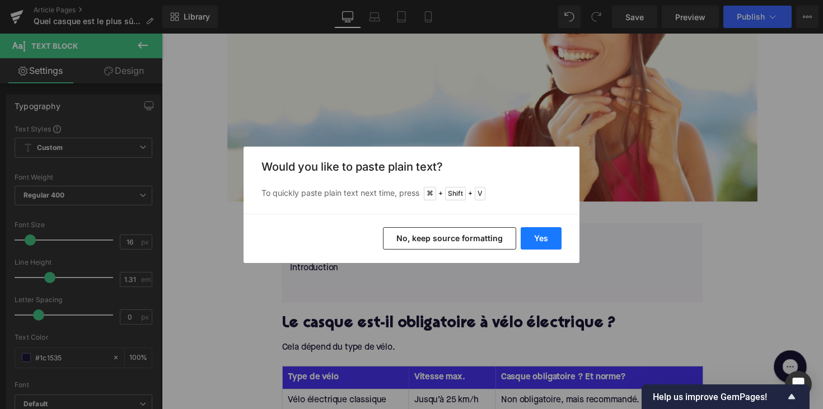
click at [533, 237] on button "Yes" at bounding box center [541, 238] width 41 height 22
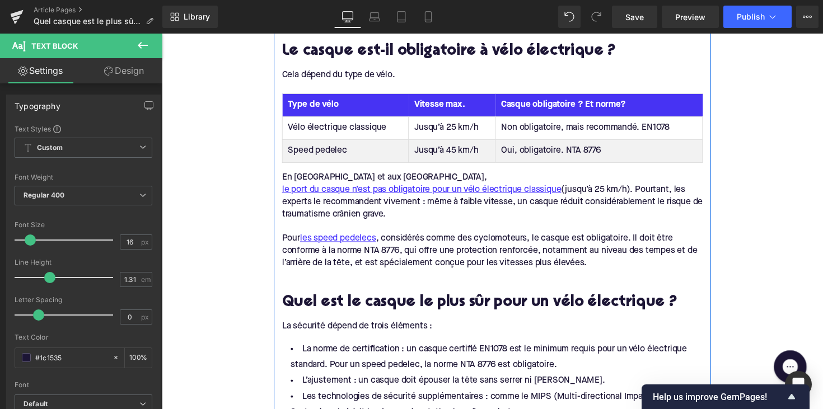
scroll to position [877, 0]
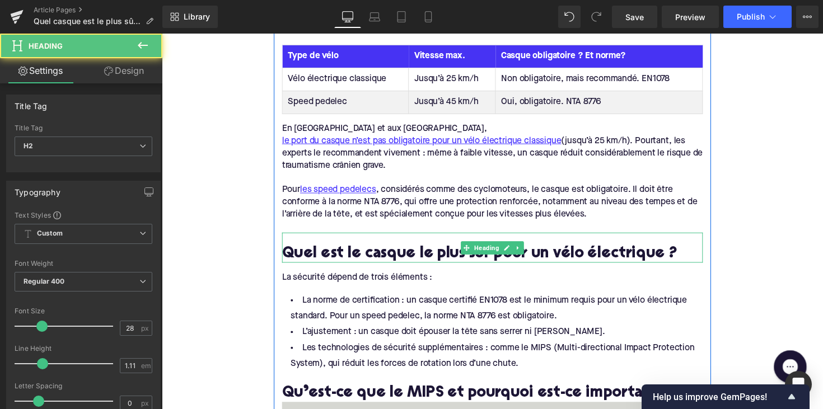
click at [414, 251] on h2 "Quel est le casque le plus sûr pour un vélo électrique ?" at bounding box center [500, 259] width 431 height 17
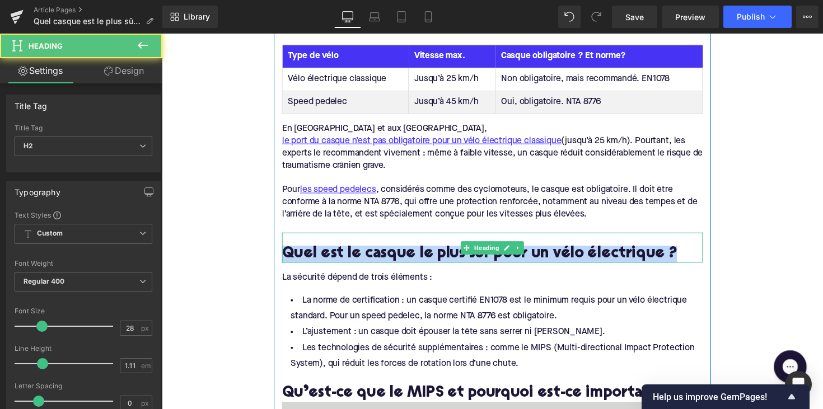
click at [414, 251] on h2 "Quel est le casque le plus sûr pour un vélo électrique ?" at bounding box center [500, 259] width 431 height 17
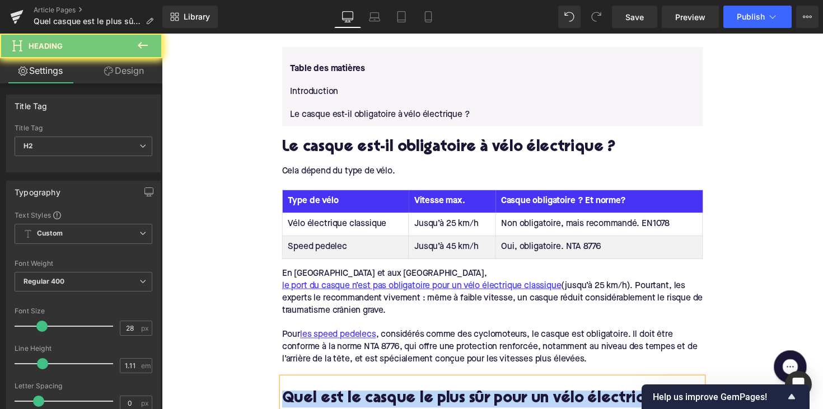
scroll to position [708, 0]
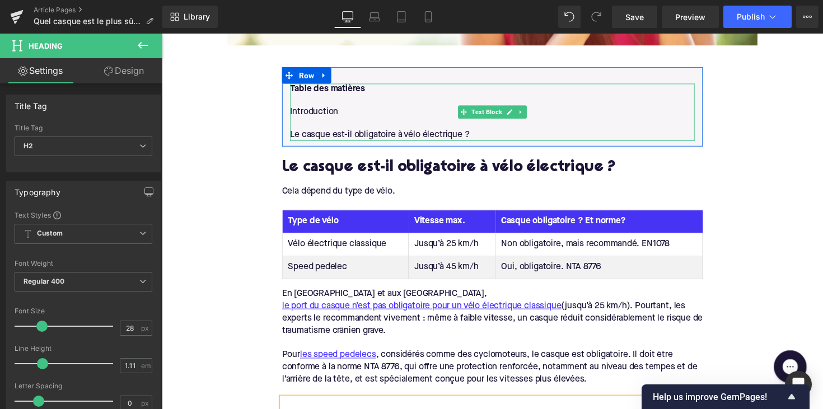
click at [476, 132] on p "Le casque est-il obligatoire à vélo électrique ?" at bounding box center [500, 138] width 414 height 12
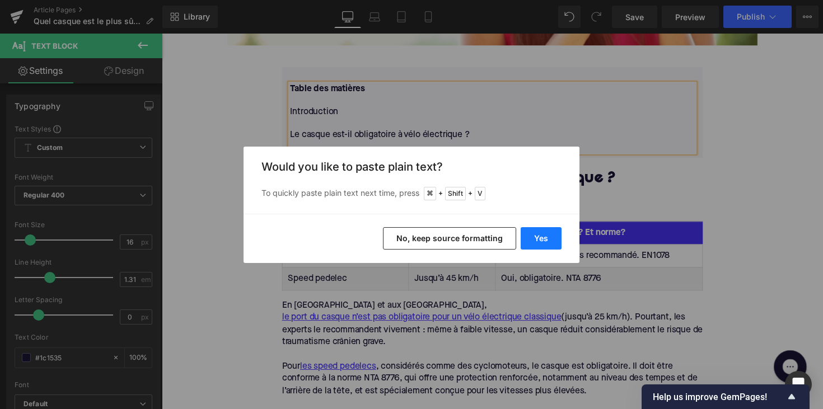
click at [522, 237] on button "Yes" at bounding box center [541, 238] width 41 height 22
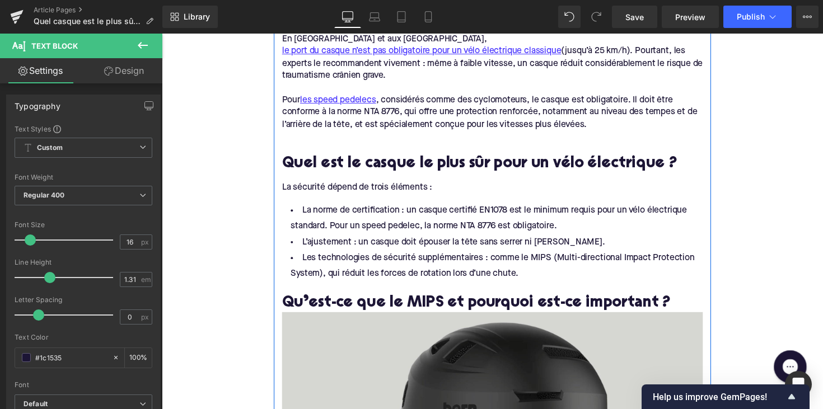
scroll to position [990, 0]
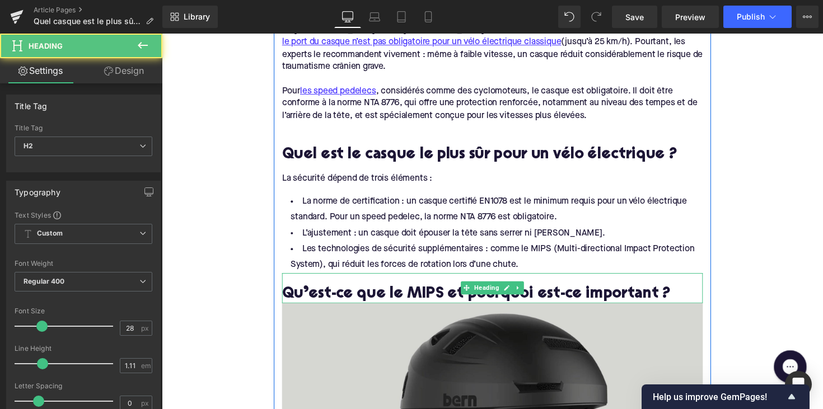
click at [420, 293] on h2 "Qu’est-ce que le MIPS et pourquoi est-ce important ?" at bounding box center [500, 301] width 431 height 17
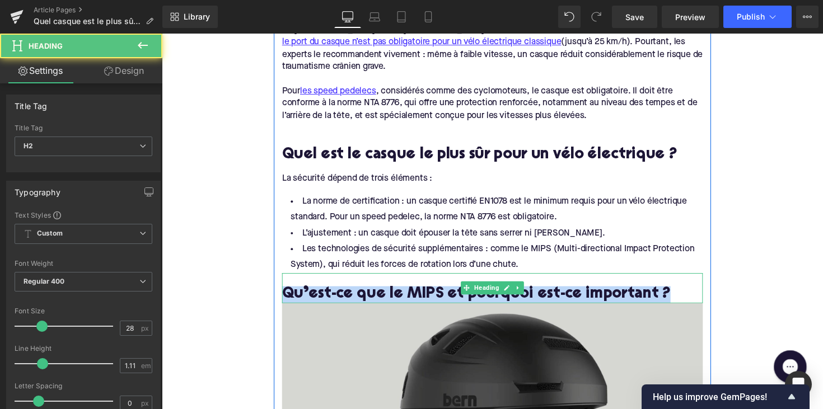
click at [420, 293] on h2 "Qu’est-ce que le MIPS et pourquoi est-ce important ?" at bounding box center [500, 301] width 431 height 17
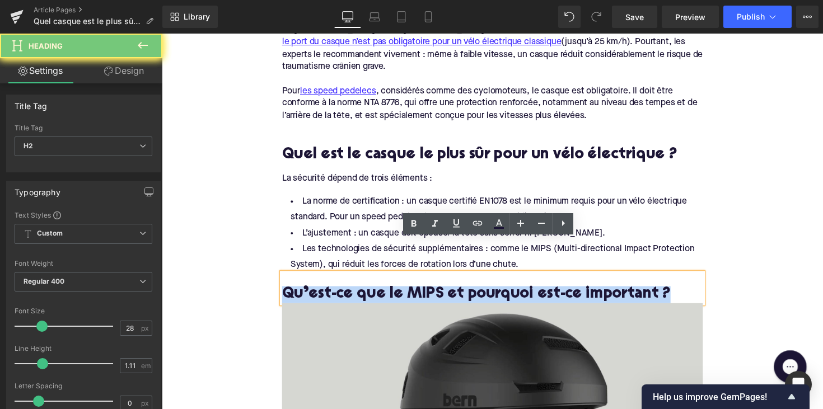
copy h2 "Qu’est-ce que le MIPS et pourquoi est-ce important ?"
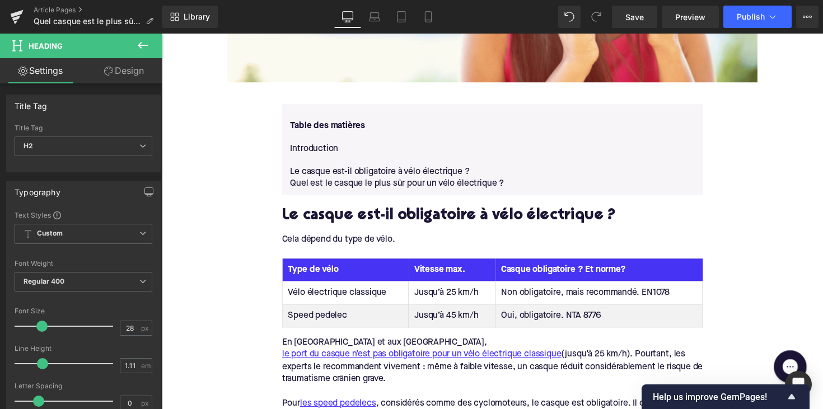
scroll to position [639, 0]
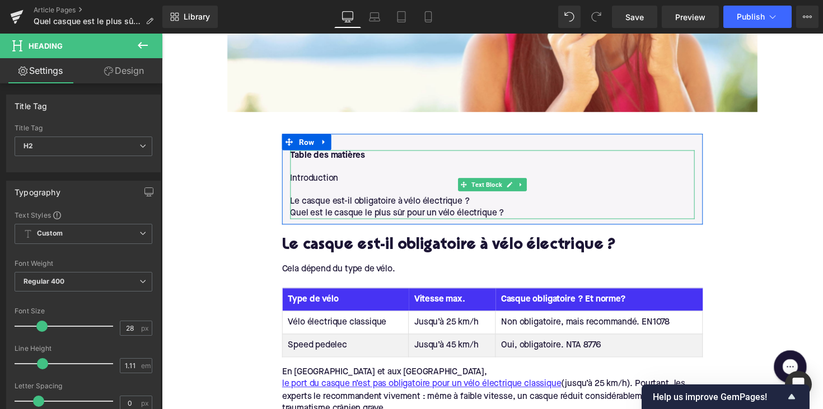
click at [518, 212] on p "Quel est le casque le plus sûr pour un vélo électrique ?" at bounding box center [500, 218] width 414 height 12
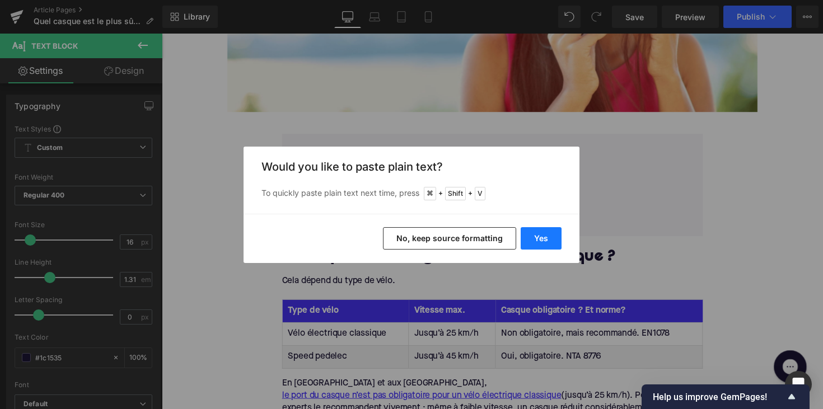
click at [550, 236] on button "Yes" at bounding box center [541, 238] width 41 height 22
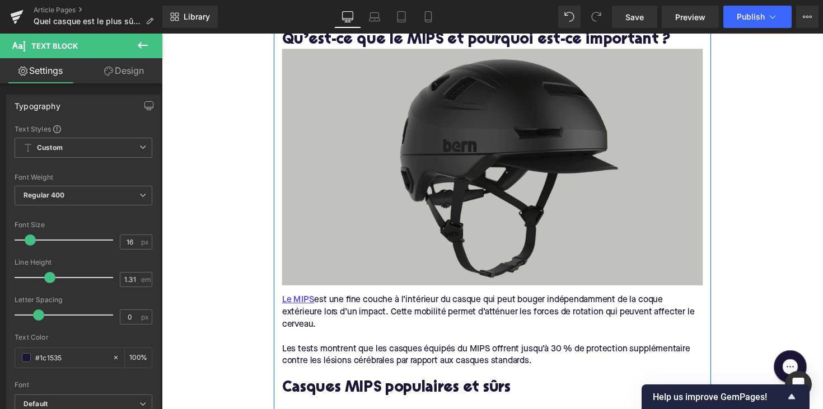
scroll to position [1324, 0]
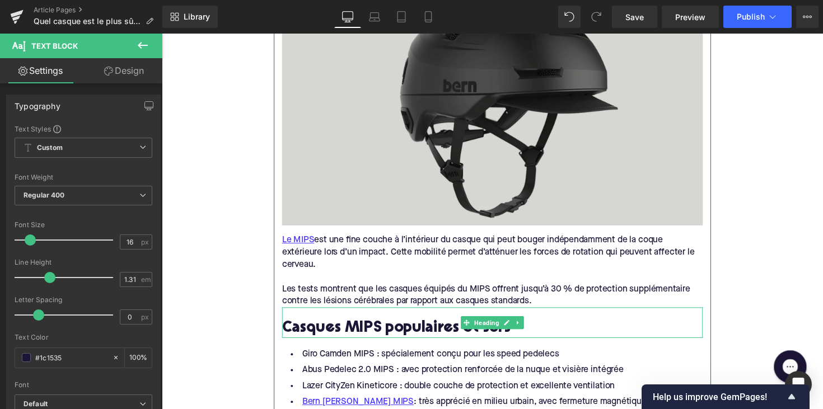
click at [450, 327] on h2 "Casques MIPS populaires et sûrs" at bounding box center [500, 335] width 431 height 17
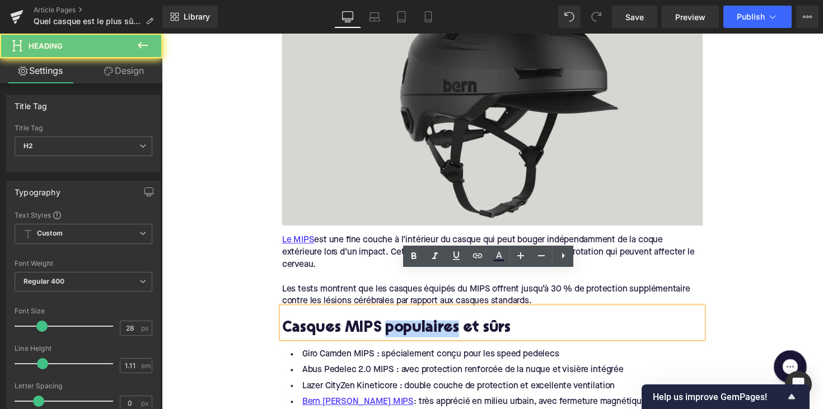
click at [450, 327] on h2 "Casques MIPS populaires et sûrs" at bounding box center [500, 335] width 431 height 17
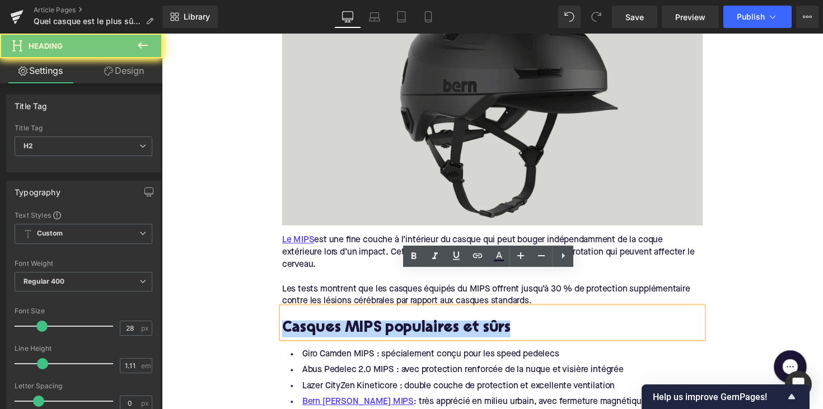
copy h2 "Casques MIPS populaires et sûrs"
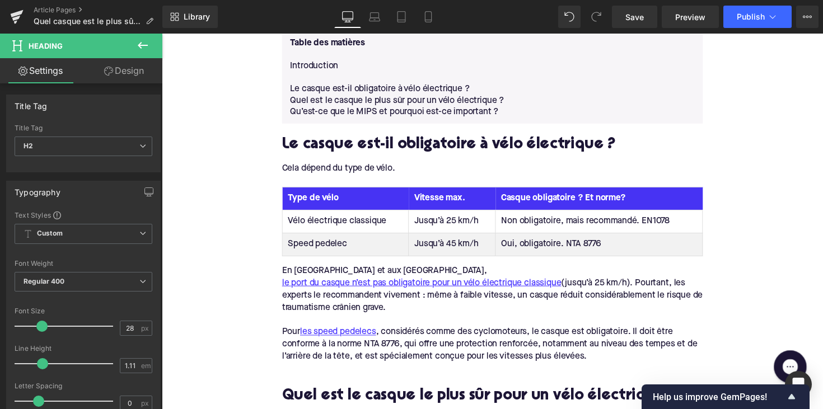
scroll to position [743, 0]
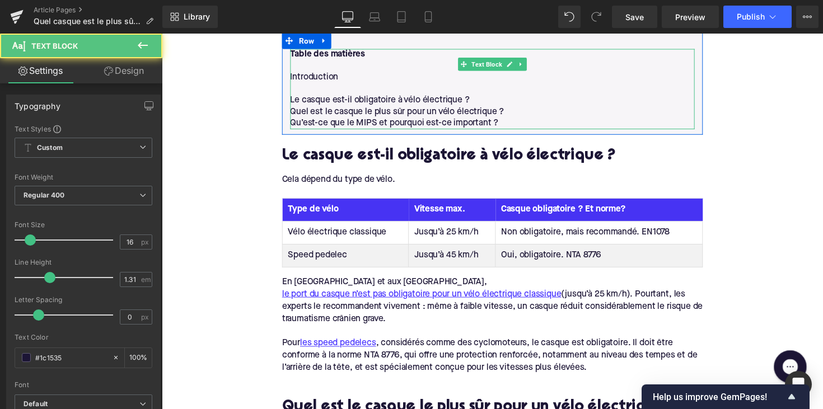
click at [514, 120] on p "Qu’est-ce que le MIPS et pourquoi est-ce important ?" at bounding box center [500, 126] width 414 height 12
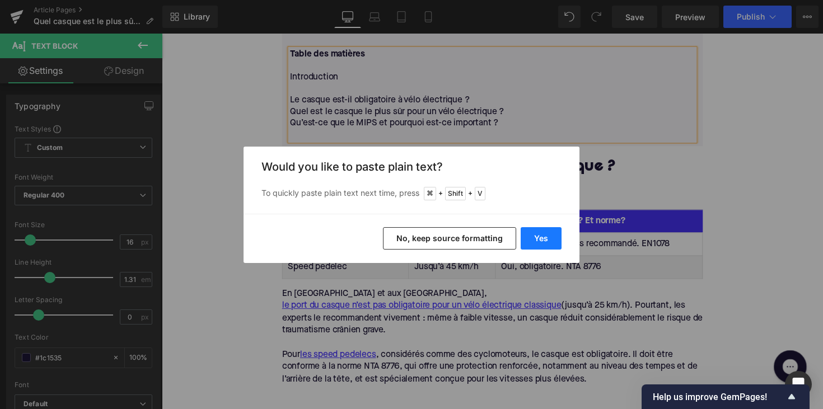
click at [525, 234] on button "Yes" at bounding box center [541, 238] width 41 height 22
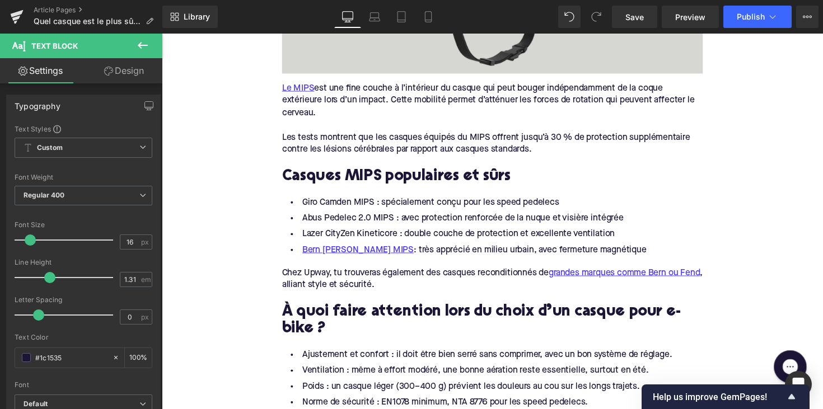
scroll to position [1532, 0]
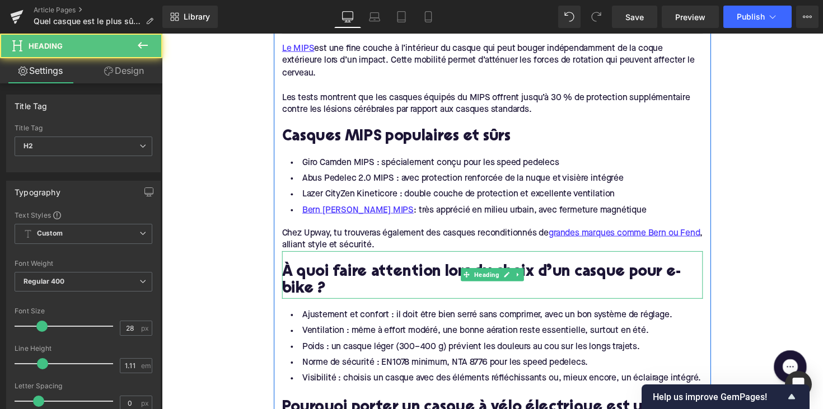
click at [509, 256] on div "À quoi faire attention lors du choix d’un casque pour e-bike ? Heading" at bounding box center [500, 280] width 431 height 48
click at [509, 270] on h2 "À quoi faire attention lors du choix d’un casque pour e-bike ?" at bounding box center [500, 287] width 431 height 35
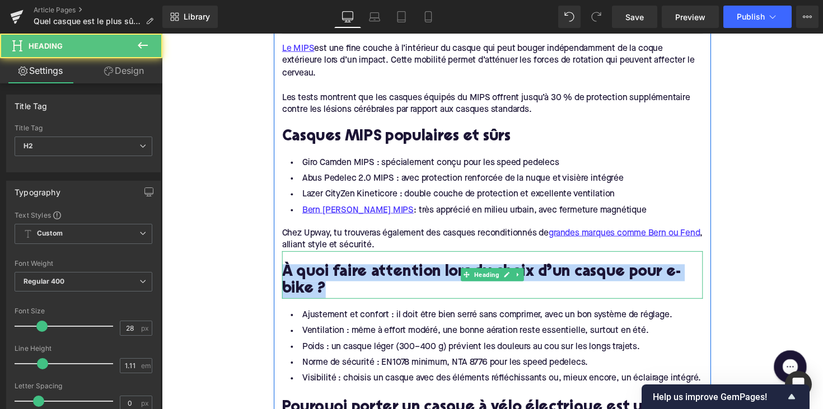
click at [509, 270] on h2 "À quoi faire attention lors du choix d’un casque pour e-bike ?" at bounding box center [500, 287] width 431 height 35
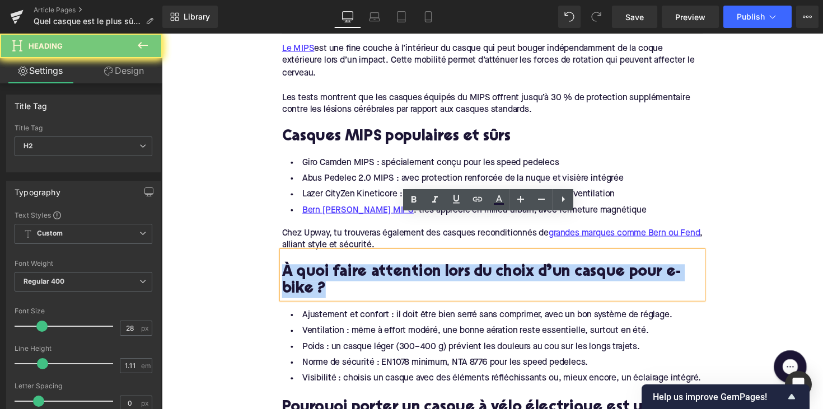
copy h2 "À quoi faire attention lors du choix d’un casque pour e-bike ?"
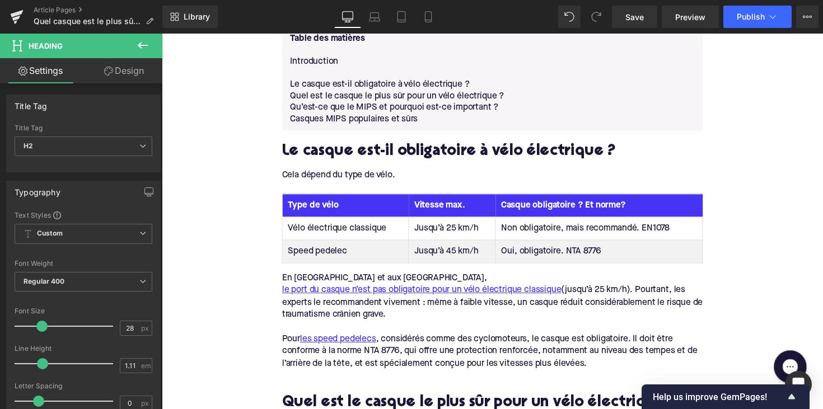
scroll to position [722, 0]
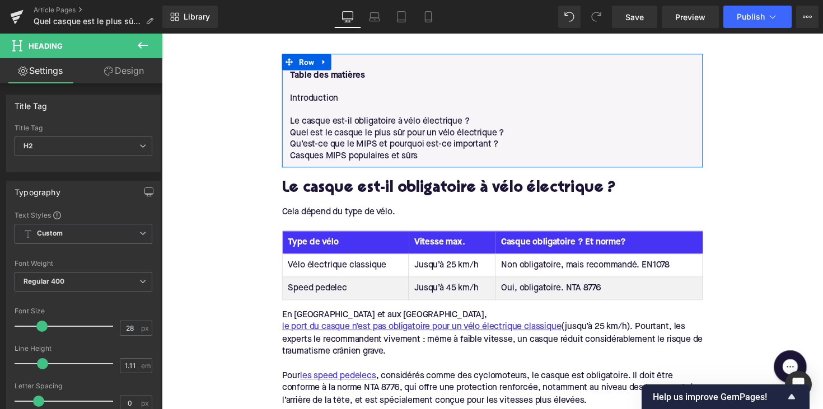
click at [162, 34] on div at bounding box center [162, 34] width 0 height 0
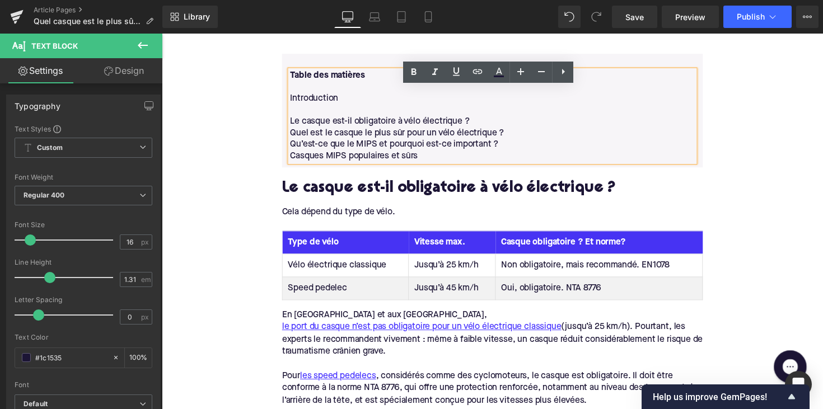
click at [434, 153] on p "Casques MIPS populaires et sûrs" at bounding box center [500, 159] width 414 height 12
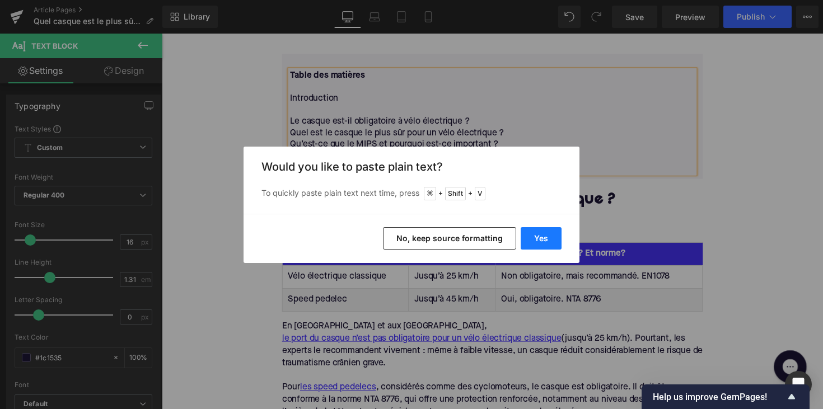
click at [532, 240] on button "Yes" at bounding box center [541, 238] width 41 height 22
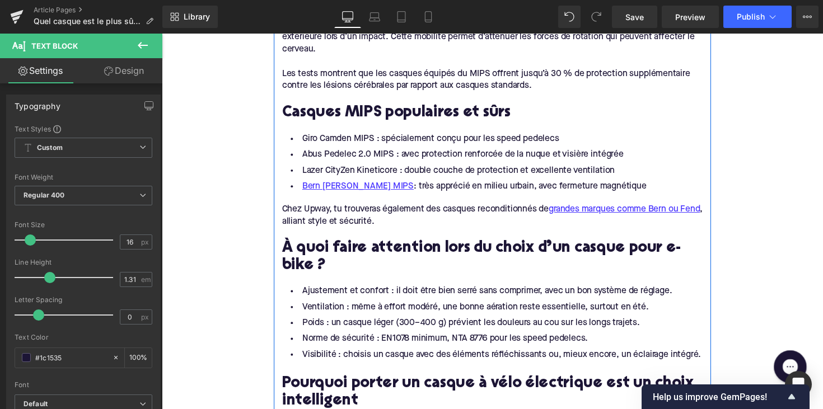
scroll to position [1674, 0]
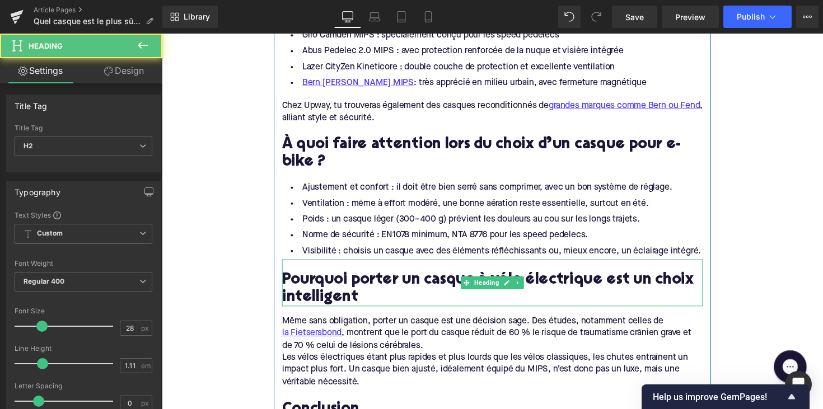
click at [444, 278] on h2 "Pourquoi porter un casque à vélo électrique est un choix intelligent" at bounding box center [500, 295] width 431 height 35
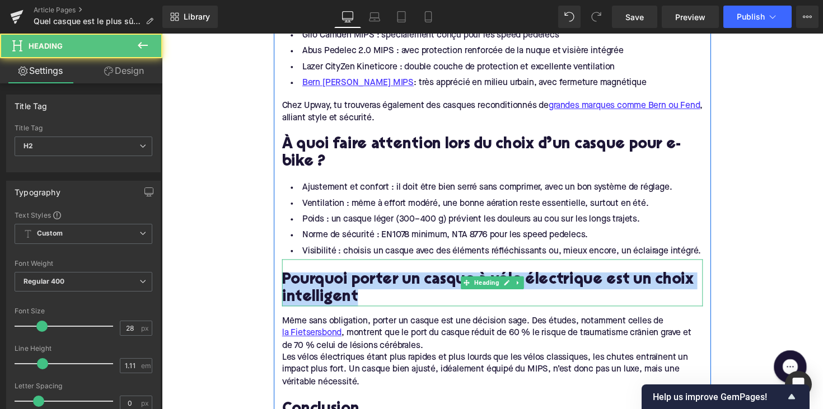
click at [444, 278] on h2 "Pourquoi porter un casque à vélo électrique est un choix intelligent" at bounding box center [500, 295] width 431 height 35
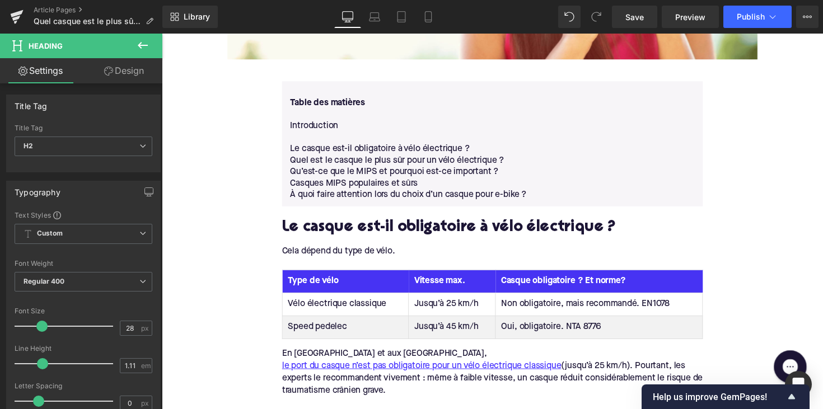
scroll to position [650, 0]
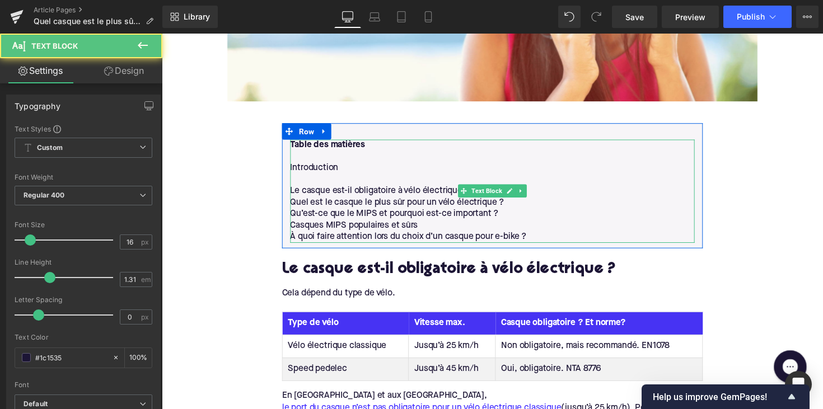
click at [539, 236] on p "À quoi faire attention lors du choix d’un casque pour e-bike ?" at bounding box center [500, 242] width 414 height 12
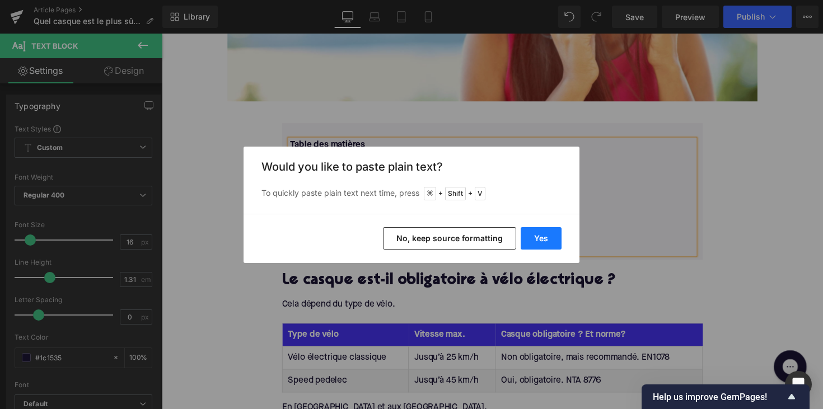
click at [540, 235] on button "Yes" at bounding box center [541, 238] width 41 height 22
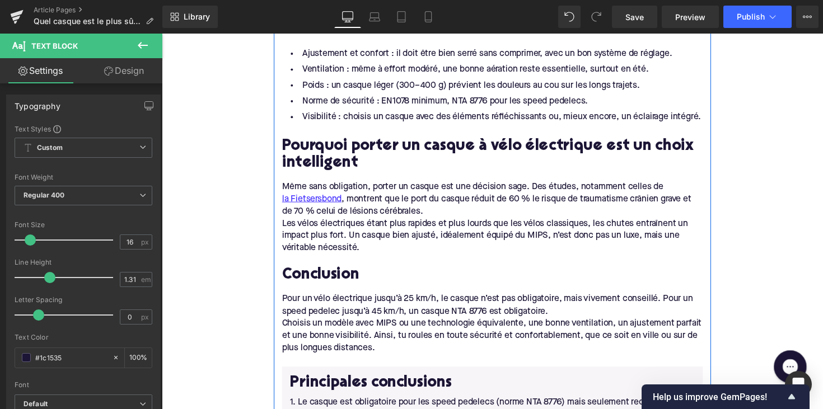
scroll to position [1836, 0]
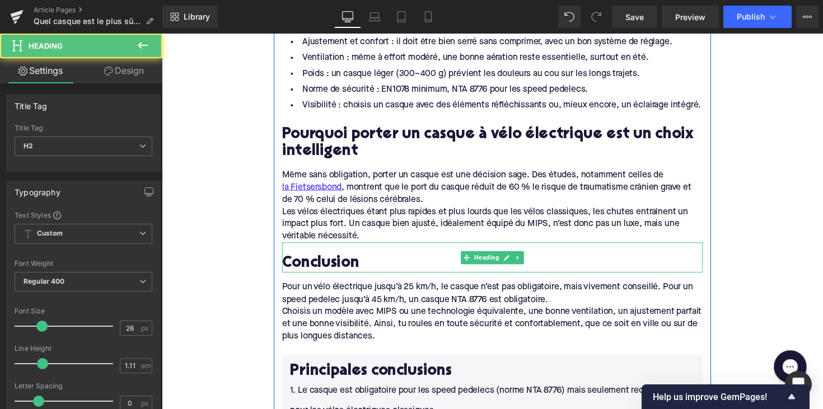
click at [343, 261] on h2 "Conclusion" at bounding box center [500, 269] width 431 height 17
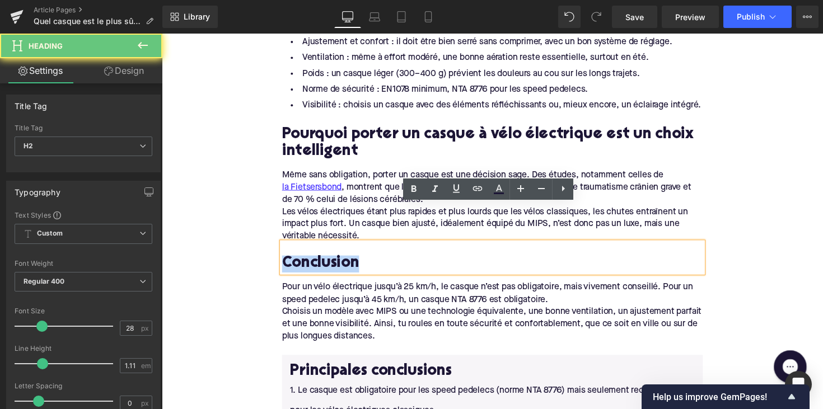
copy h2 "Conclusion"
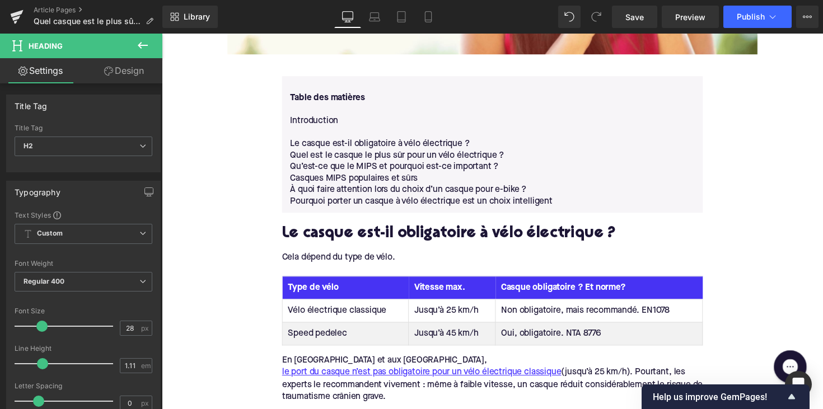
scroll to position [608, 0]
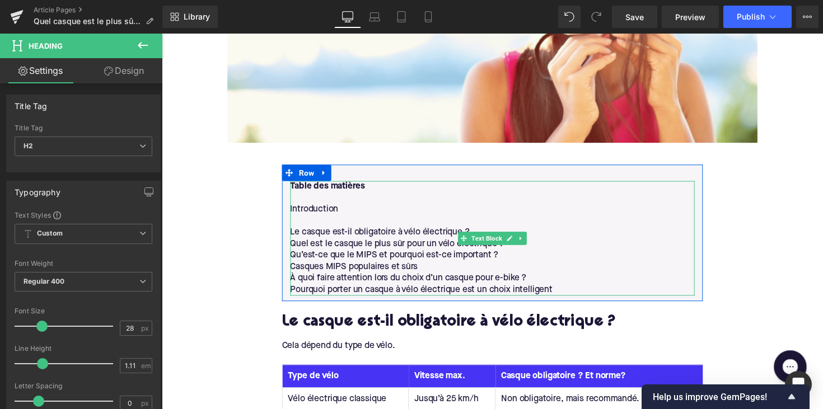
click at [571, 291] on p "Pourquoi porter un casque à vélo électrique est un choix intelligent" at bounding box center [500, 297] width 414 height 12
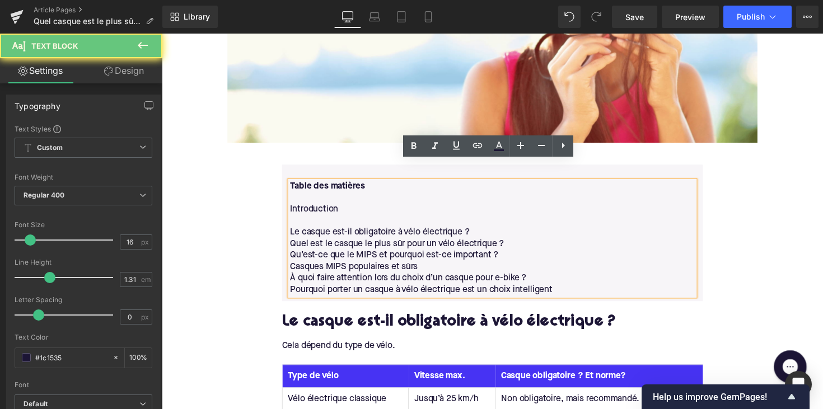
click at [568, 291] on p "Pourquoi porter un casque à vélo électrique est un choix intelligent" at bounding box center [500, 297] width 414 height 12
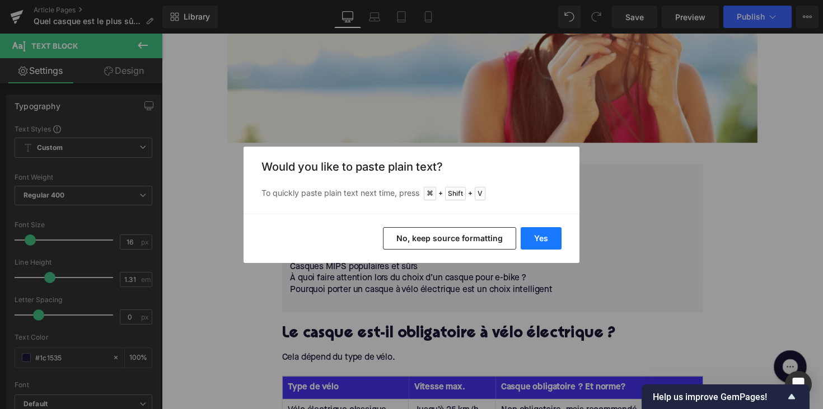
click at [525, 249] on button "Yes" at bounding box center [541, 238] width 41 height 22
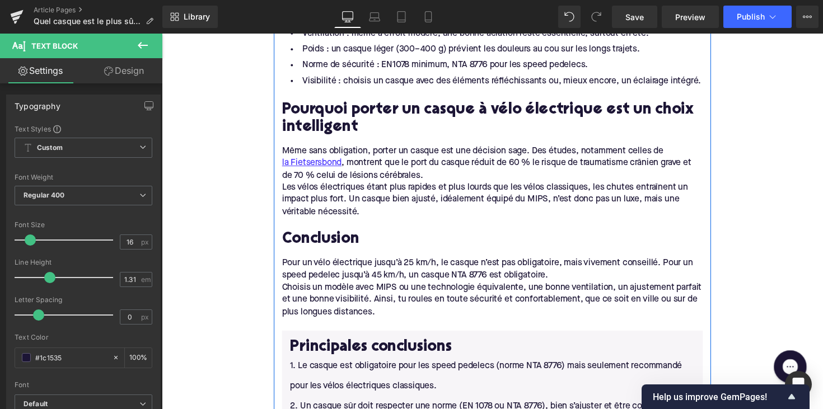
scroll to position [1916, 0]
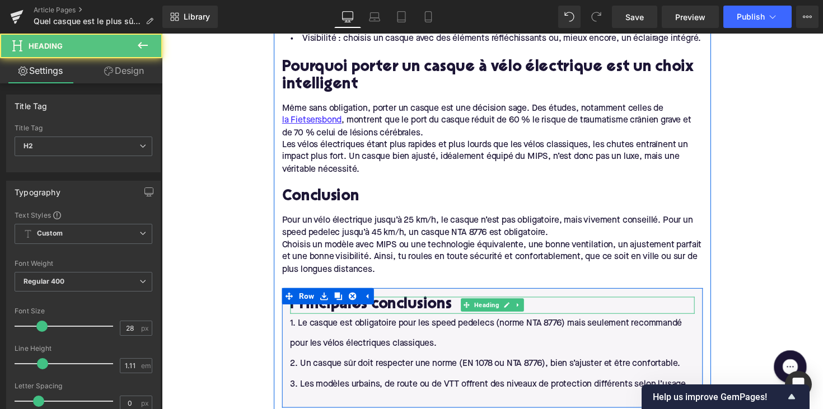
click at [378, 303] on h2 "Principales conclusions" at bounding box center [500, 311] width 414 height 17
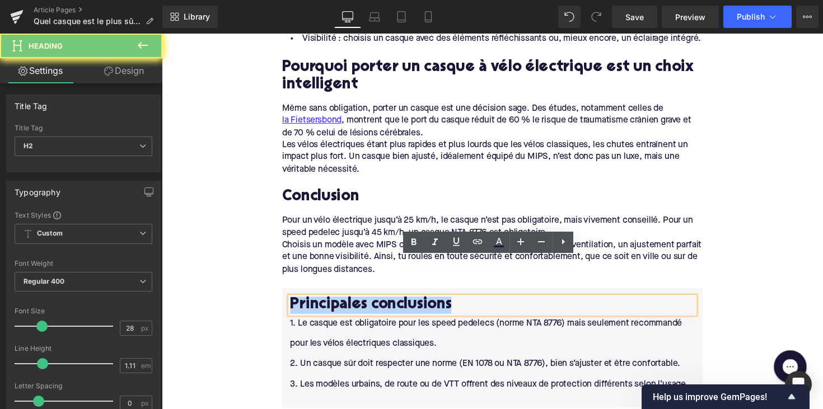
copy h2 "Principales conclusions"
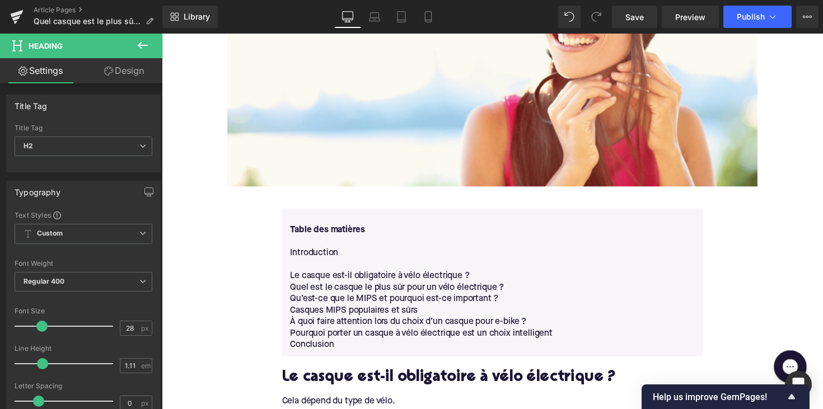
scroll to position [546, 0]
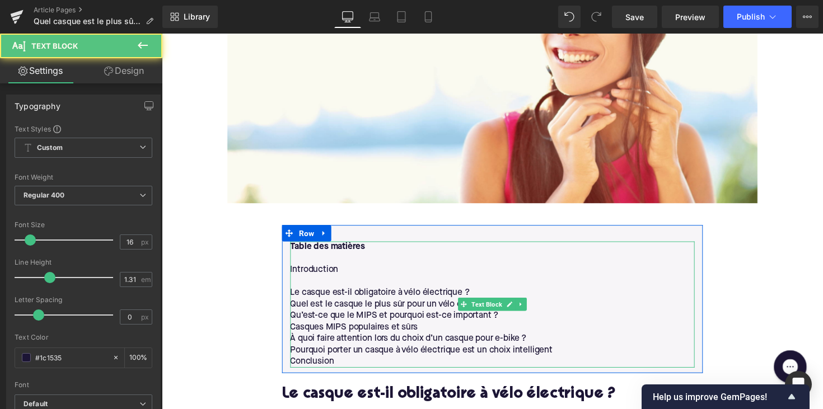
click at [347, 364] on p "Conclusion" at bounding box center [500, 370] width 414 height 12
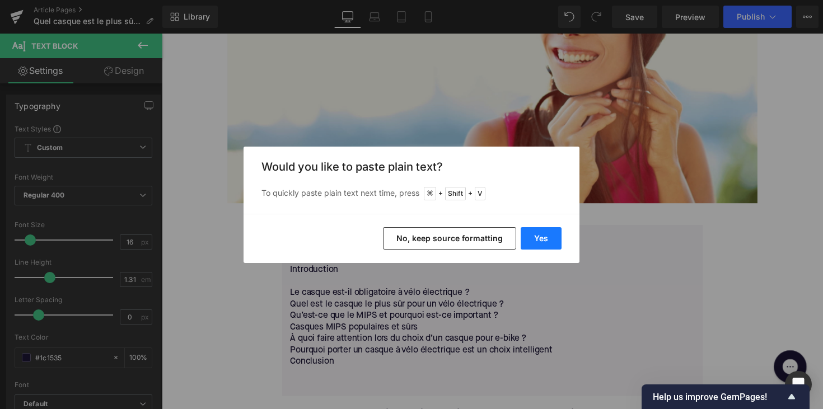
click at [537, 247] on button "Yes" at bounding box center [541, 238] width 41 height 22
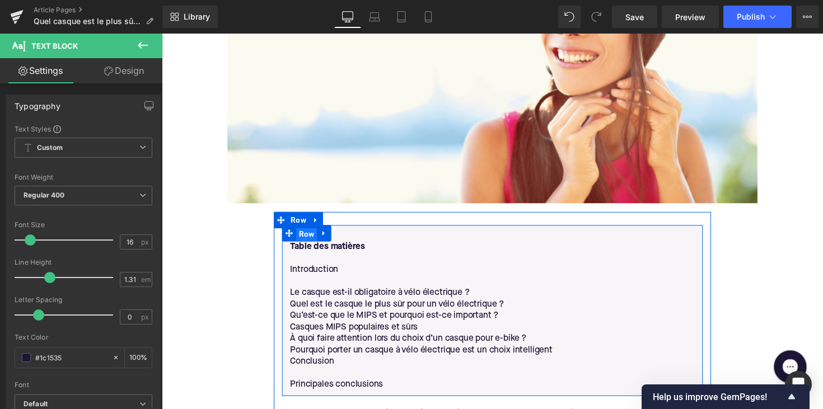
click at [305, 231] on span "Row" at bounding box center [309, 239] width 21 height 17
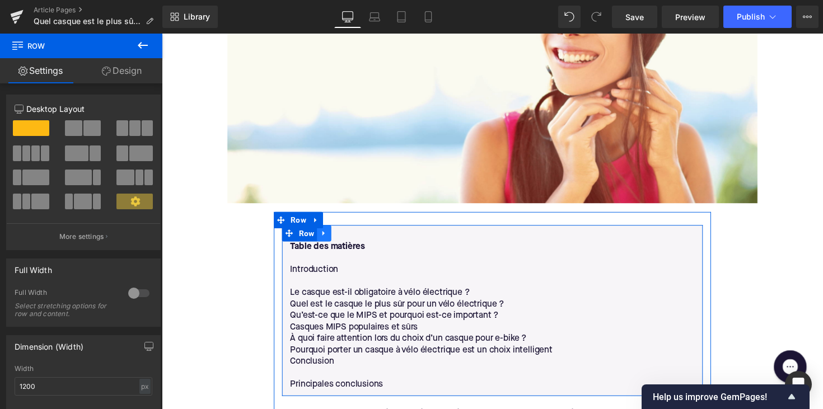
click at [329, 234] on icon at bounding box center [328, 238] width 8 height 8
click at [325, 235] on icon at bounding box center [328, 239] width 8 height 8
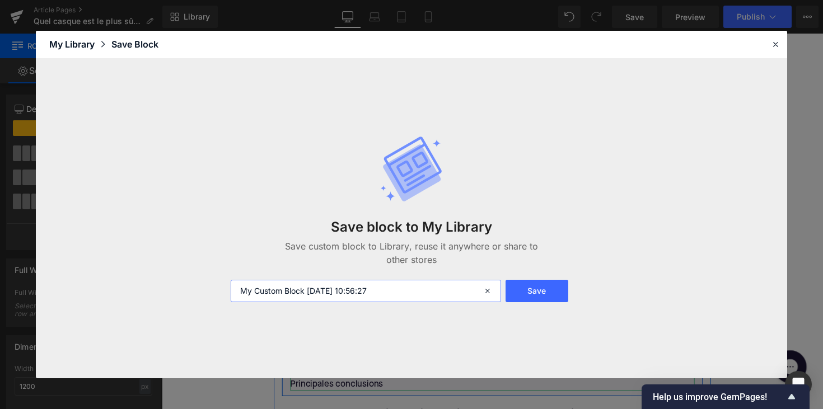
click at [318, 296] on input "My Custom Block [DATE] 10:56:27" at bounding box center [366, 291] width 270 height 22
type input "table of contents"
click at [545, 291] on button "Save" at bounding box center [536, 291] width 63 height 22
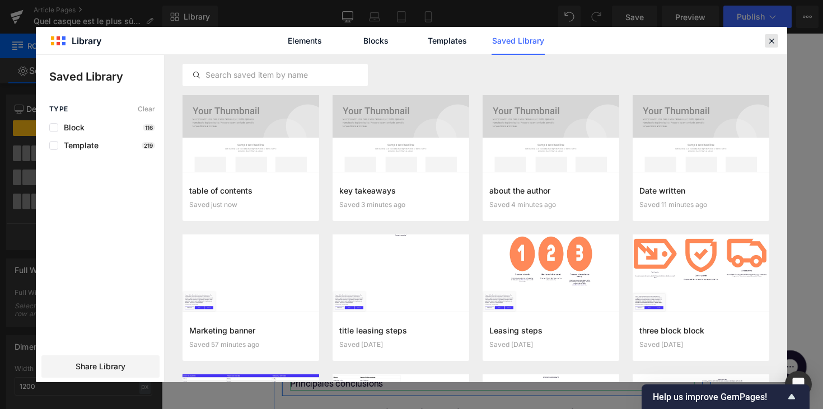
click at [767, 42] on icon at bounding box center [771, 41] width 10 height 10
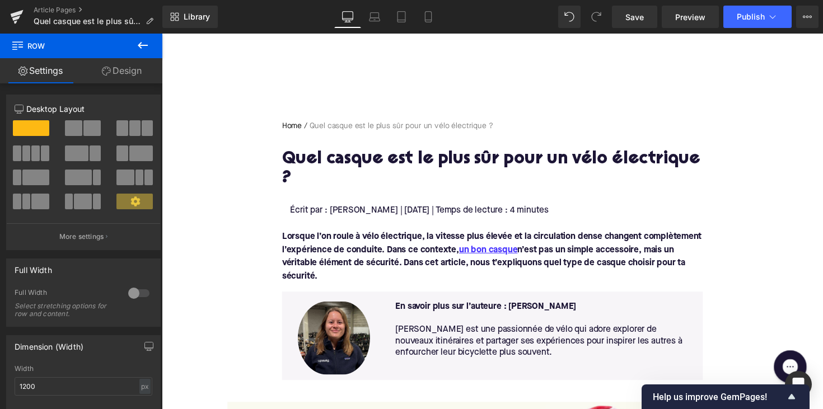
scroll to position [59, 0]
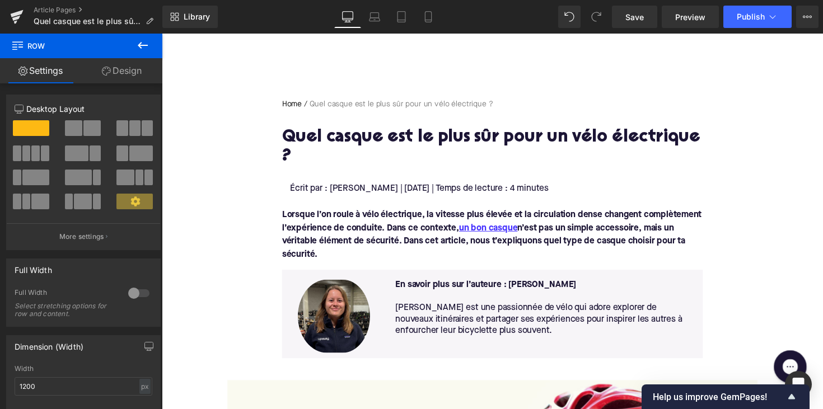
click at [353, 216] on font "Lorsque l’on roule à vélo électrique, la vitesse plus élevée et la circulation …" at bounding box center [500, 239] width 430 height 49
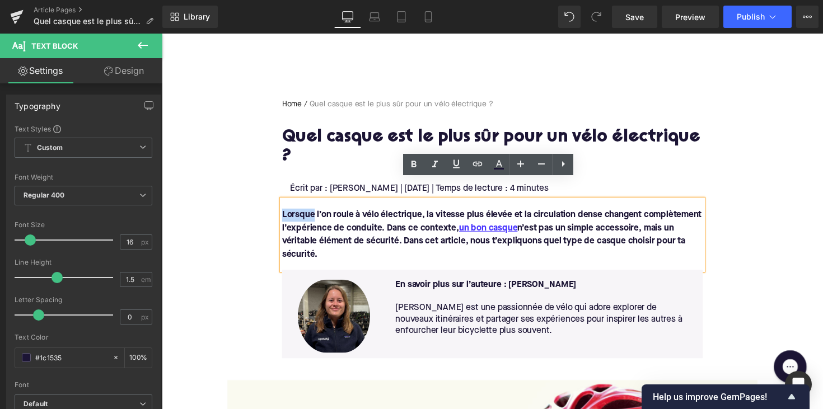
click at [349, 204] on div "Lorsque l’on roule à vélo électrique, la vitesse plus élevée et la circulation …" at bounding box center [500, 240] width 431 height 72
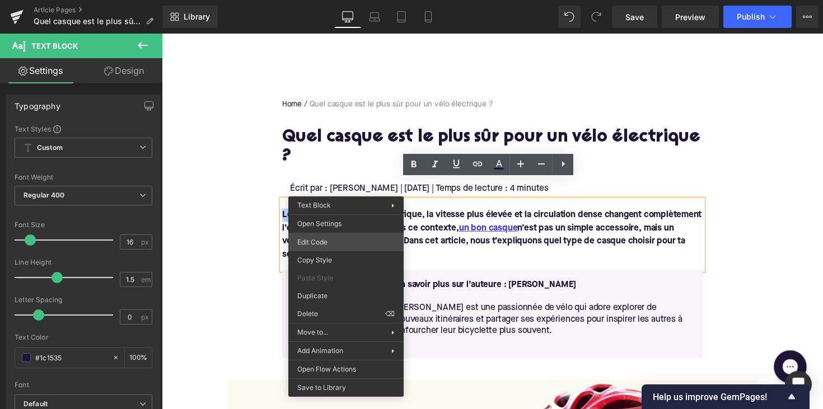
click at [330, 0] on div "Row You are previewing how the will restyle your page. You can not edit Element…" at bounding box center [411, 0] width 823 height 0
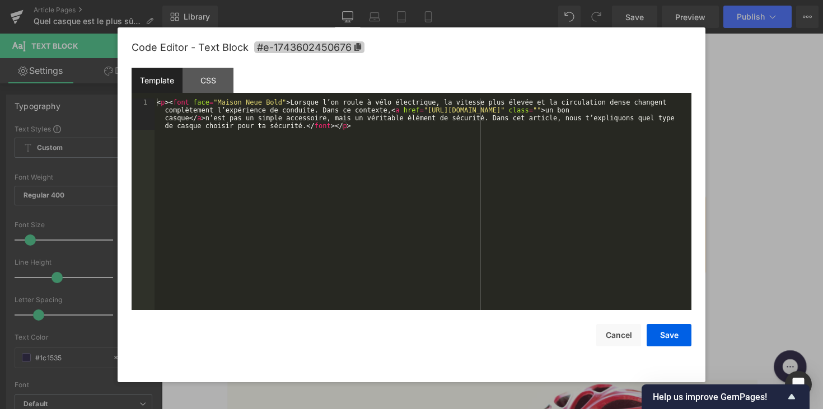
click at [359, 49] on icon at bounding box center [358, 47] width 8 height 8
copy font "Lorsque"
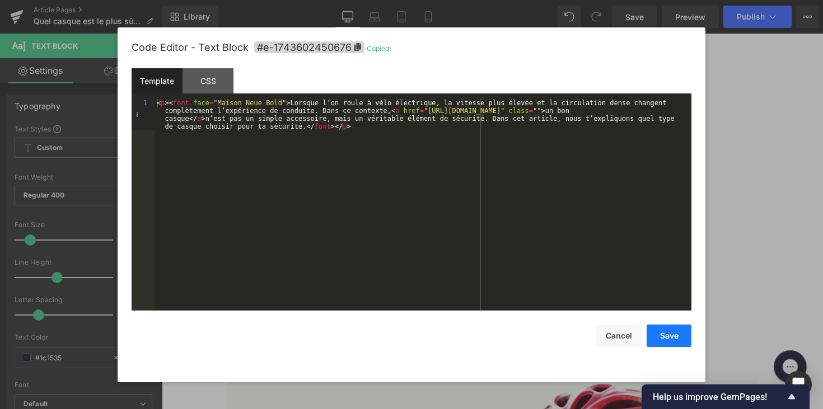
click at [654, 335] on button "Save" at bounding box center [669, 336] width 45 height 22
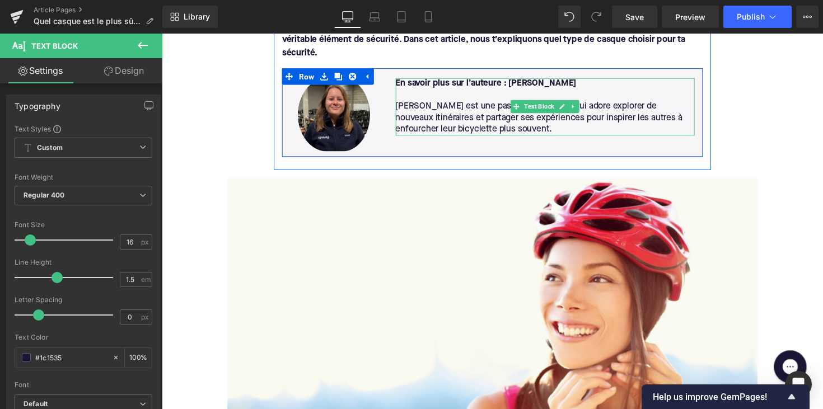
scroll to position [531, 0]
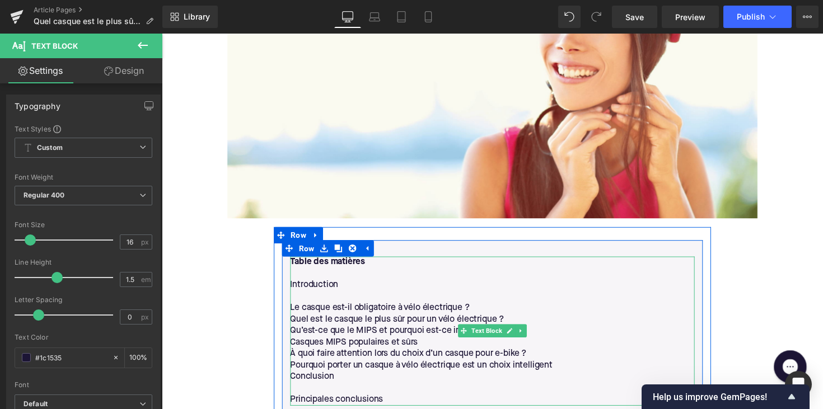
click at [311, 285] on p "Introduction" at bounding box center [500, 291] width 414 height 12
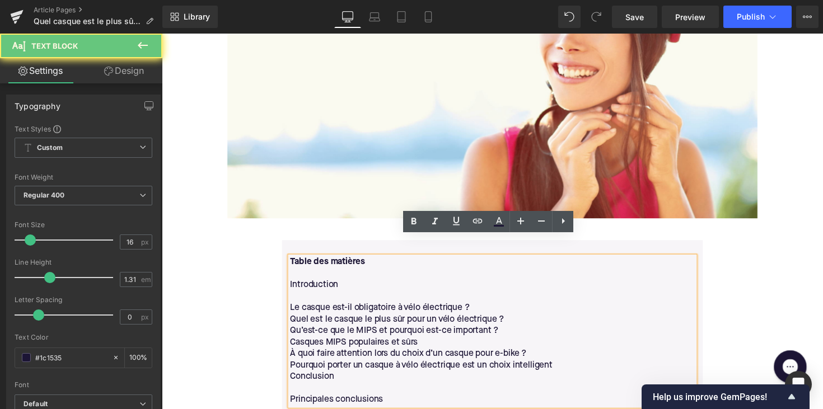
click at [313, 285] on p "Introduction" at bounding box center [500, 291] width 414 height 12
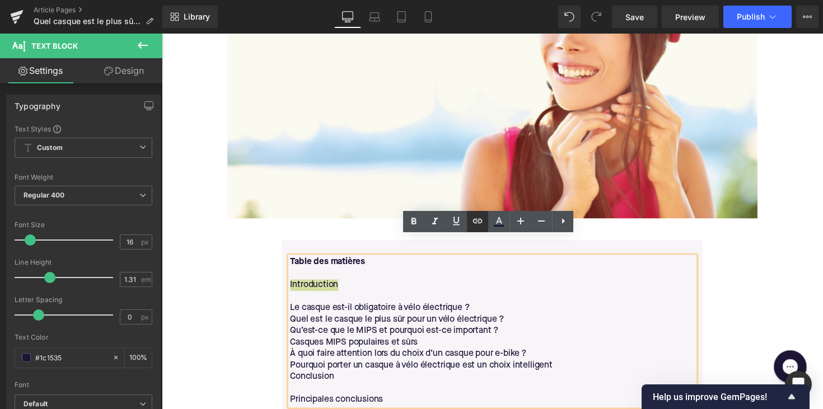
click at [478, 214] on link at bounding box center [477, 221] width 21 height 21
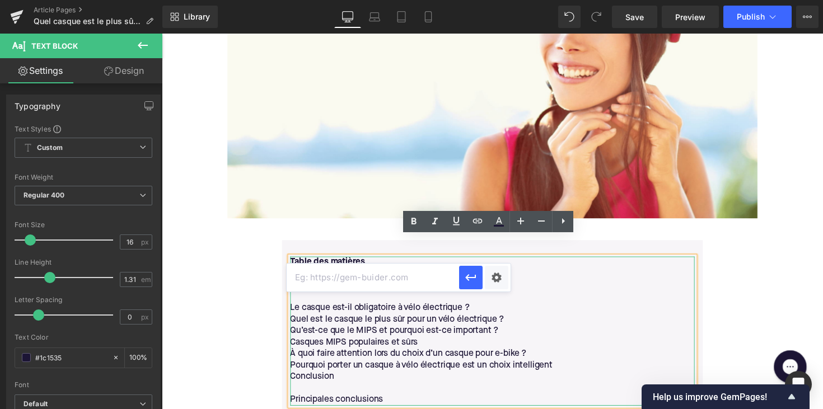
click at [362, 267] on input "text" at bounding box center [373, 278] width 172 height 28
paste input "#e-1743602450676"
click at [468, 275] on icon "button" at bounding box center [470, 277] width 11 height 7
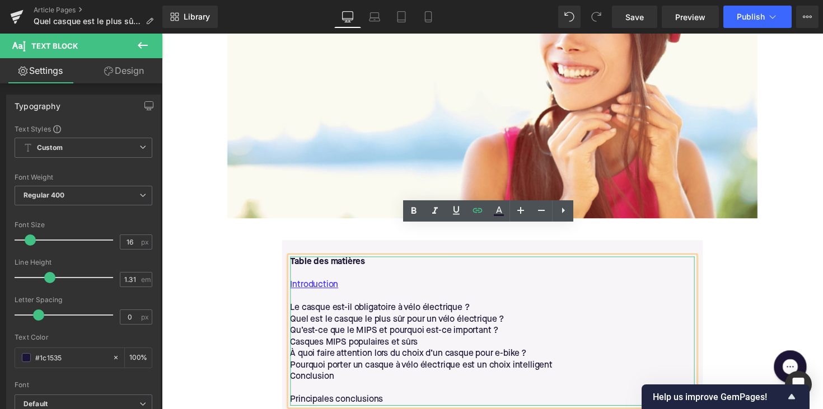
scroll to position [659, 0]
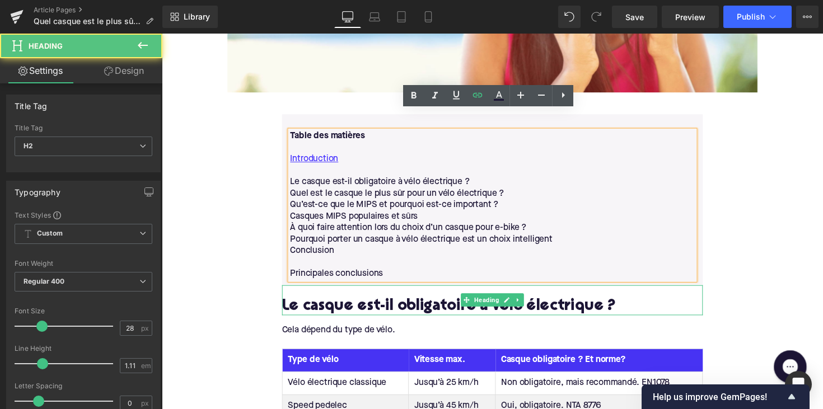
click at [369, 305] on h2 "Le casque est-il obligatoire à vélo électrique ?" at bounding box center [500, 313] width 431 height 17
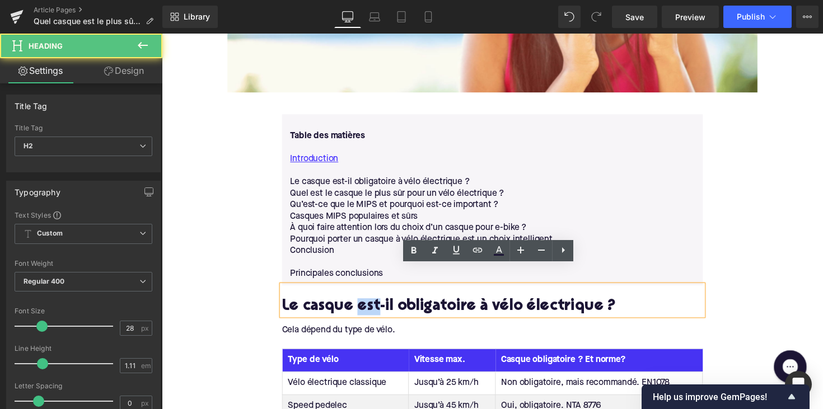
click at [369, 305] on h2 "Le casque est-il obligatoire à vélo électrique ?" at bounding box center [500, 313] width 431 height 17
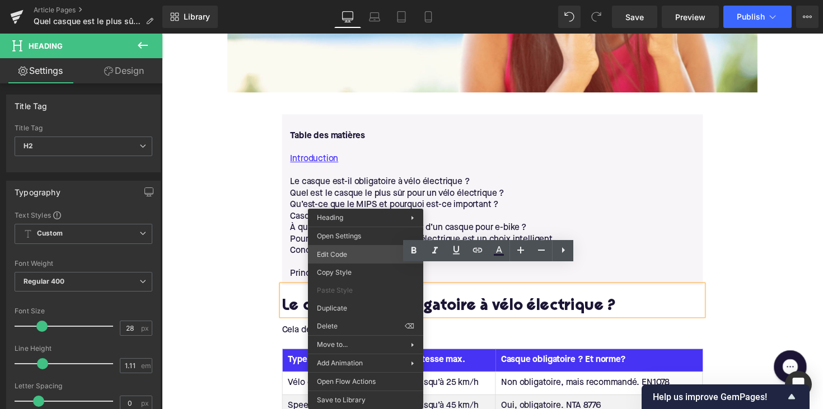
click at [345, 0] on div "Row You are previewing how the will restyle your page. You can not edit Element…" at bounding box center [411, 0] width 823 height 0
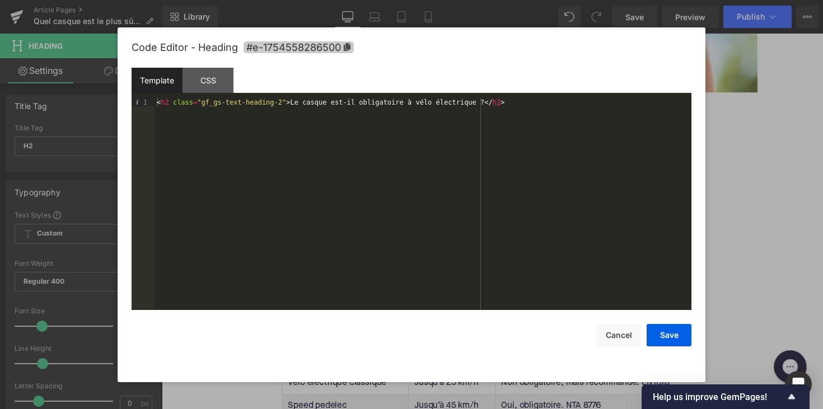
click at [318, 45] on span "#e-1754558286500" at bounding box center [299, 47] width 110 height 12
copy h2 "est"
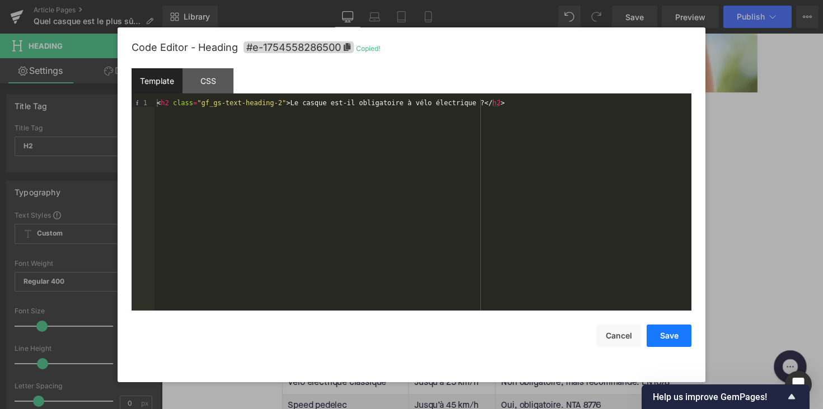
click at [664, 336] on button "Save" at bounding box center [669, 336] width 45 height 22
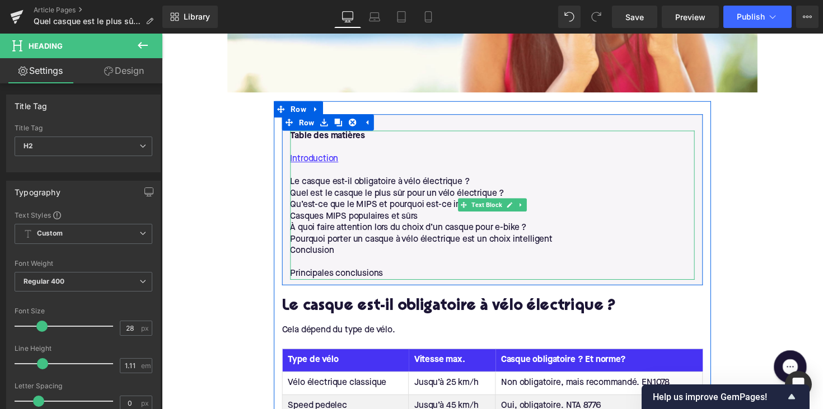
click at [330, 180] on p "Le casque est-il obligatoire à vélo électrique ?" at bounding box center [500, 186] width 414 height 12
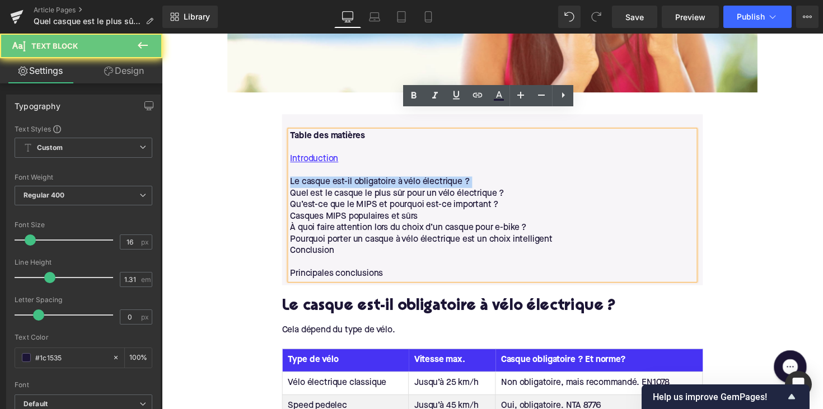
click at [330, 180] on p "Le casque est-il obligatoire à vélo électrique ?" at bounding box center [500, 186] width 414 height 12
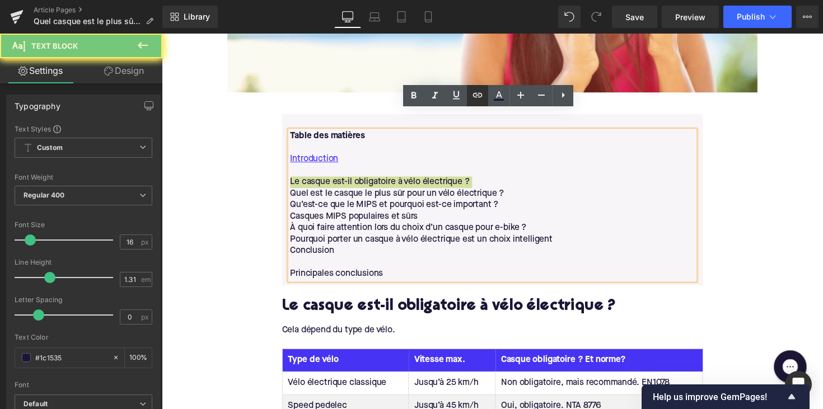
click at [480, 99] on icon at bounding box center [477, 94] width 13 height 13
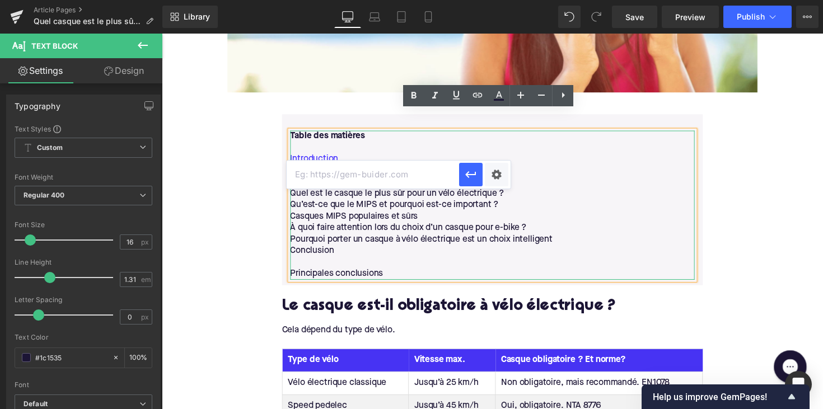
click at [387, 172] on input "text" at bounding box center [373, 175] width 172 height 28
paste input "#e-1754558286500"
click at [471, 177] on icon "button" at bounding box center [470, 174] width 13 height 13
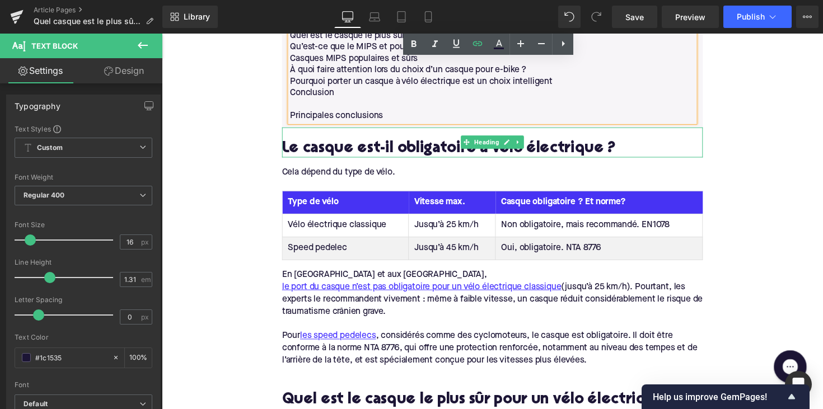
scroll to position [842, 0]
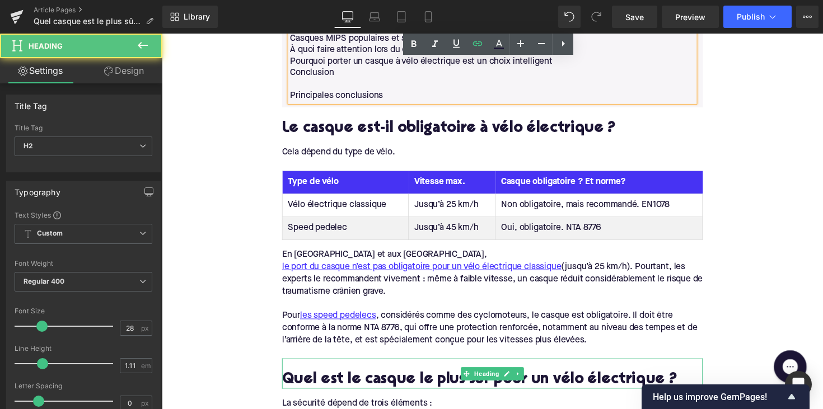
click at [353, 380] on h2 "Quel est le casque le plus sûr pour un vélo électrique ?" at bounding box center [500, 388] width 431 height 17
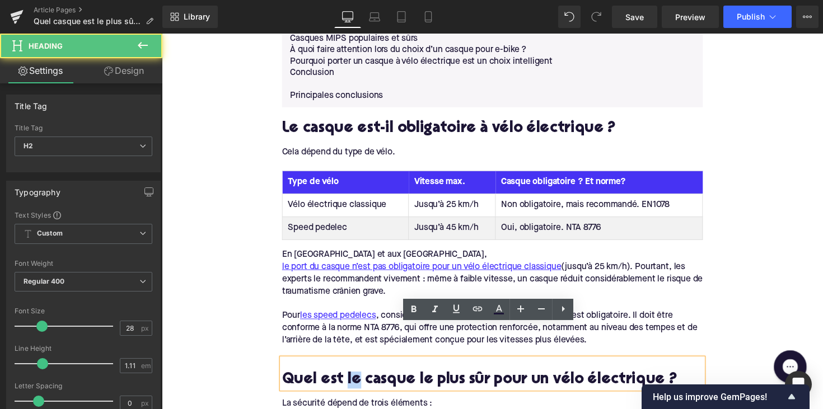
click at [353, 380] on h2 "Quel est le casque le plus sûr pour un vélo électrique ?" at bounding box center [500, 388] width 431 height 17
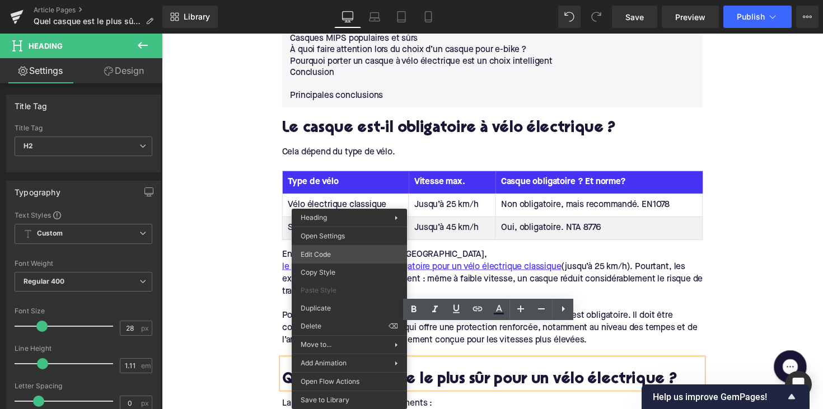
click at [348, 0] on div "Row You are previewing how the will restyle your page. You can not edit Element…" at bounding box center [411, 0] width 823 height 0
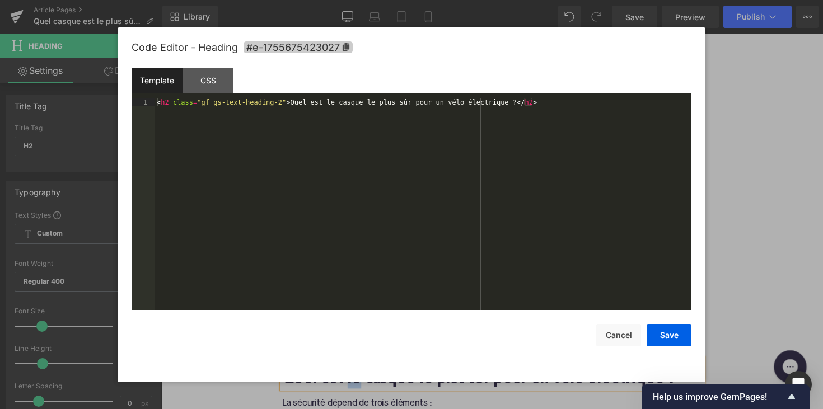
click at [349, 49] on icon at bounding box center [346, 47] width 7 height 8
copy h2 "le"
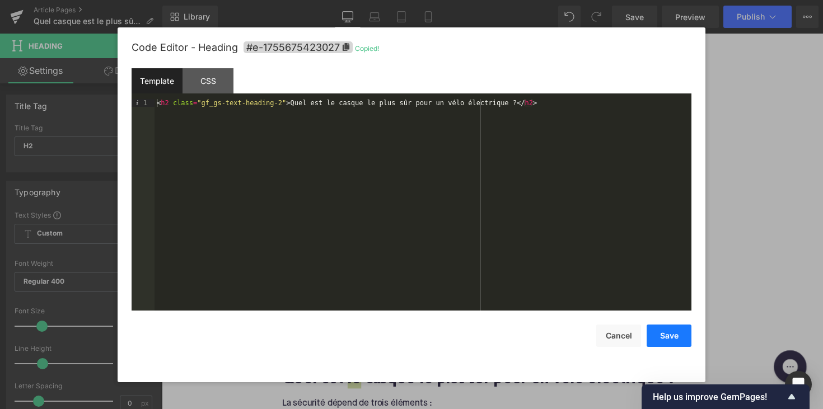
click at [665, 335] on button "Save" at bounding box center [669, 336] width 45 height 22
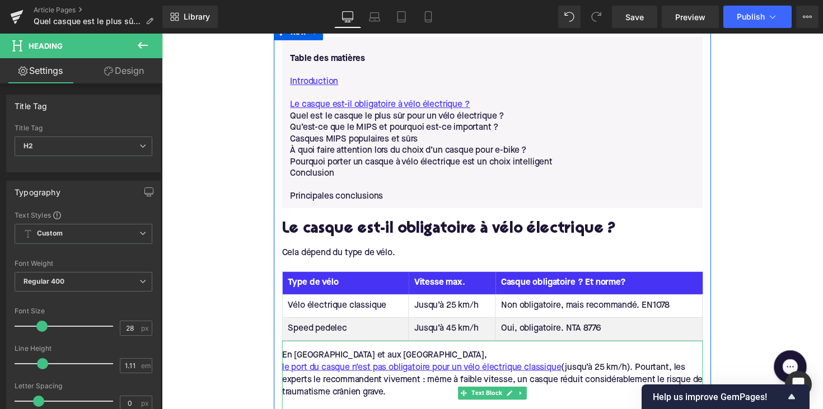
scroll to position [719, 0]
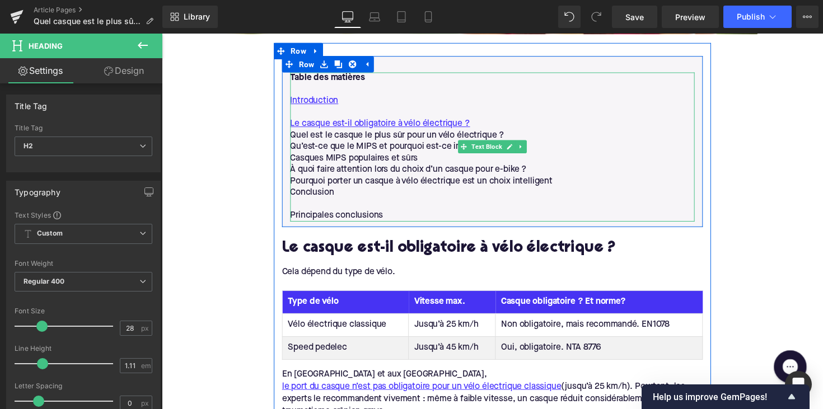
click at [366, 132] on p "Quel est le casque le plus sûr pour un vélo électrique ?" at bounding box center [500, 138] width 414 height 12
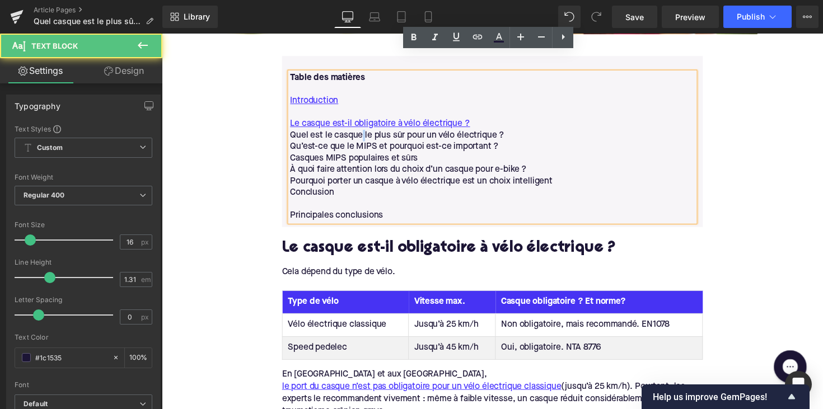
click at [366, 132] on p "Quel est le casque le plus sûr pour un vélo électrique ?" at bounding box center [500, 138] width 414 height 12
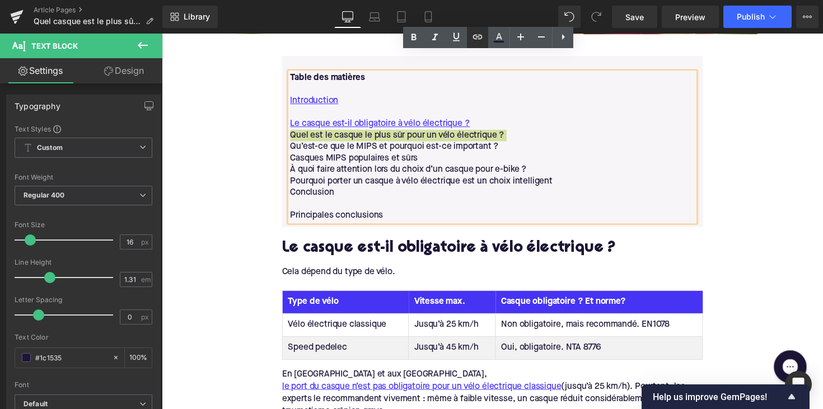
click at [479, 38] on icon at bounding box center [477, 36] width 13 height 13
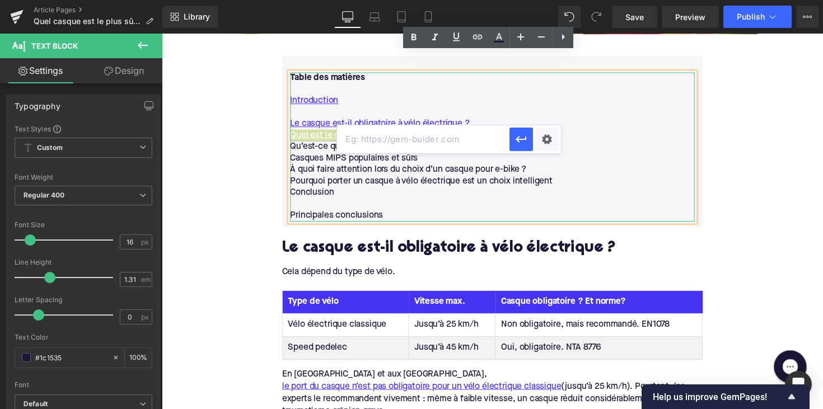
click at [390, 125] on input "text" at bounding box center [423, 139] width 172 height 28
paste input "#e-1755675423027"
click at [522, 141] on icon "button" at bounding box center [520, 139] width 13 height 13
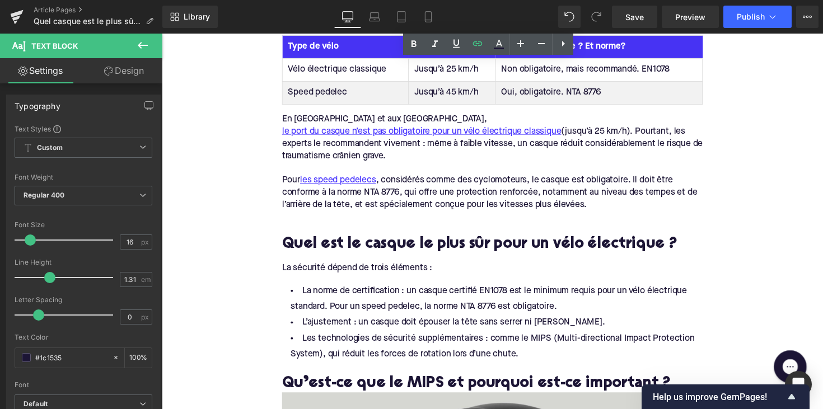
scroll to position [1037, 0]
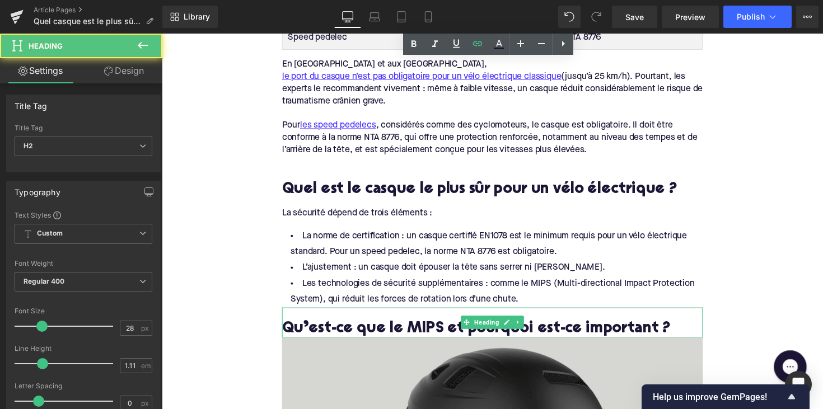
click at [399, 328] on h2 "Qu’est-ce que le MIPS et pourquoi est-ce important ?" at bounding box center [500, 336] width 431 height 17
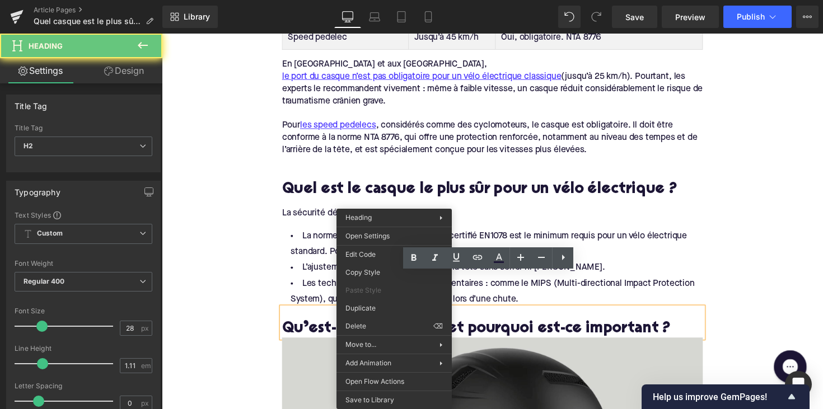
click at [399, 328] on h2 "Qu’est-ce que le MIPS et pourquoi est-ce important ?" at bounding box center [500, 336] width 431 height 17
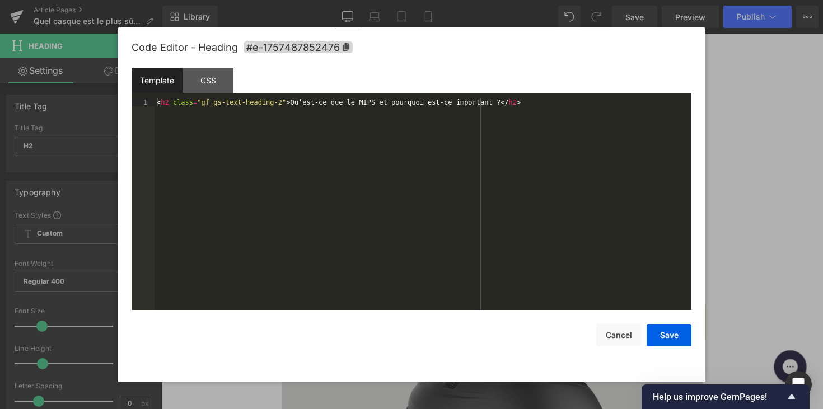
click at [376, 0] on div "Row You are previewing how the will restyle your page. You can not edit Element…" at bounding box center [411, 0] width 823 height 0
click at [348, 48] on icon at bounding box center [346, 47] width 7 height 8
copy h2
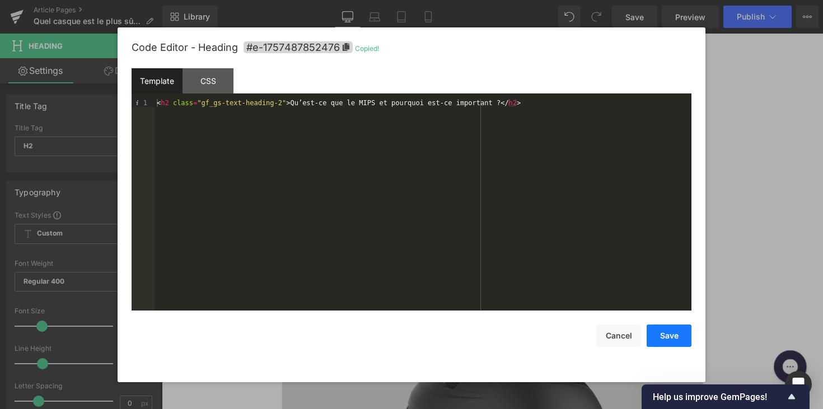
click at [658, 329] on button "Save" at bounding box center [669, 336] width 45 height 22
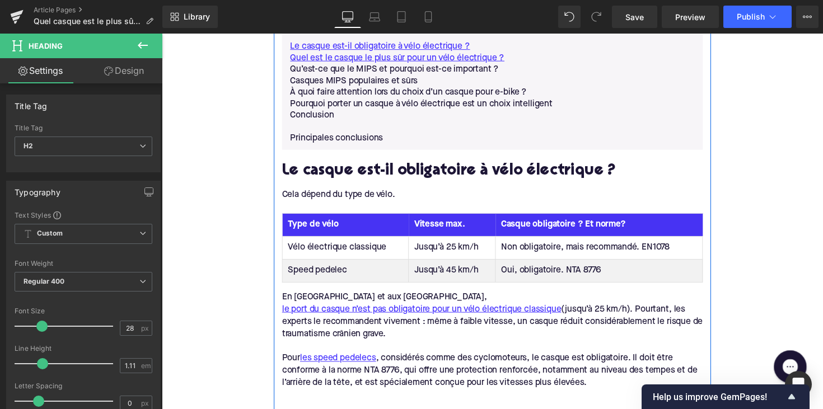
scroll to position [735, 0]
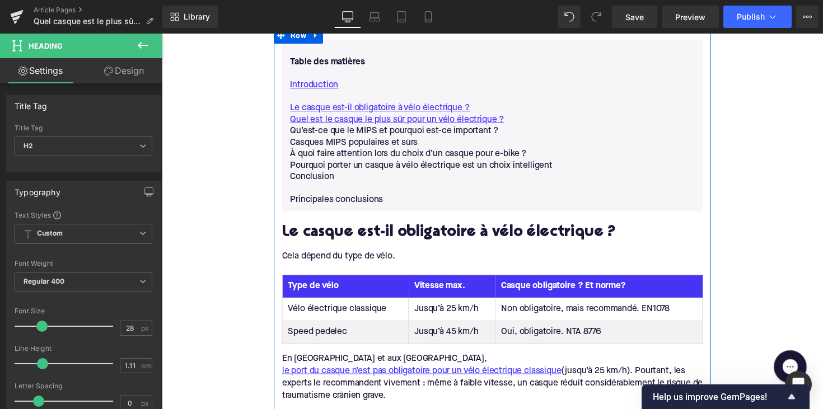
click at [368, 128] on p "Qu’est-ce que le MIPS et pourquoi est-ce important ?" at bounding box center [500, 134] width 414 height 12
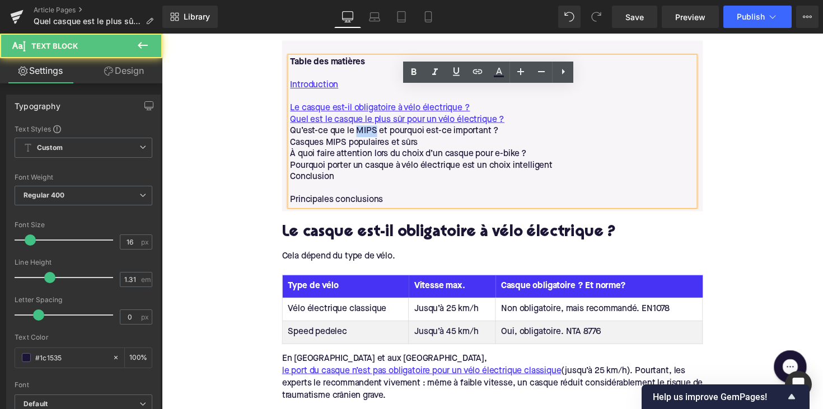
click at [368, 128] on p "Qu’est-ce que le MIPS et pourquoi est-ce important ?" at bounding box center [500, 134] width 414 height 12
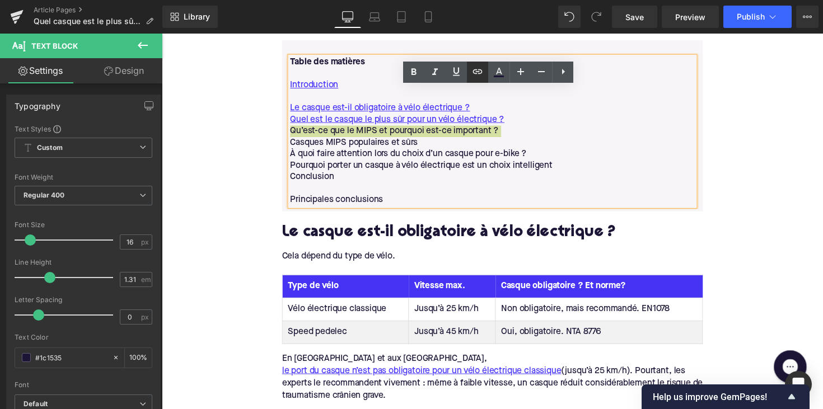
click at [485, 74] on link at bounding box center [477, 72] width 21 height 21
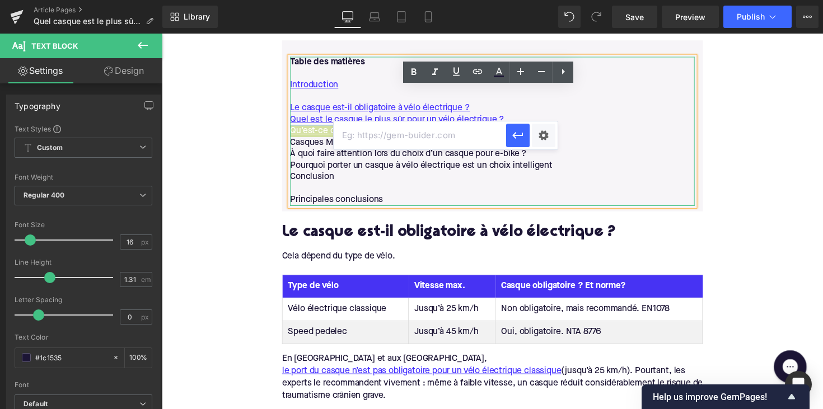
click at [399, 140] on input "text" at bounding box center [420, 135] width 172 height 28
paste input "#e-1757487852476"
type input "#e-1757487852476"
click at [513, 131] on icon "button" at bounding box center [517, 135] width 13 height 13
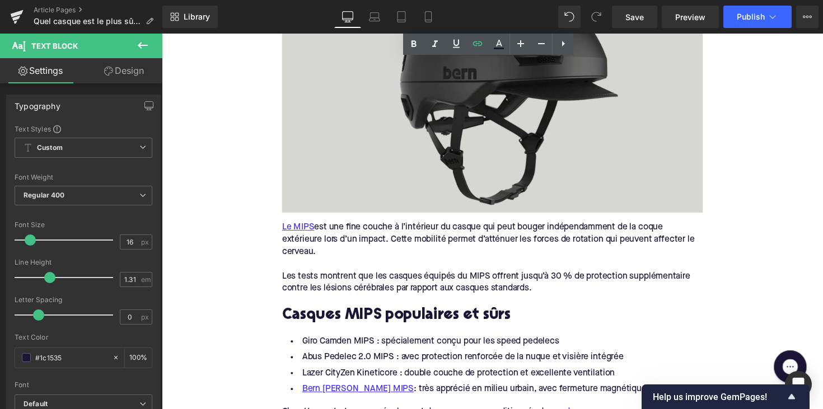
scroll to position [1427, 0]
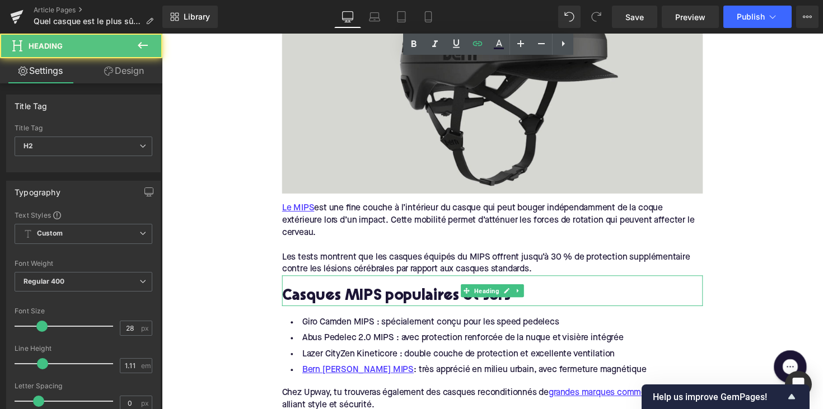
click at [383, 295] on h2 "Casques MIPS populaires et sûrs" at bounding box center [500, 303] width 431 height 17
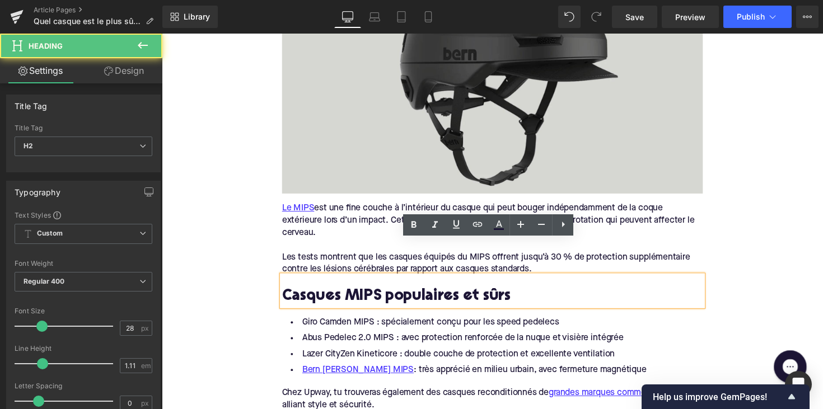
click at [386, 295] on h2 "Casques MIPS populaires et sûrs" at bounding box center [500, 303] width 431 height 17
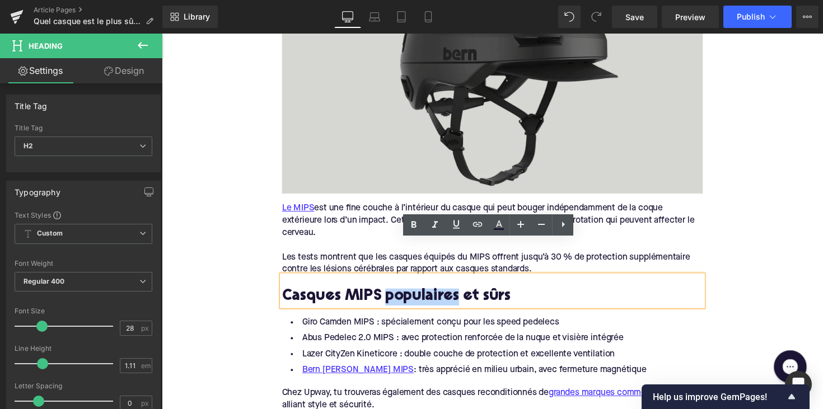
click at [386, 295] on h2 "Casques MIPS populaires et sûrs" at bounding box center [500, 303] width 431 height 17
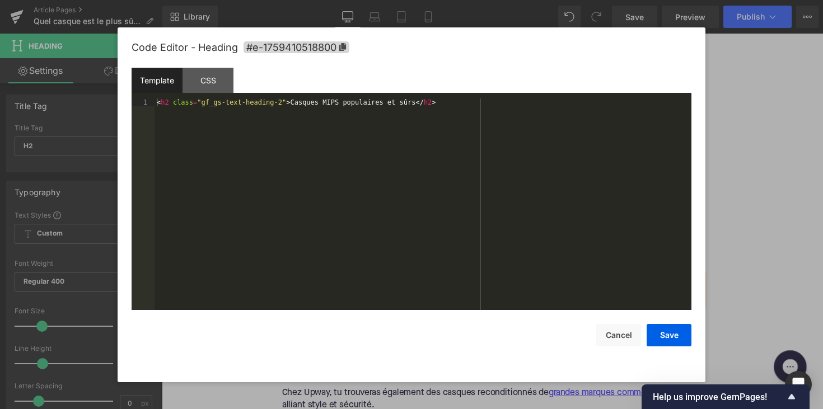
click at [358, 0] on div "Row You are previewing how the will restyle your page. You can not edit Element…" at bounding box center [411, 0] width 823 height 0
click at [340, 46] on icon at bounding box center [342, 47] width 7 height 8
copy h2 "populaires"
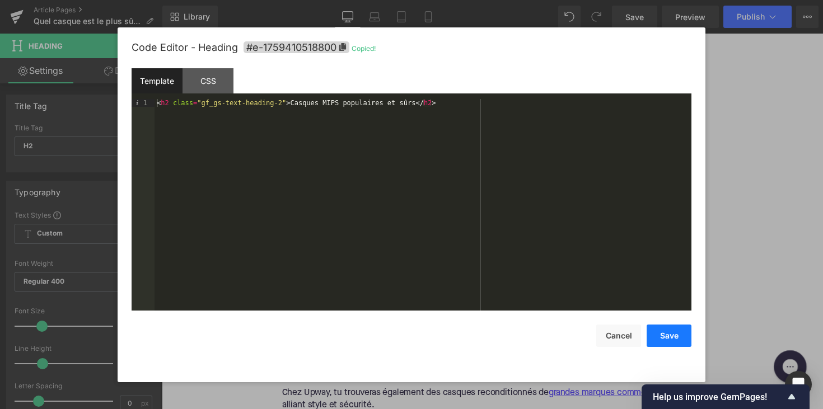
click at [670, 331] on button "Save" at bounding box center [669, 336] width 45 height 22
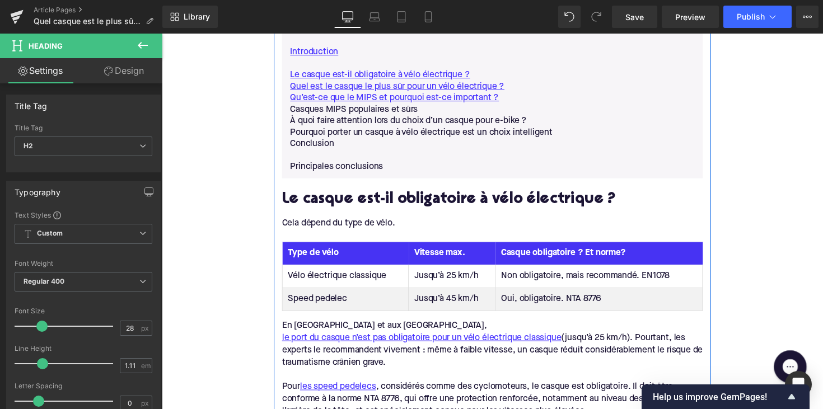
scroll to position [752, 0]
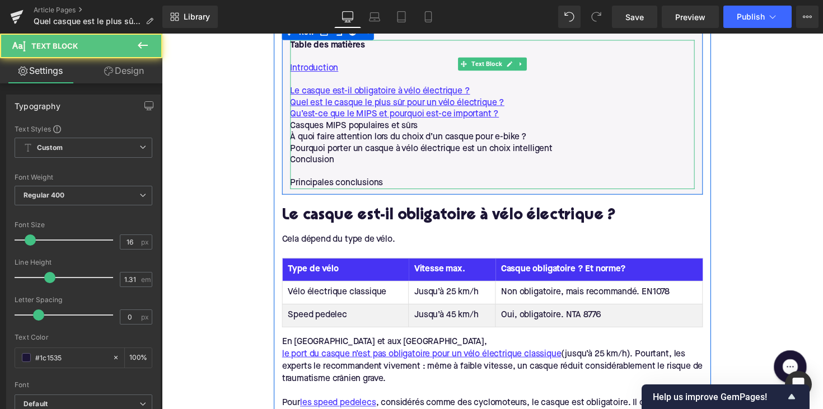
click at [399, 123] on p "Casques MIPS populaires et sûrs" at bounding box center [500, 129] width 414 height 12
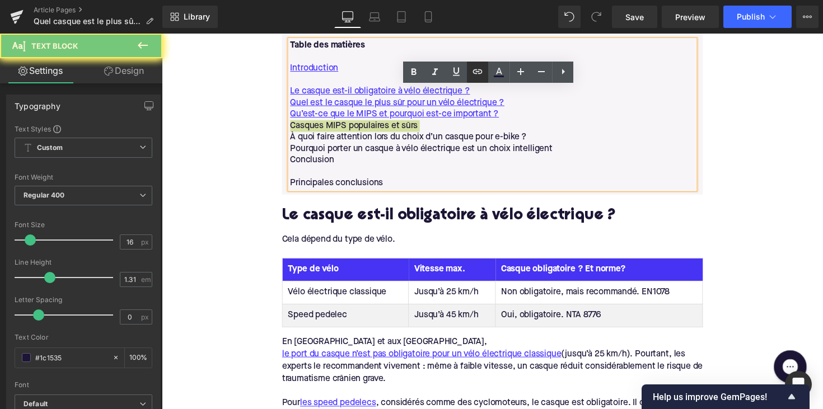
click at [475, 69] on icon at bounding box center [478, 71] width 10 height 4
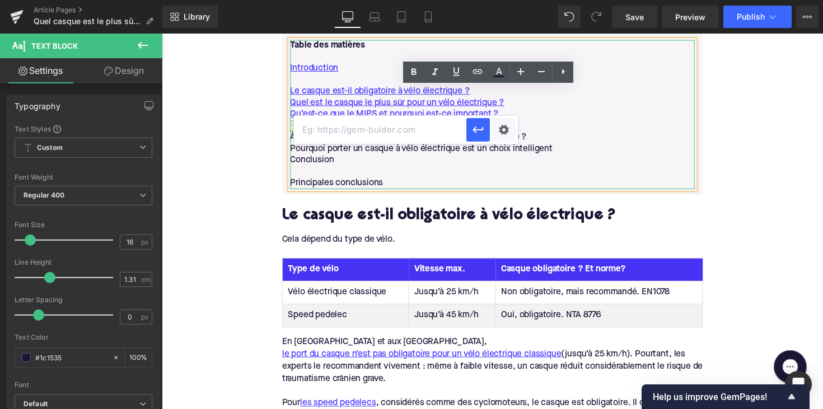
click at [421, 136] on input "text" at bounding box center [380, 130] width 172 height 28
paste input "#e-1759410518800"
click at [483, 131] on icon "button" at bounding box center [477, 129] width 13 height 13
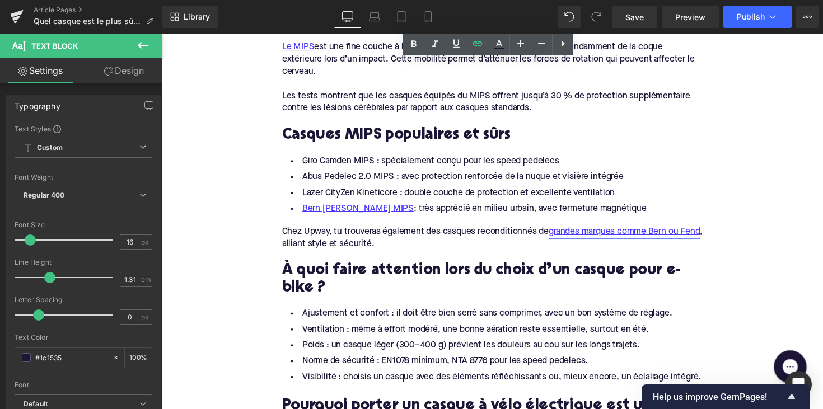
scroll to position [1599, 0]
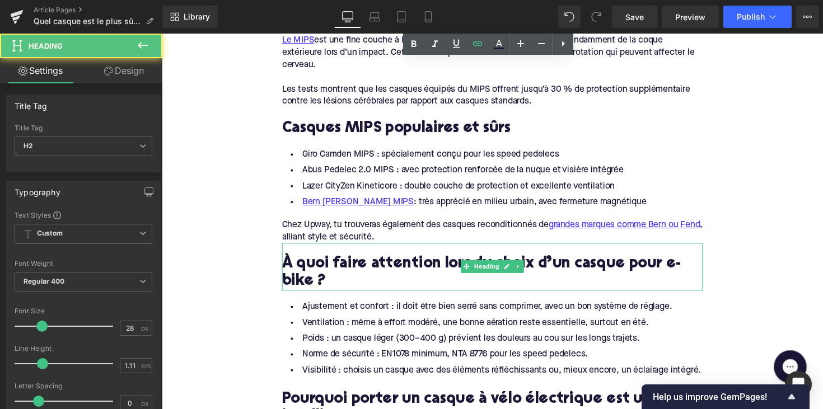
click at [395, 262] on h2 "À quoi faire attention lors du choix d’un casque pour e-bike ?" at bounding box center [500, 279] width 431 height 35
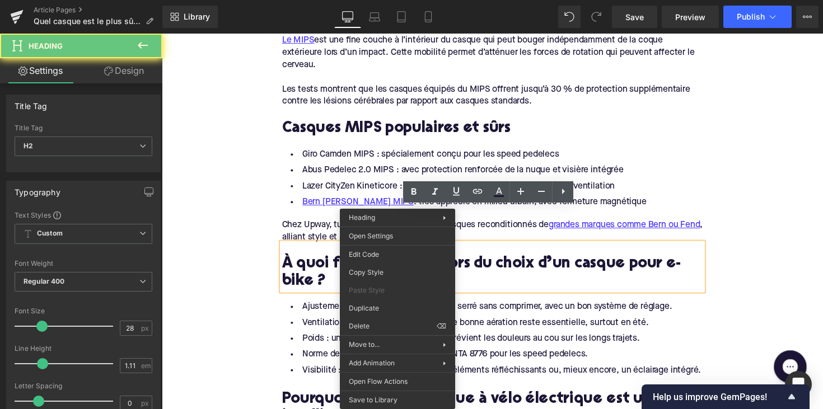
click at [402, 262] on h2 "À quoi faire attention lors du choix d’un casque pour e-bike ?" at bounding box center [500, 279] width 431 height 35
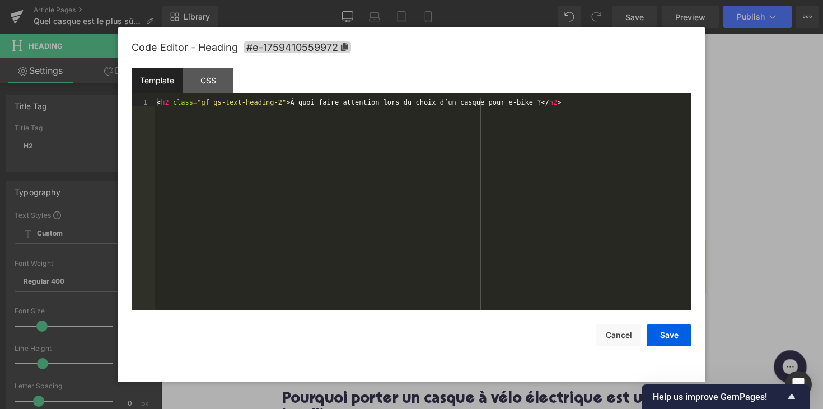
click at [392, 0] on div "Row You are previewing how the will restyle your page. You can not edit Element…" at bounding box center [411, 0] width 823 height 0
click at [341, 49] on icon at bounding box center [344, 47] width 7 height 8
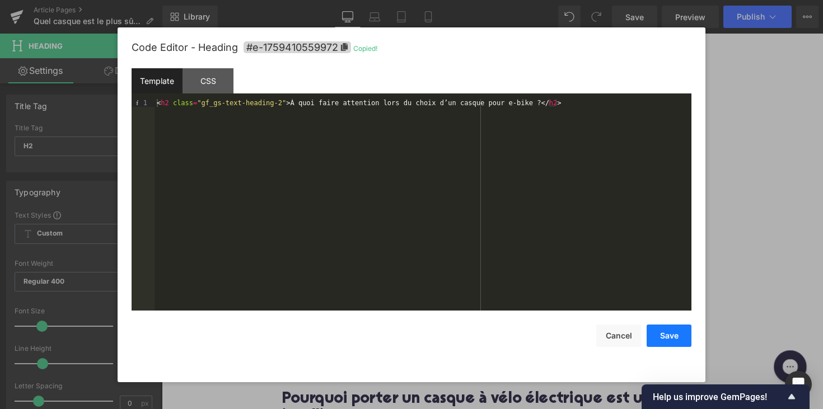
click at [669, 347] on button "Save" at bounding box center [669, 336] width 45 height 22
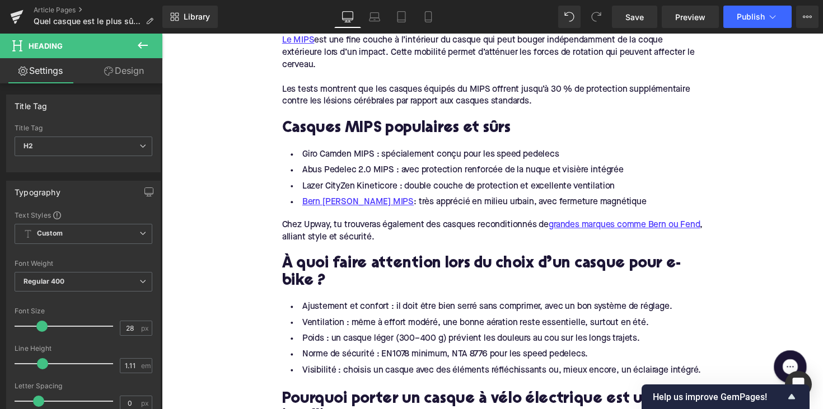
drag, startPoint x: 668, startPoint y: 339, endPoint x: 519, endPoint y: 313, distance: 151.7
click at [668, 339] on button "Save" at bounding box center [669, 330] width 45 height 22
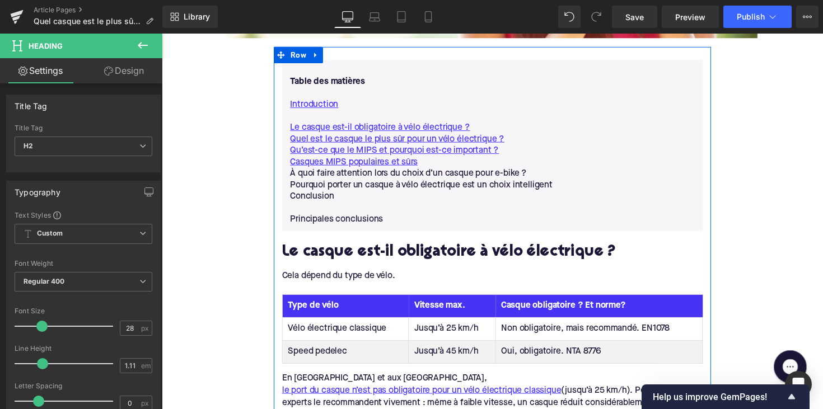
scroll to position [685, 0]
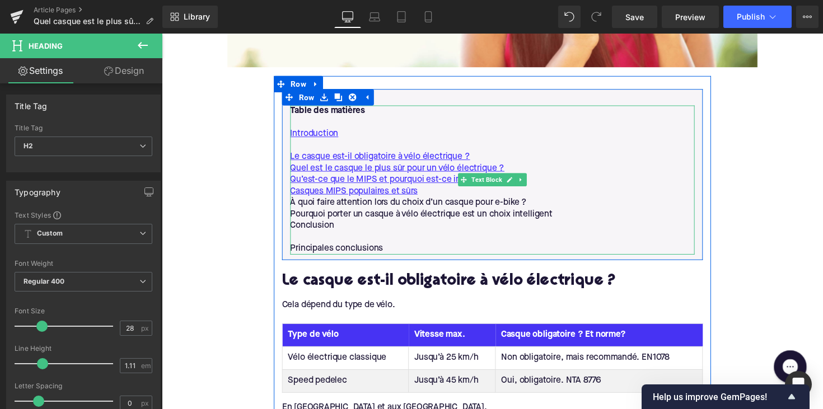
click at [401, 202] on p "À quoi faire attention lors du choix d’un casque pour e-bike ?" at bounding box center [500, 208] width 414 height 12
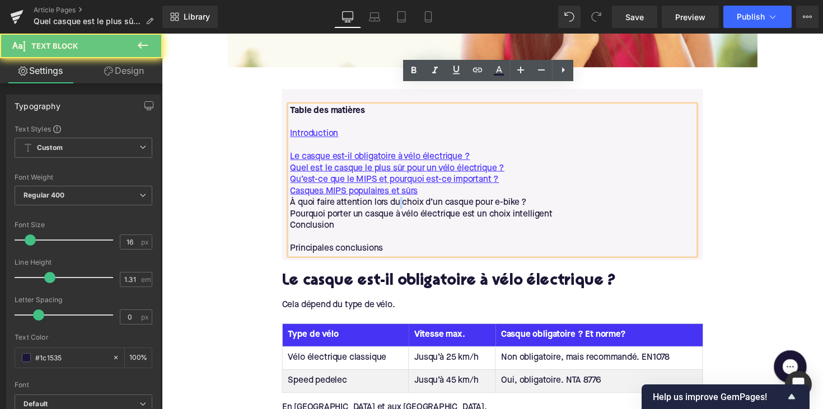
click at [401, 202] on p "À quoi faire attention lors du choix d’un casque pour e-bike ?" at bounding box center [500, 208] width 414 height 12
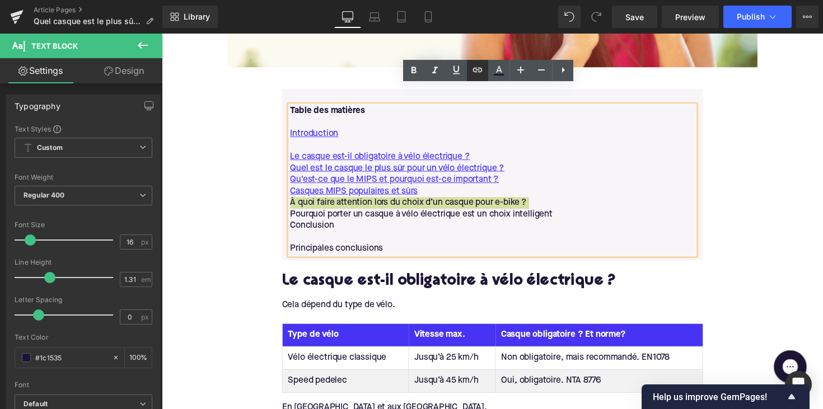
click at [478, 74] on icon at bounding box center [477, 69] width 13 height 13
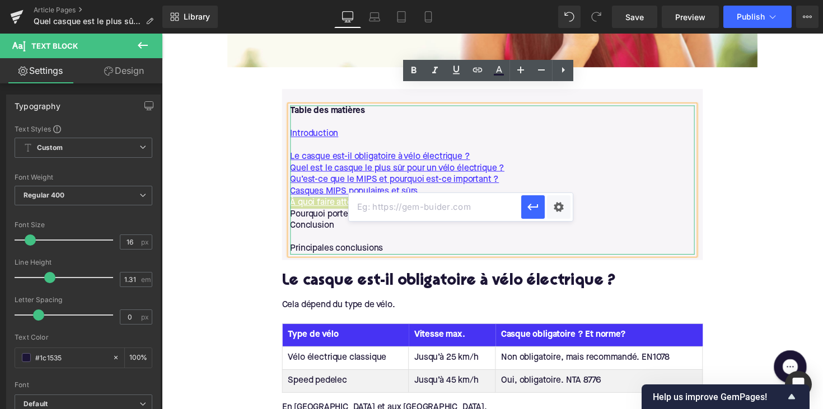
click at [415, 199] on input "text" at bounding box center [435, 207] width 172 height 28
paste input "#e-1759410559972"
type input "#e-1759410559972"
click at [523, 205] on button "button" at bounding box center [533, 207] width 24 height 24
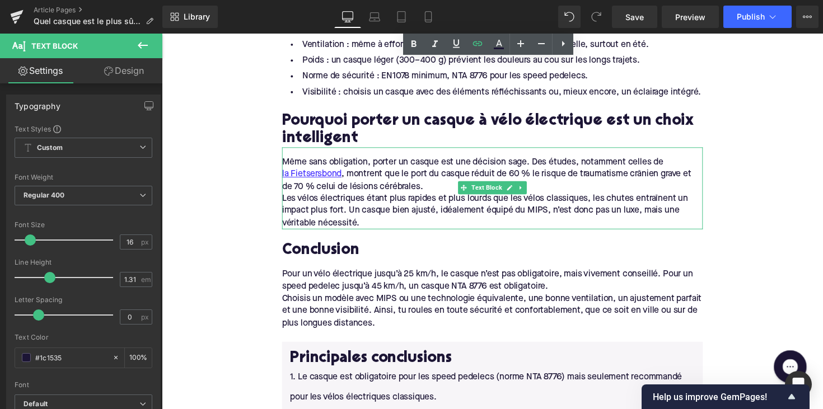
scroll to position [1852, 0]
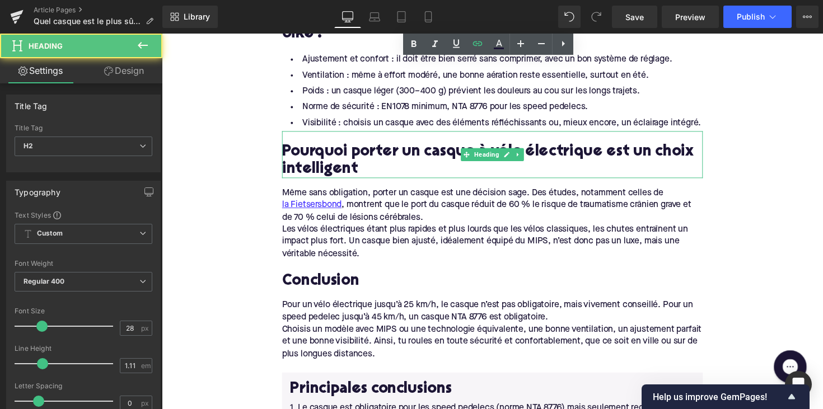
click at [360, 147] on h2 "Pourquoi porter un casque à vélo électrique est un choix intelligent" at bounding box center [500, 164] width 431 height 35
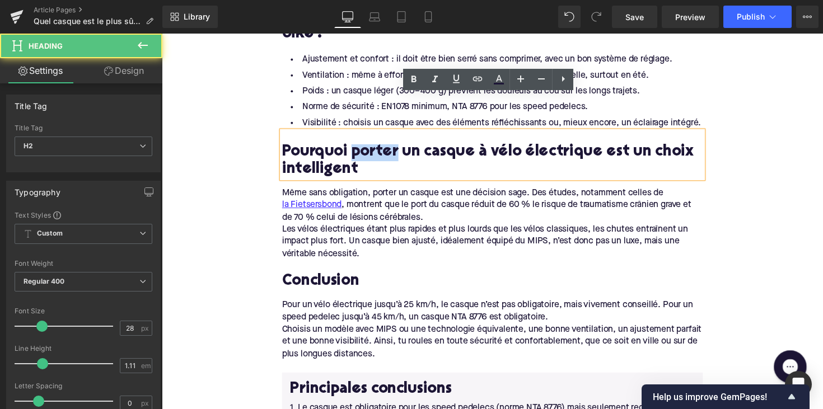
click at [360, 147] on h2 "Pourquoi porter un casque à vélo électrique est un choix intelligent" at bounding box center [500, 164] width 431 height 35
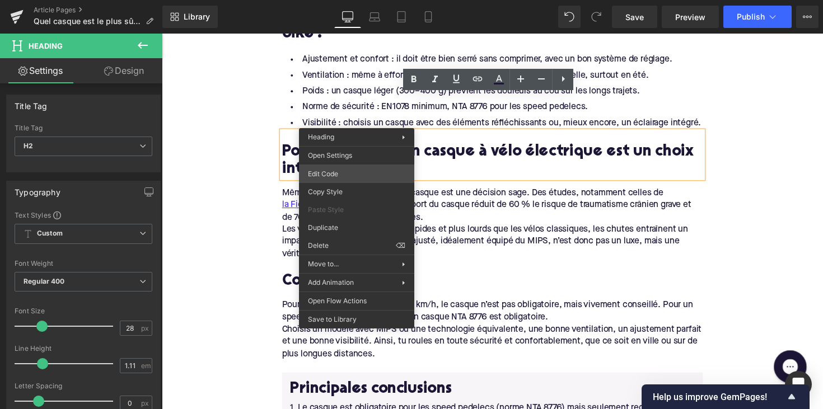
click at [350, 0] on div "Row You are previewing how the will restyle your page. You can not edit Element…" at bounding box center [411, 0] width 823 height 0
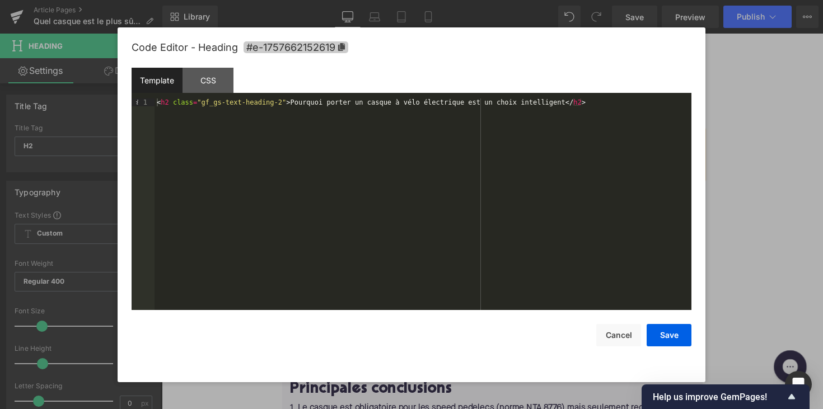
click at [344, 46] on icon at bounding box center [341, 47] width 7 height 8
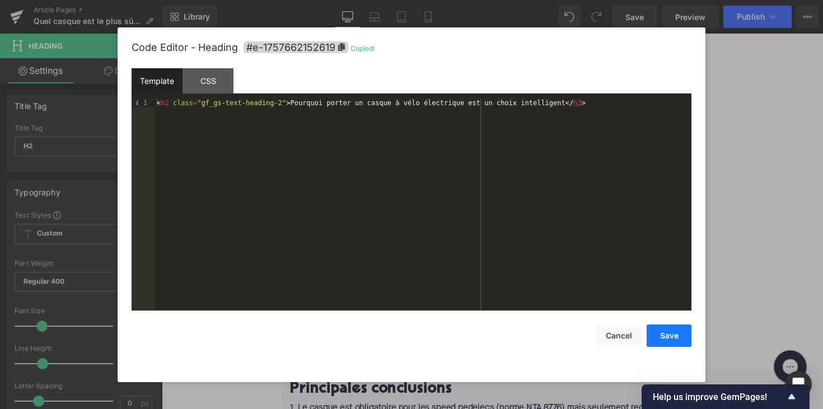
click at [652, 334] on button "Save" at bounding box center [669, 336] width 45 height 22
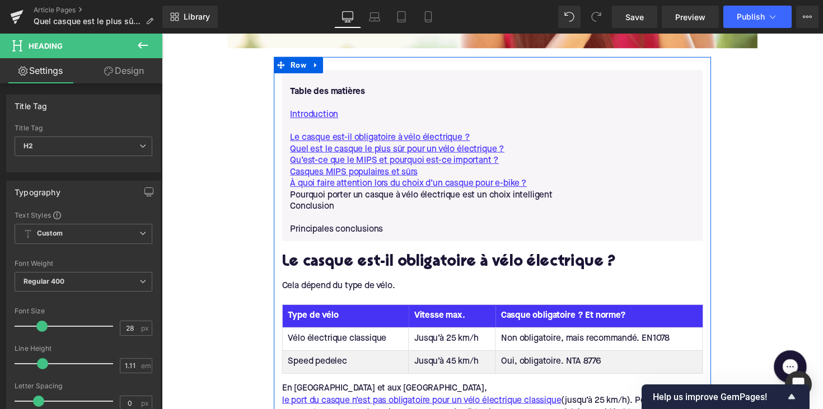
scroll to position [668, 0]
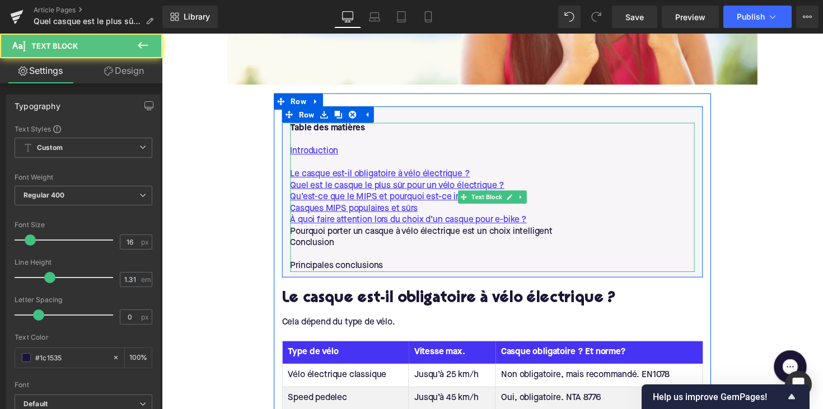
click at [385, 231] on p "Pourquoi porter un casque à vélo électrique est un choix intelligent" at bounding box center [500, 237] width 414 height 12
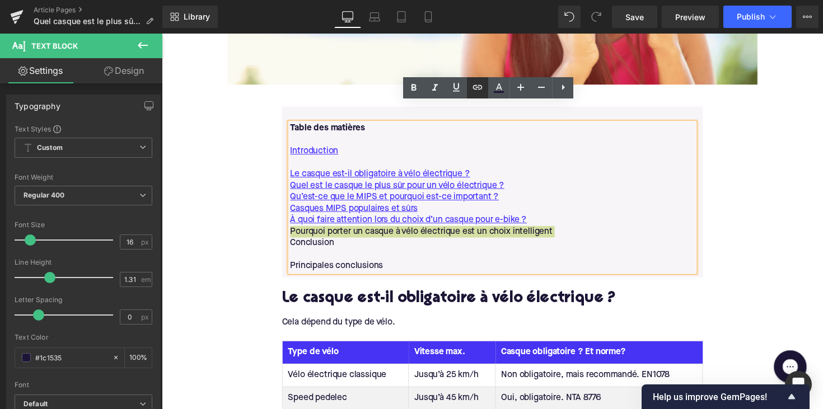
click at [472, 90] on icon at bounding box center [477, 87] width 13 height 13
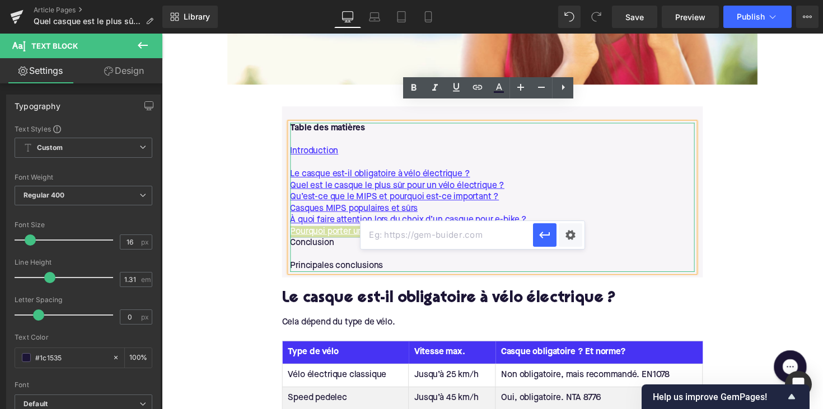
click at [391, 224] on input "text" at bounding box center [447, 235] width 172 height 28
paste input "#e-1757662152619"
type input "#e-1757662152619"
click at [544, 235] on icon "button" at bounding box center [544, 235] width 11 height 7
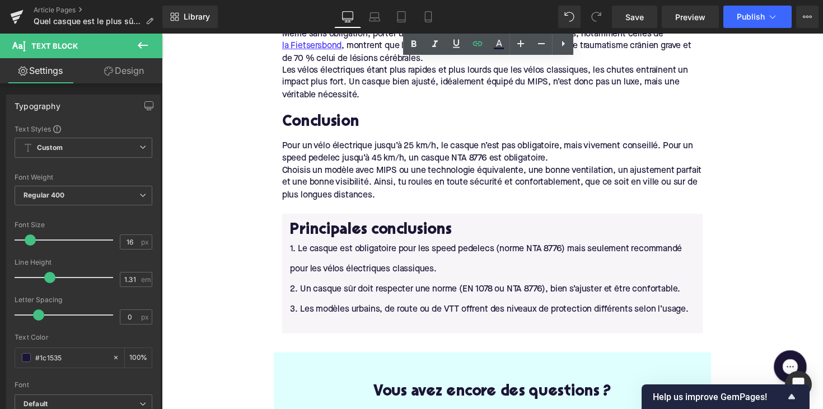
scroll to position [1962, 0]
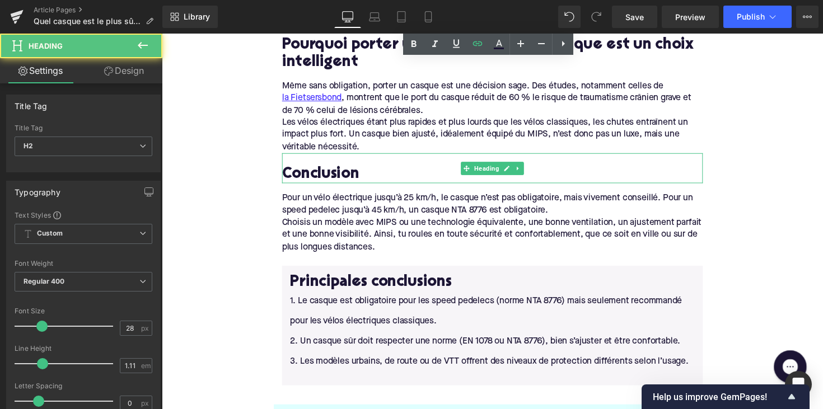
click at [326, 170] on h2 "Conclusion" at bounding box center [500, 178] width 431 height 17
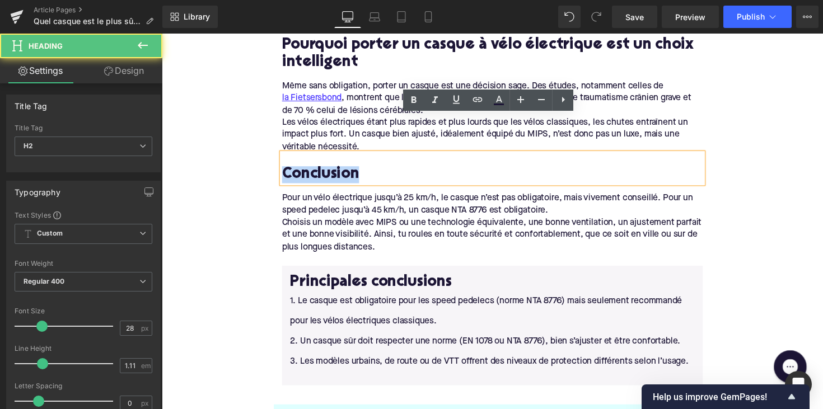
click at [329, 170] on h2 "Conclusion" at bounding box center [500, 178] width 431 height 17
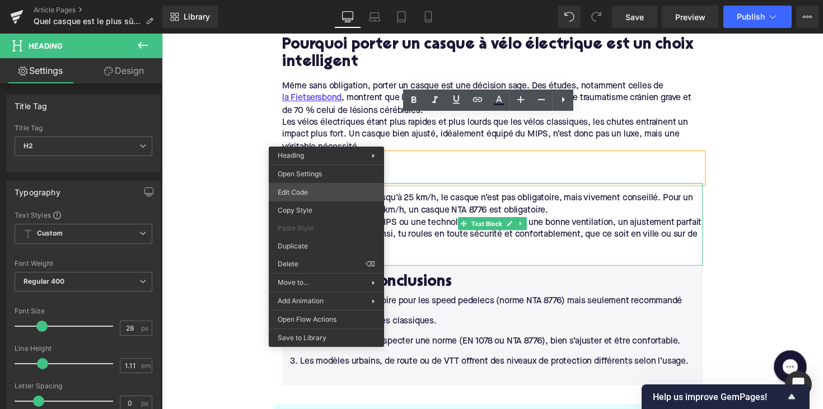
click at [331, 0] on div "Row You are previewing how the will restyle your page. You can not edit Element…" at bounding box center [411, 0] width 823 height 0
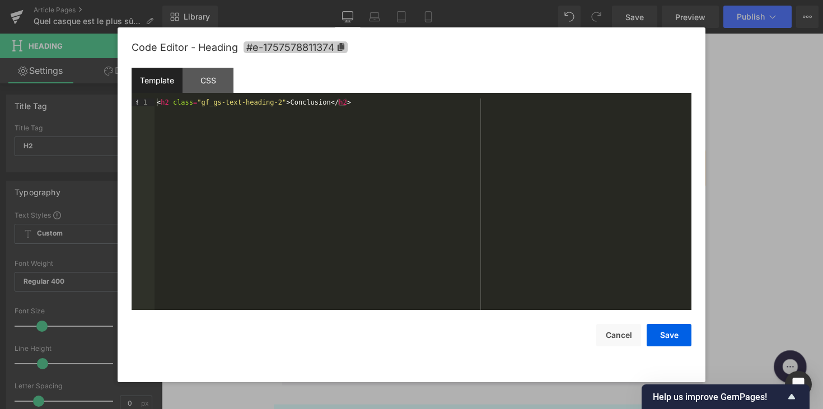
click at [339, 44] on icon at bounding box center [341, 47] width 8 height 8
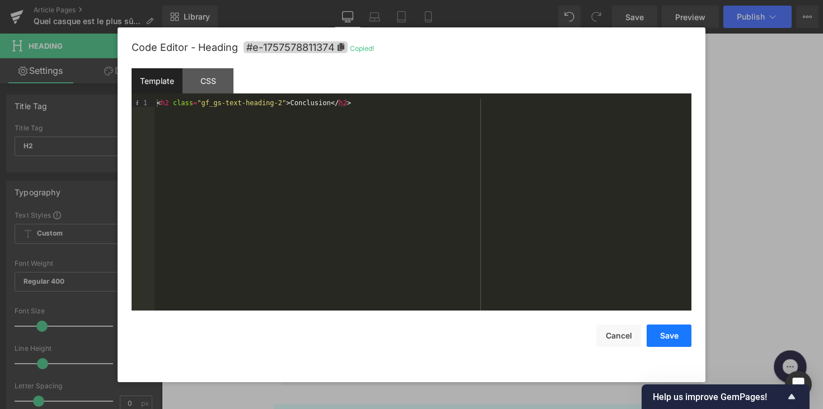
click at [656, 333] on button "Save" at bounding box center [669, 336] width 45 height 22
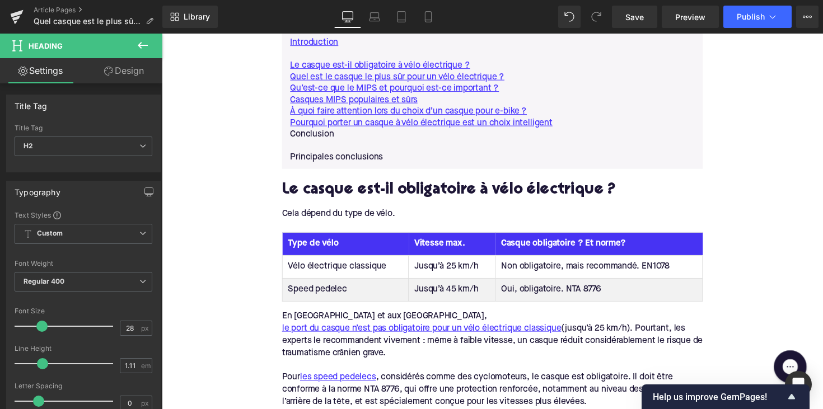
scroll to position [691, 0]
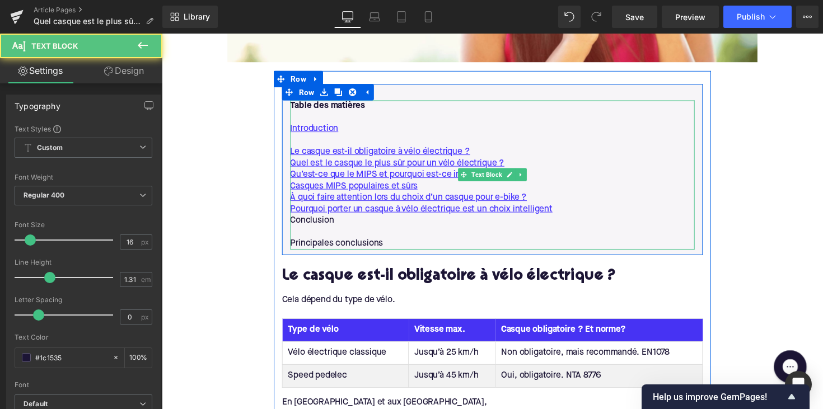
click at [325, 219] on p "Conclusion" at bounding box center [500, 225] width 414 height 12
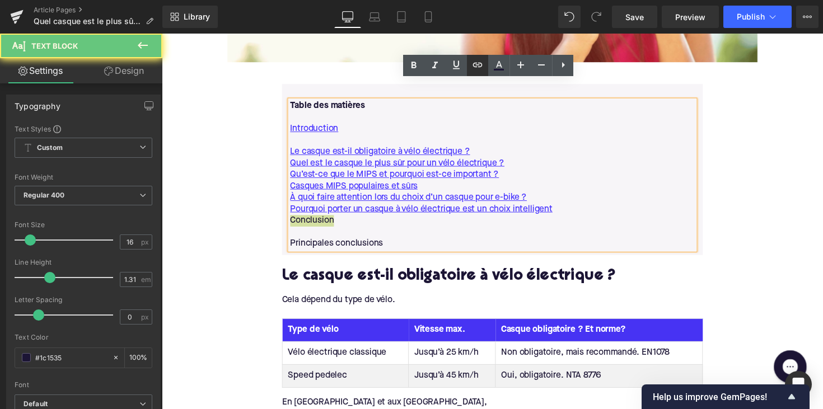
click at [474, 72] on link at bounding box center [477, 65] width 21 height 21
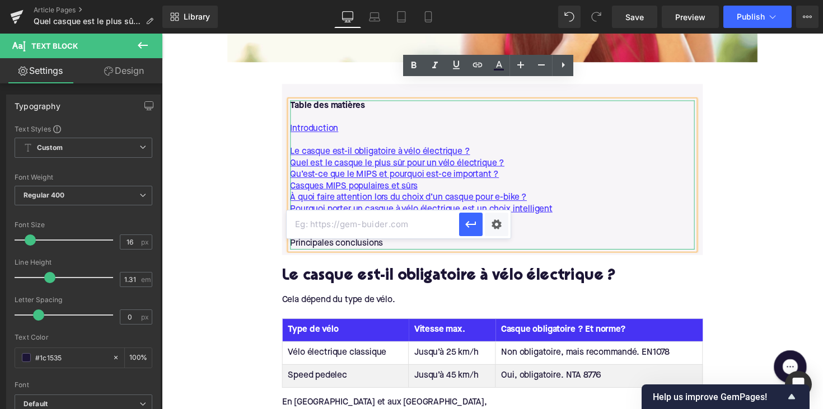
click at [370, 218] on input "text" at bounding box center [373, 224] width 172 height 28
paste input "#e-1757578811374"
click at [468, 217] on button "button" at bounding box center [471, 225] width 24 height 24
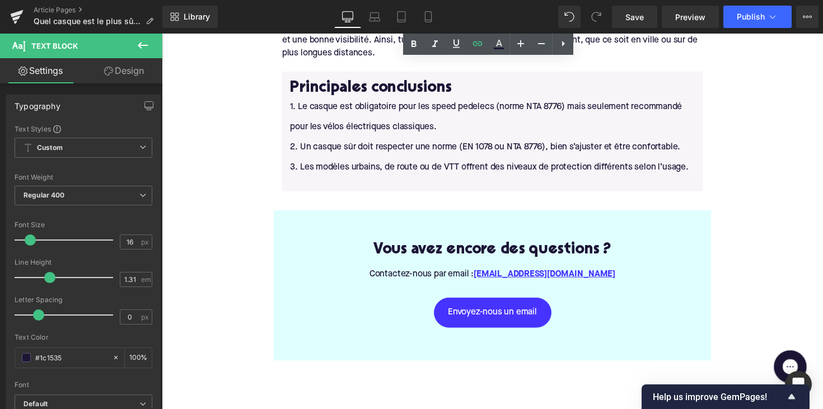
scroll to position [2103, 0]
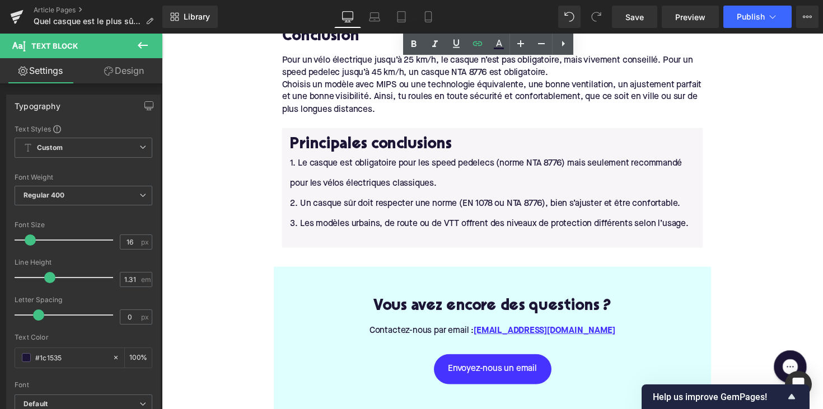
click at [384, 139] on h2 "Principales conclusions" at bounding box center [500, 147] width 414 height 17
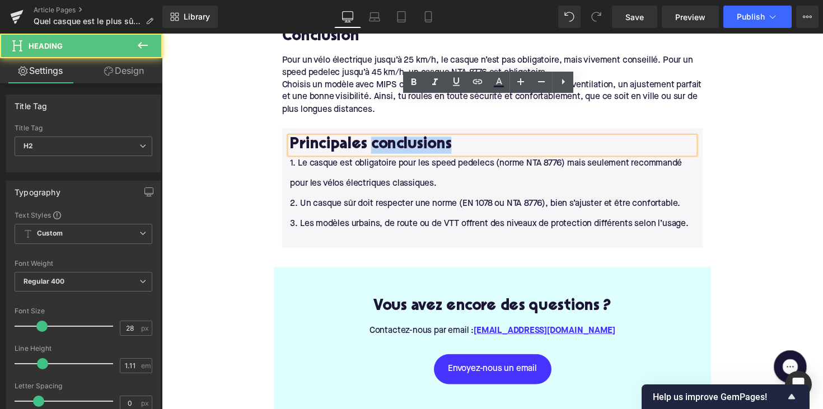
click at [391, 139] on h2 "Principales conclusions" at bounding box center [500, 147] width 414 height 17
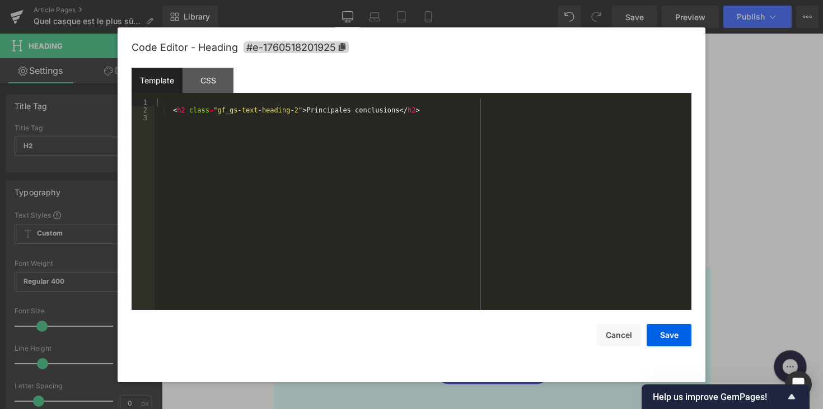
click at [389, 0] on div "Row You are previewing how the will restyle your page. You can not edit Element…" at bounding box center [411, 0] width 823 height 0
click at [344, 46] on icon at bounding box center [342, 47] width 7 height 8
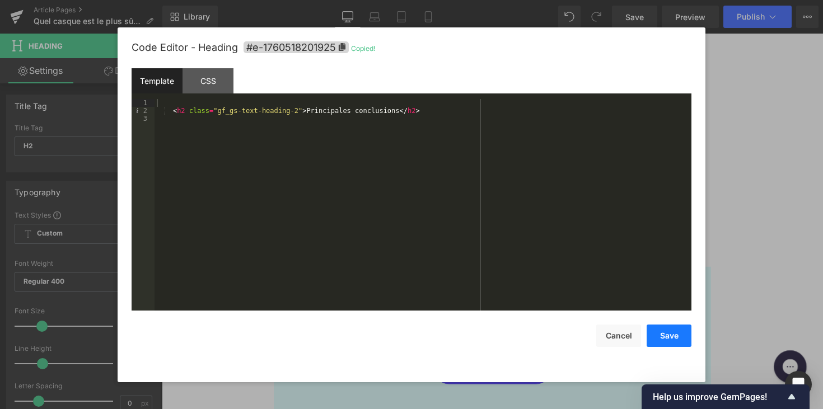
click at [678, 335] on button "Save" at bounding box center [669, 336] width 45 height 22
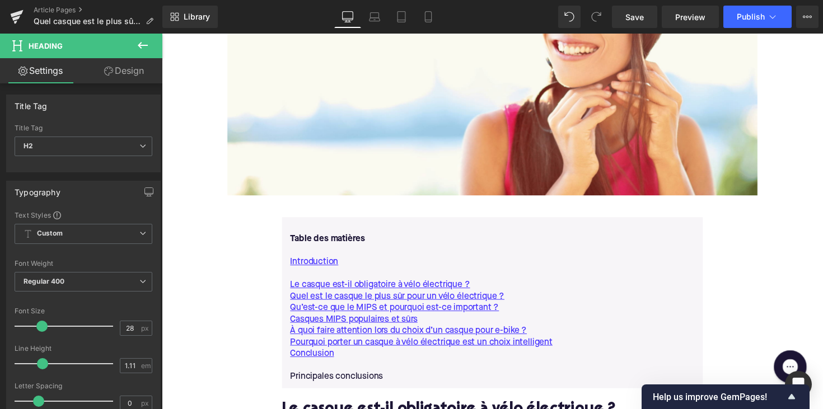
scroll to position [587, 0]
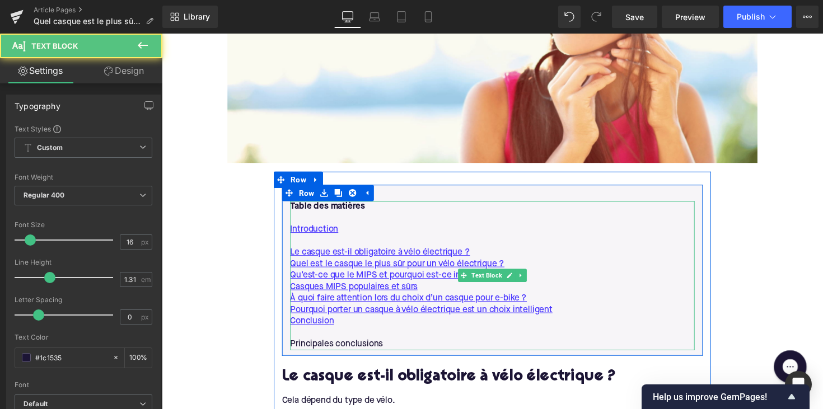
click at [341, 347] on p "Principales conclusions" at bounding box center [500, 353] width 414 height 12
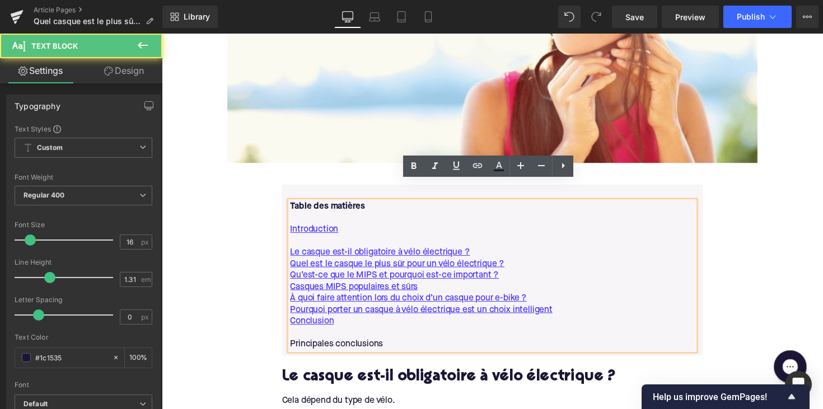
click at [341, 347] on p "Principales conclusions" at bounding box center [500, 353] width 414 height 12
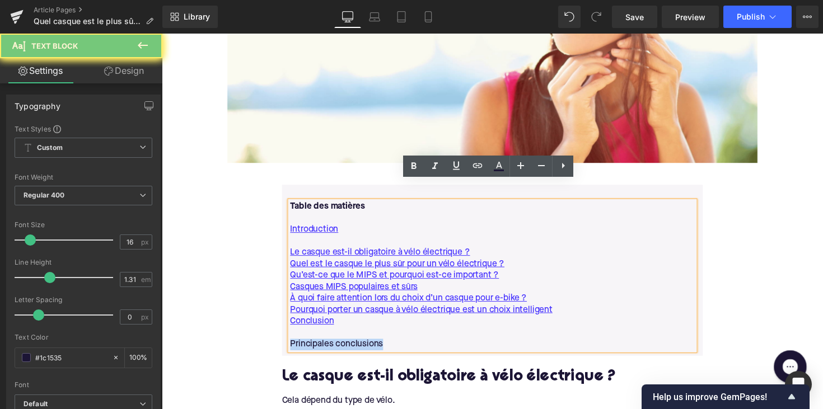
click at [341, 347] on p "Principales conclusions" at bounding box center [500, 353] width 414 height 12
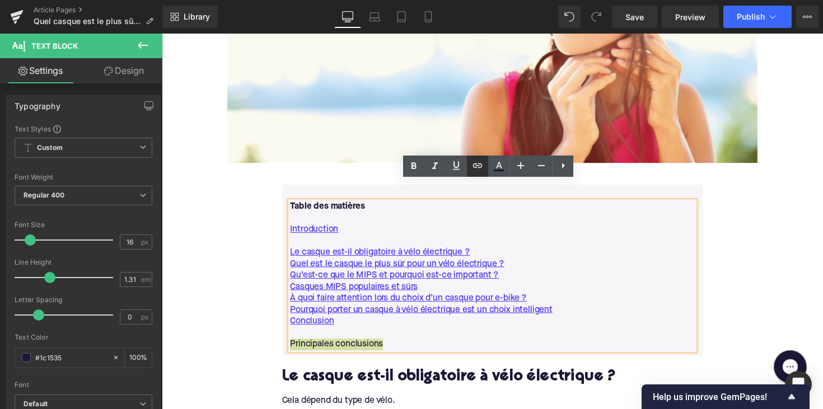
click at [475, 158] on link at bounding box center [477, 166] width 21 height 21
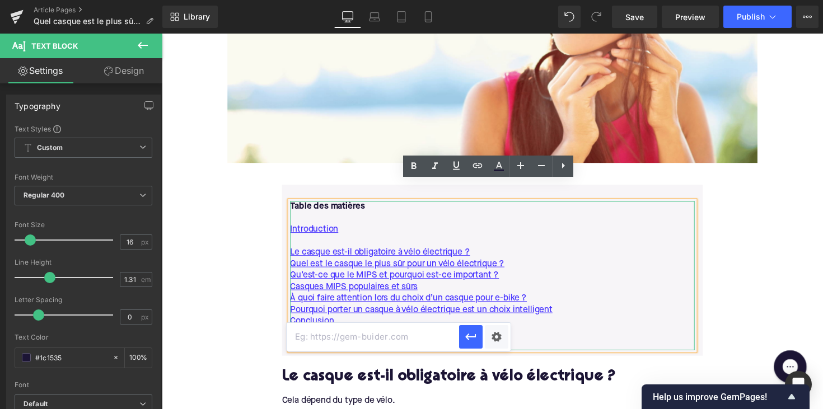
click at [364, 343] on input "text" at bounding box center [373, 337] width 172 height 28
paste input "#e-1760518201925"
type input "#e-1760518201925"
click at [464, 336] on button "button" at bounding box center [471, 337] width 24 height 24
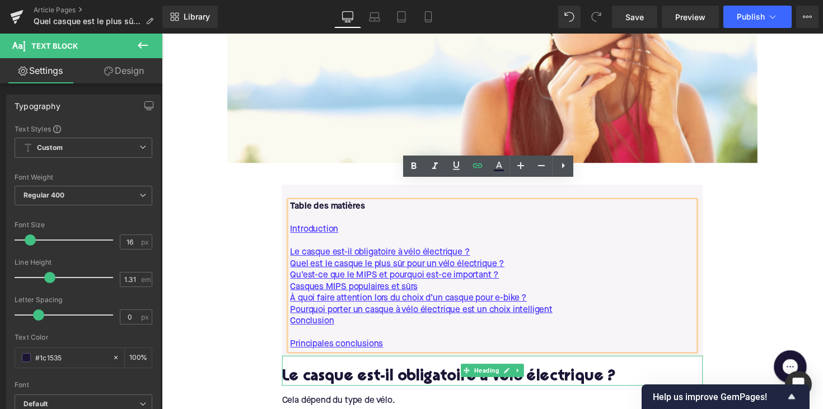
click at [527, 377] on h2 "Le casque est-il obligatoire à vélo électrique ?" at bounding box center [500, 385] width 431 height 17
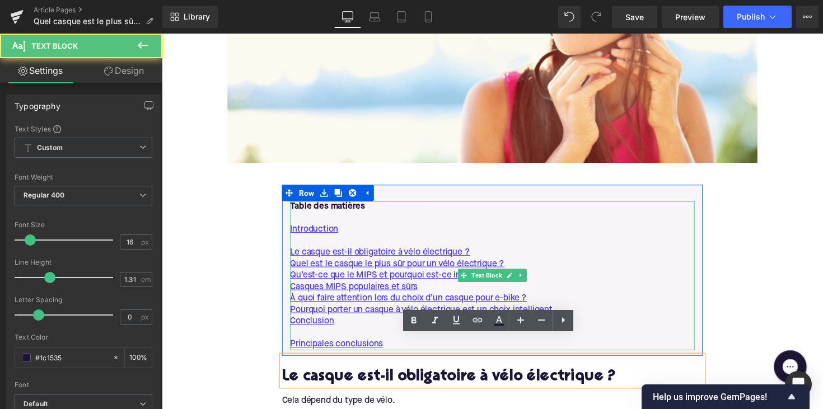
click at [599, 241] on p at bounding box center [500, 247] width 414 height 12
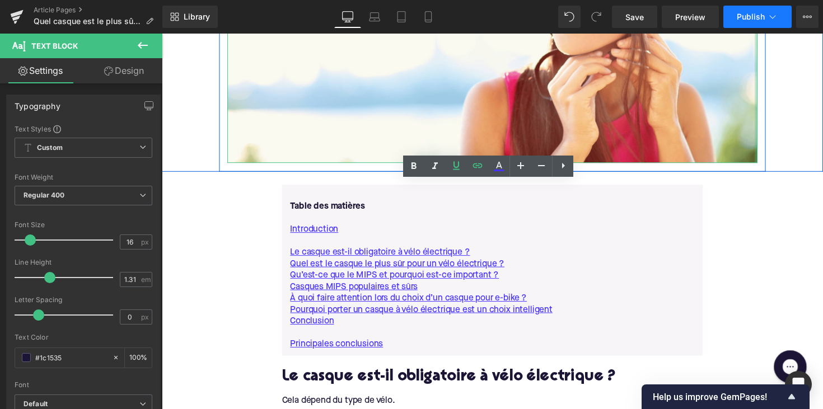
click at [751, 26] on button "Publish" at bounding box center [757, 17] width 68 height 22
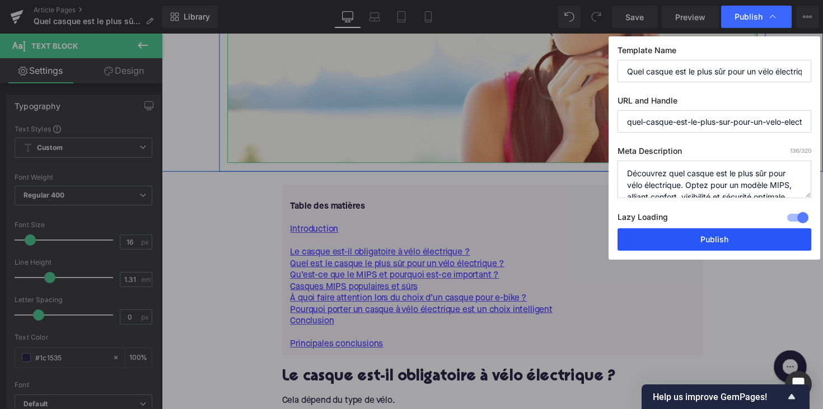
click at [681, 240] on button "Publish" at bounding box center [714, 239] width 194 height 22
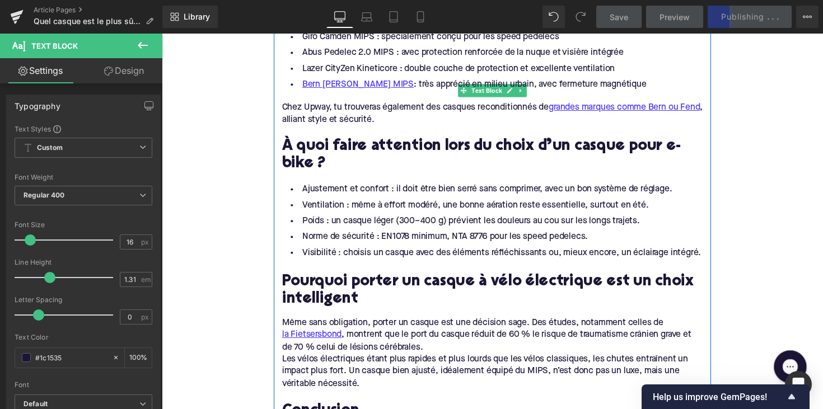
scroll to position [1795, 0]
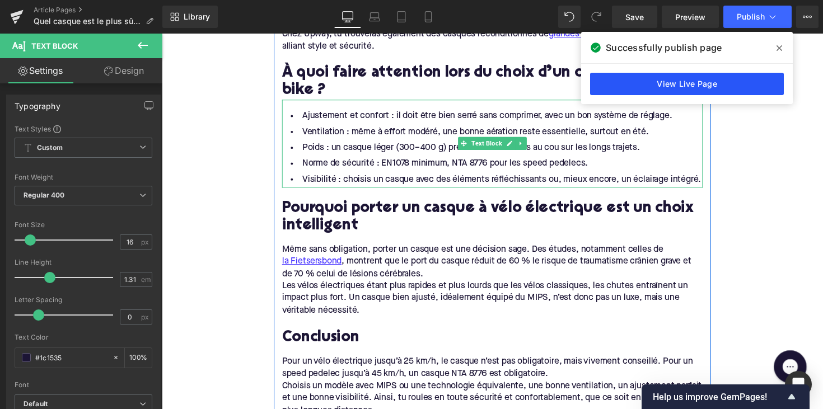
click at [639, 82] on link "View Live Page" at bounding box center [687, 84] width 194 height 22
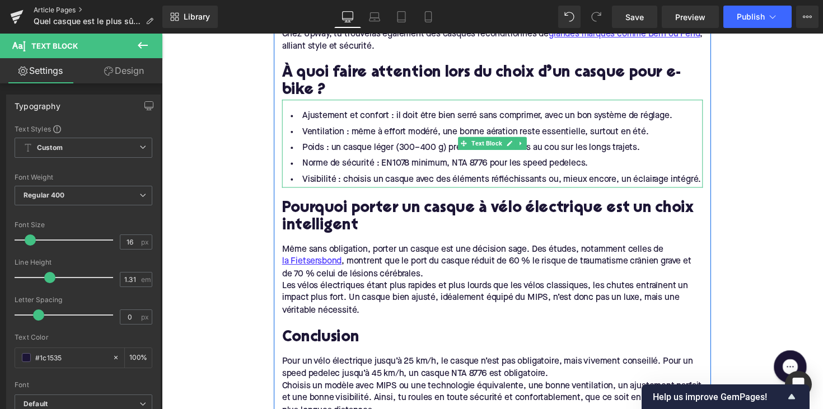
click at [65, 6] on link "Article Pages" at bounding box center [98, 10] width 129 height 9
